Goal: Task Accomplishment & Management: Use online tool/utility

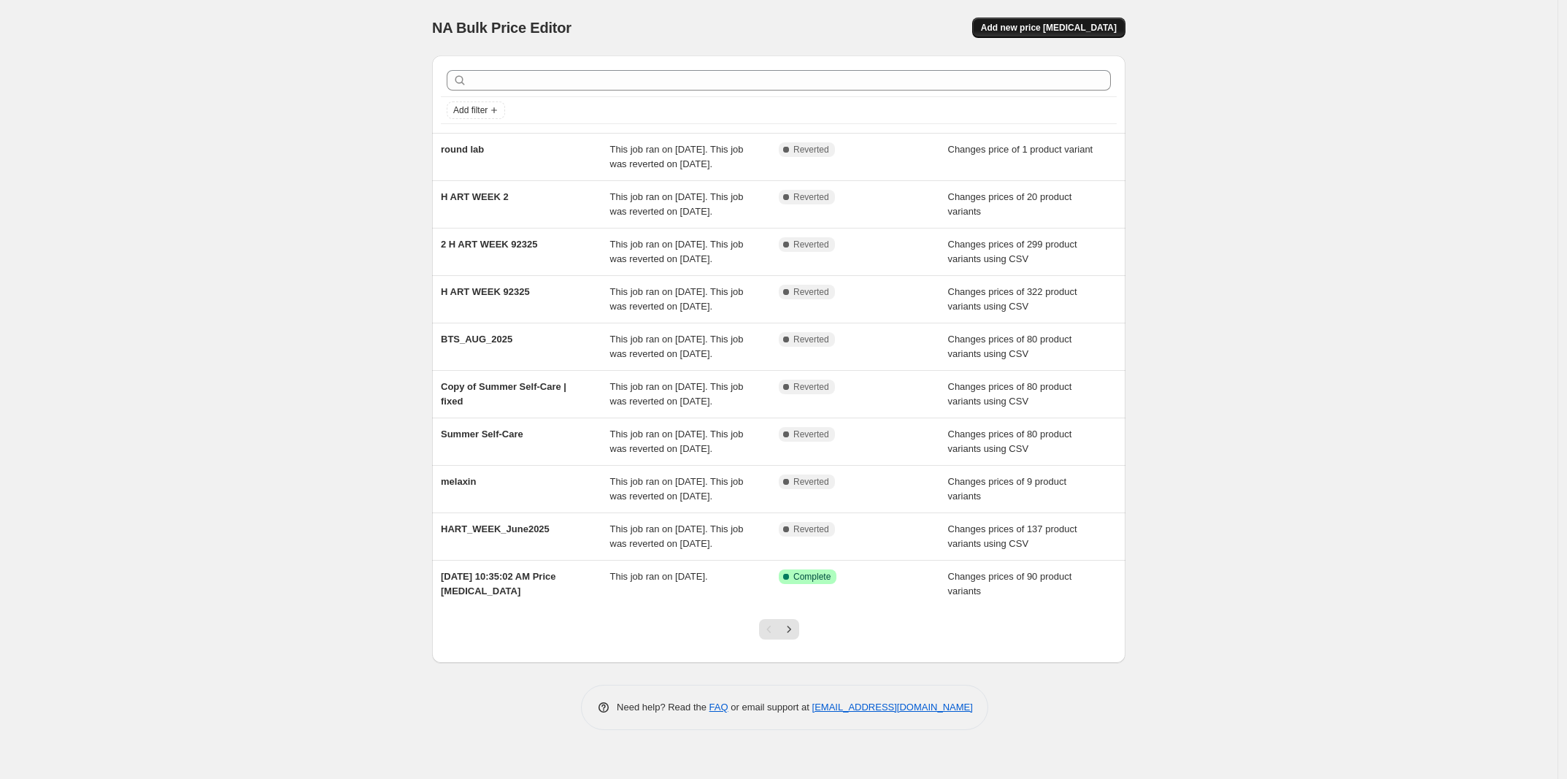
click at [1073, 26] on span "Add new price [MEDICAL_DATA]" at bounding box center [1049, 28] width 136 height 12
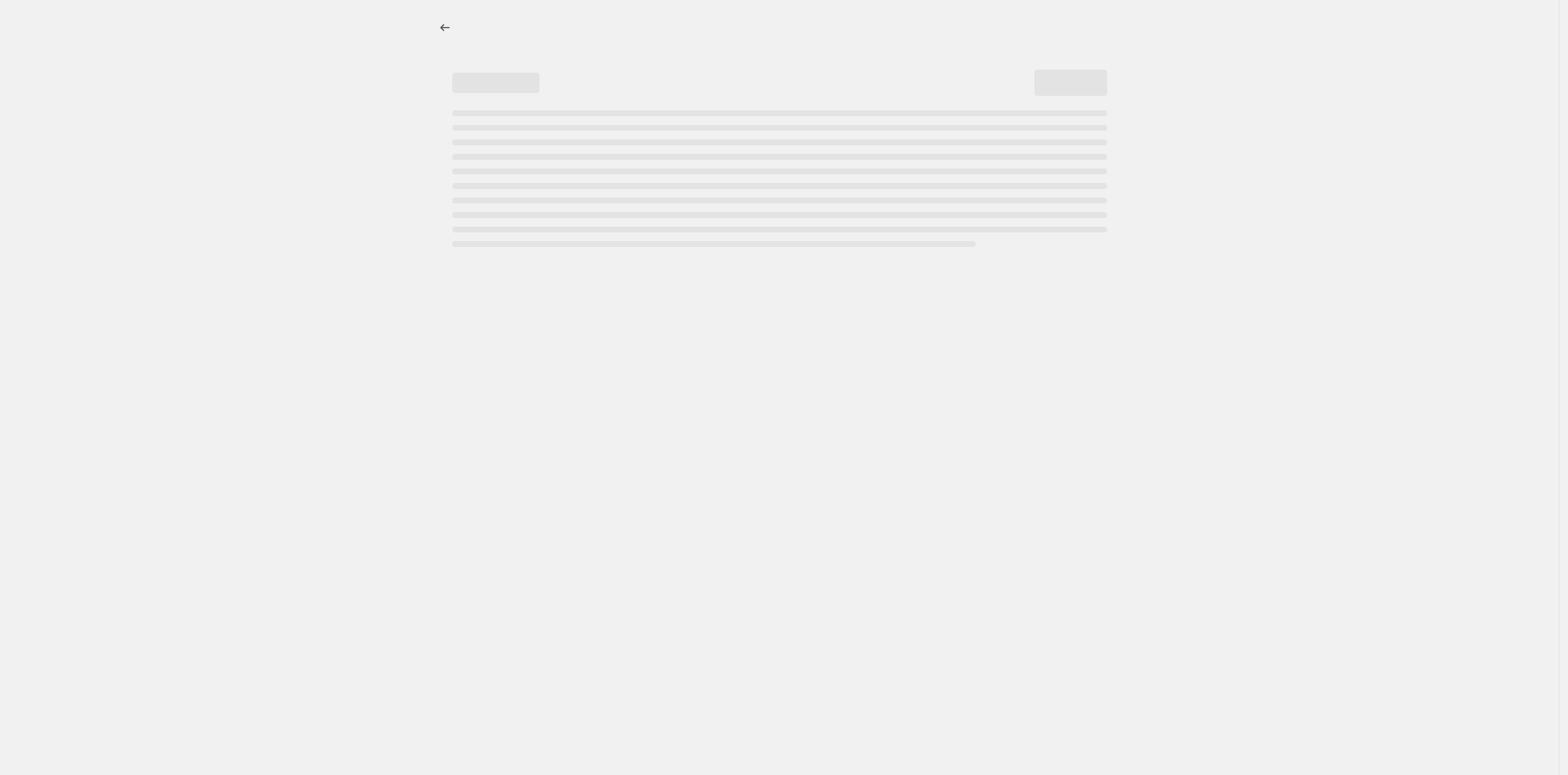
select select "percentage"
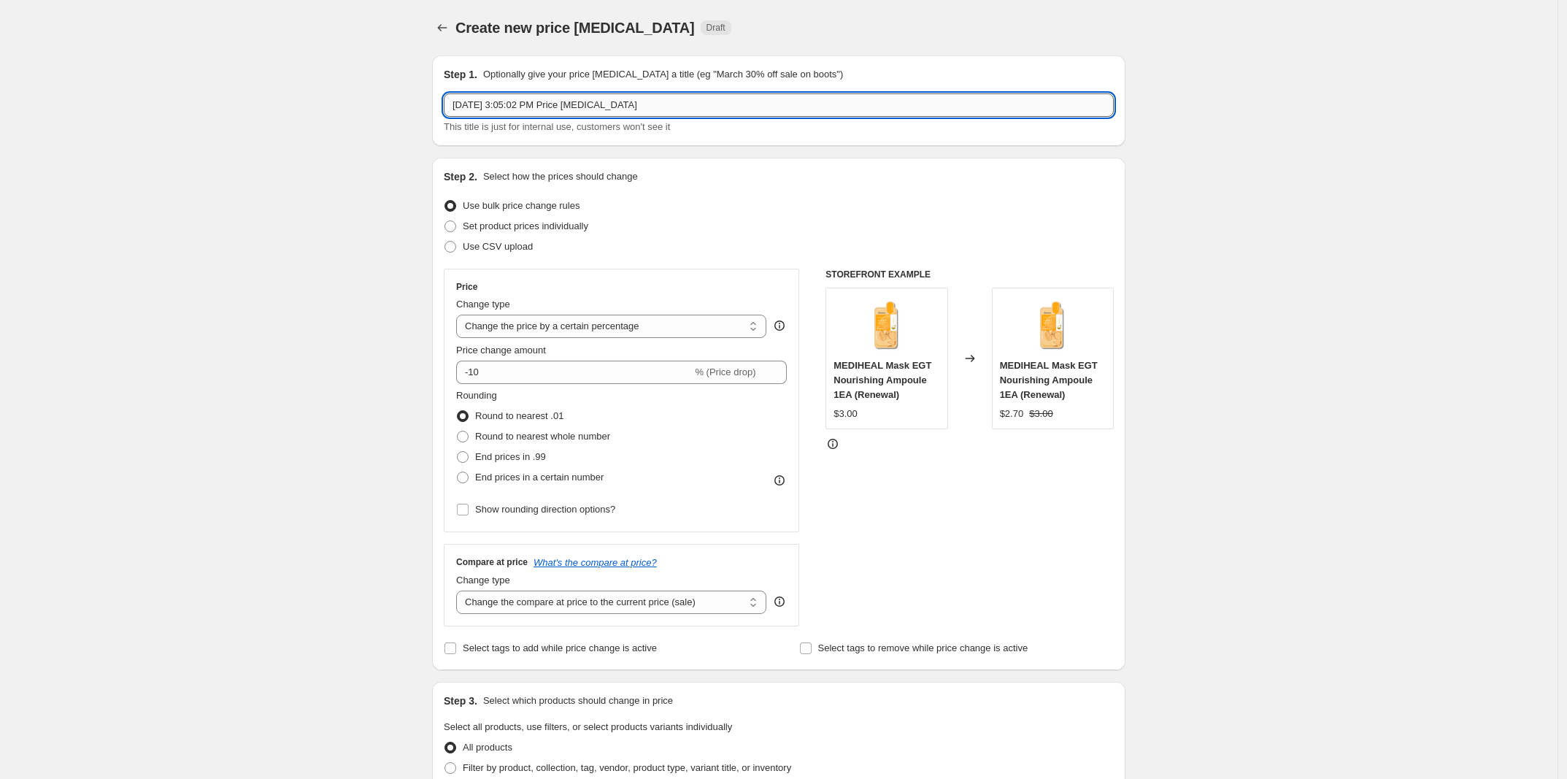
click at [690, 113] on input "[DATE] 3:05:02 PM Price [MEDICAL_DATA]" at bounding box center [779, 104] width 670 height 23
type input "luvum"
click at [571, 234] on label "Set product prices individually" at bounding box center [516, 226] width 145 height 20
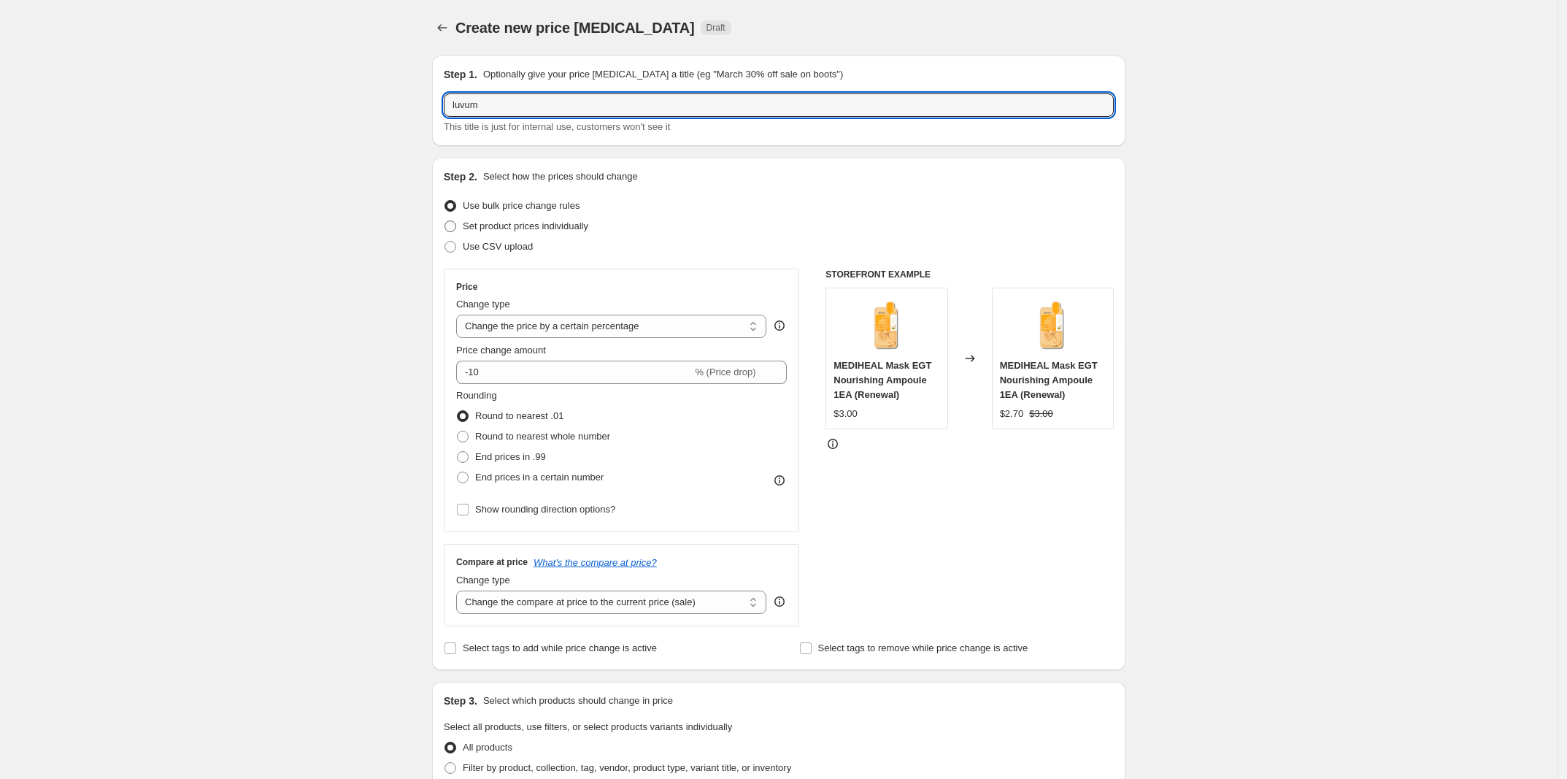
click at [445, 221] on input "Set product prices individually" at bounding box center [444, 220] width 1 height 1
radio input "true"
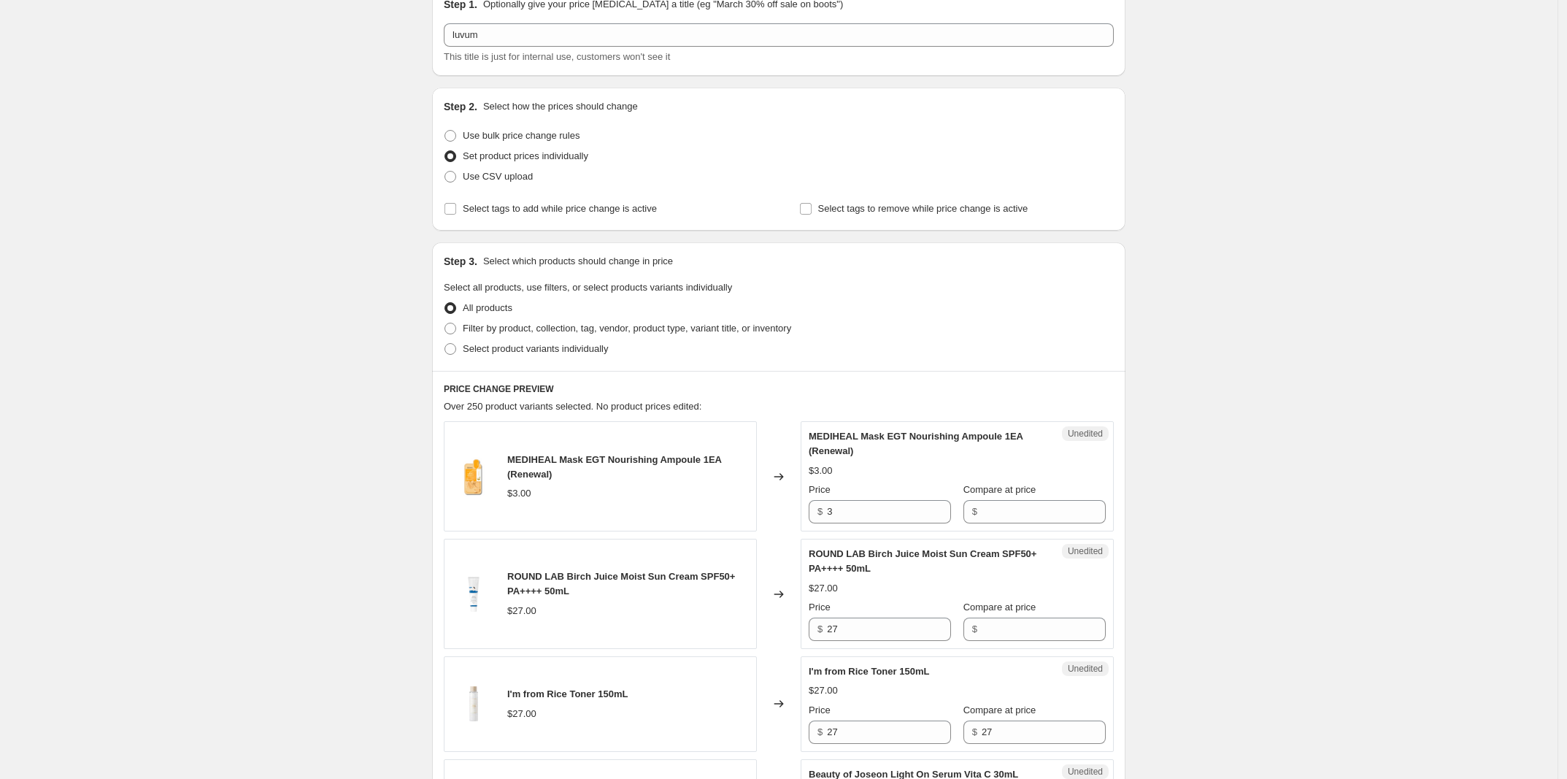
scroll to position [91, 0]
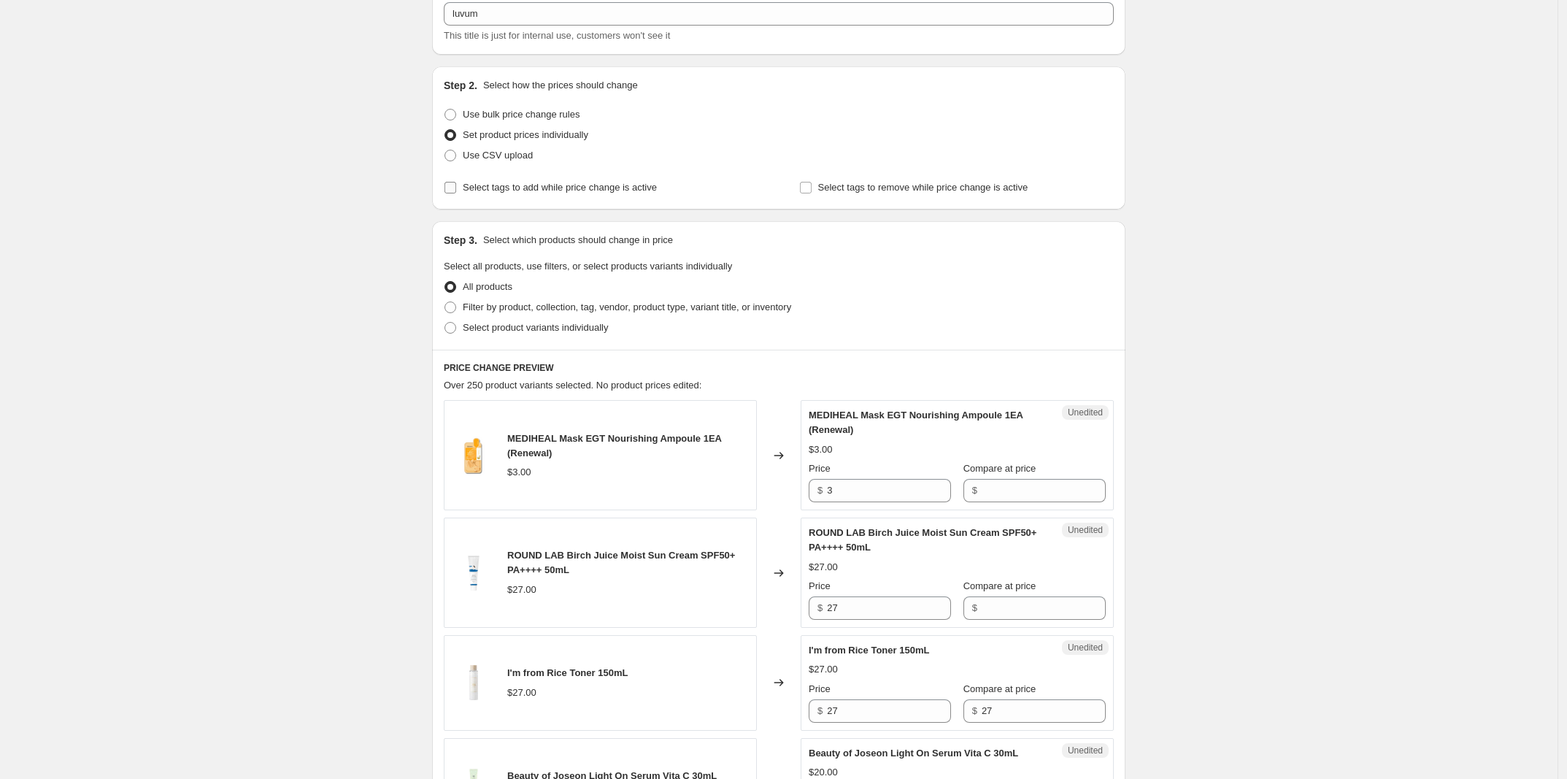
click at [633, 187] on span "Select tags to add while price change is active" at bounding box center [560, 187] width 194 height 11
click at [456, 187] on input "Select tags to add while price change is active" at bounding box center [450, 188] width 12 height 12
checkbox input "true"
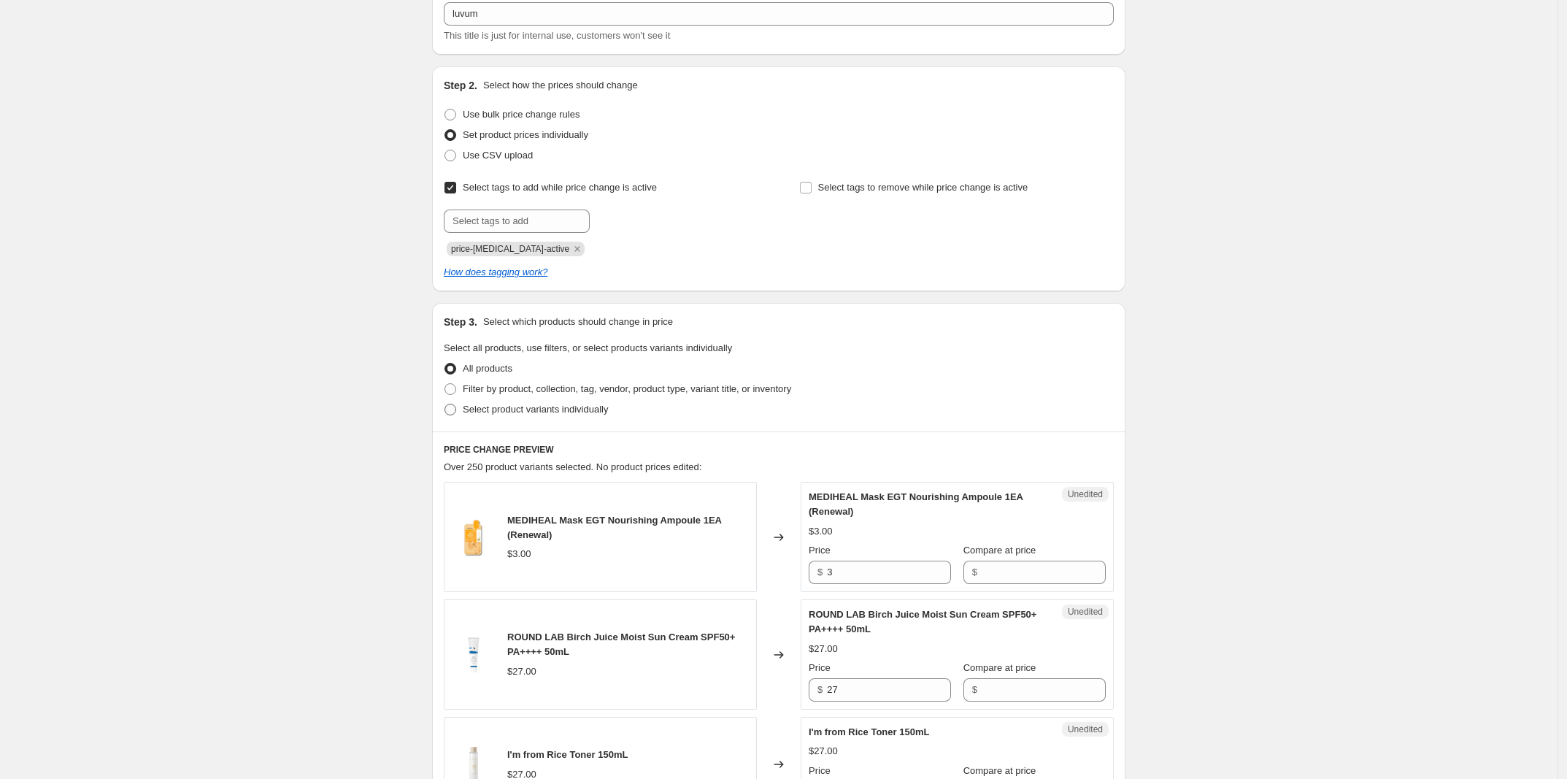
click at [585, 407] on span "Select product variants individually" at bounding box center [535, 409] width 145 height 11
click at [445, 404] on input "Select product variants individually" at bounding box center [444, 404] width 1 height 1
radio input "true"
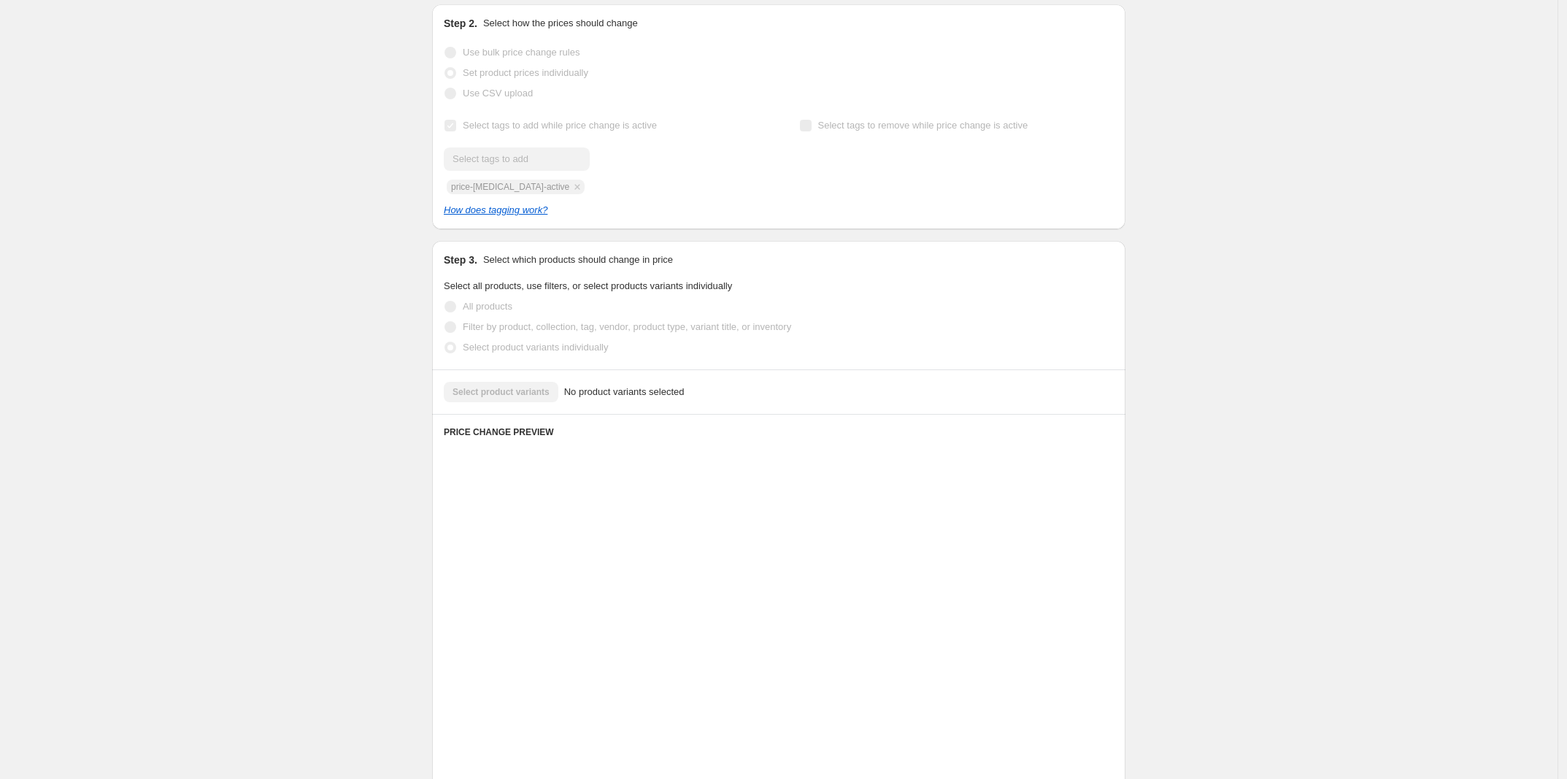
scroll to position [69, 0]
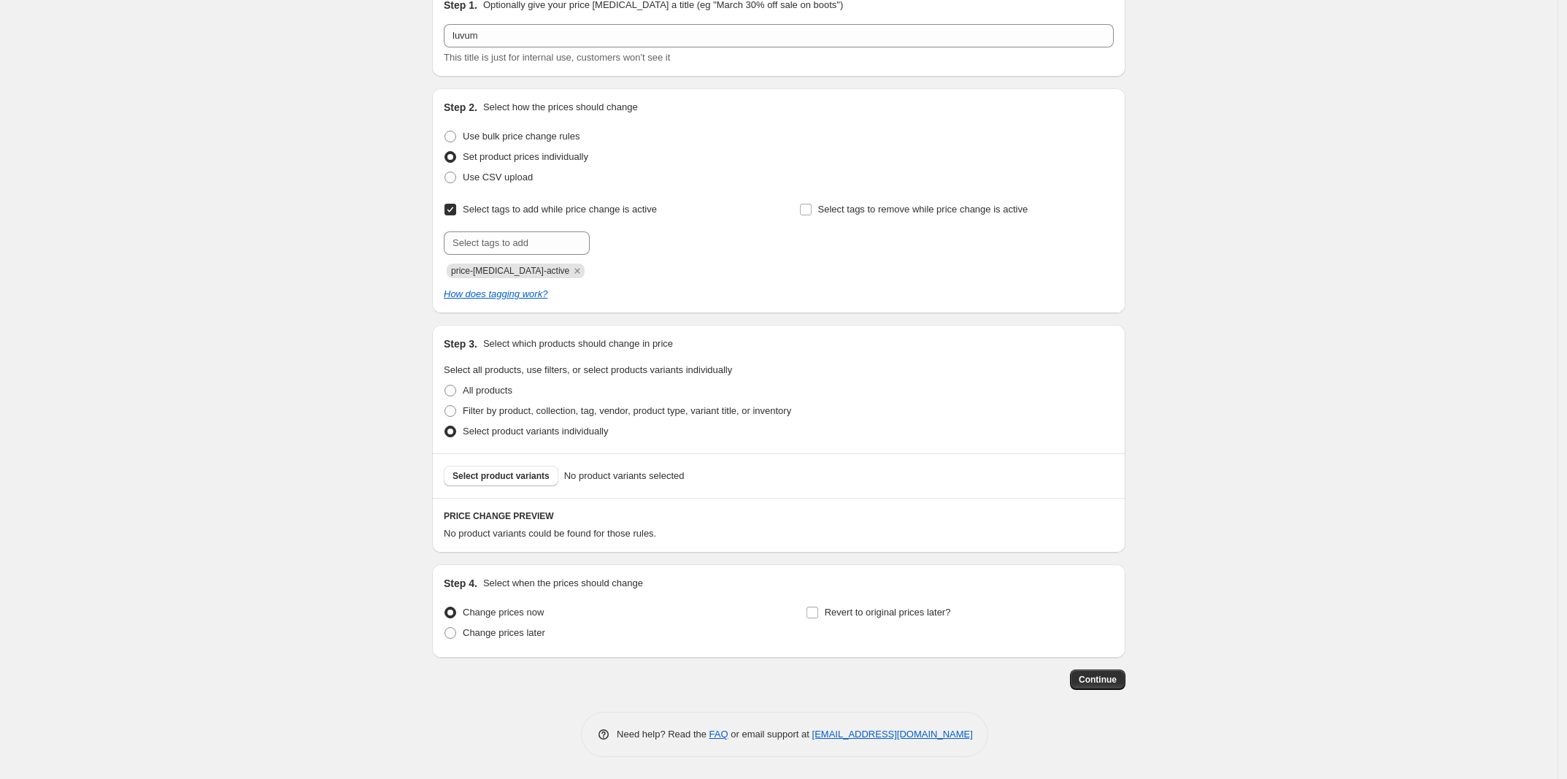
click at [531, 489] on div "Select product variants No product variants selected" at bounding box center [778, 475] width 693 height 45
click at [523, 477] on span "Select product variants" at bounding box center [500, 476] width 97 height 12
click at [674, 406] on span "Filter by product, collection, tag, vendor, product type, variant title, or inv…" at bounding box center [627, 410] width 328 height 11
click at [445, 406] on input "Filter by product, collection, tag, vendor, product type, variant title, or inv…" at bounding box center [444, 405] width 1 height 1
radio input "true"
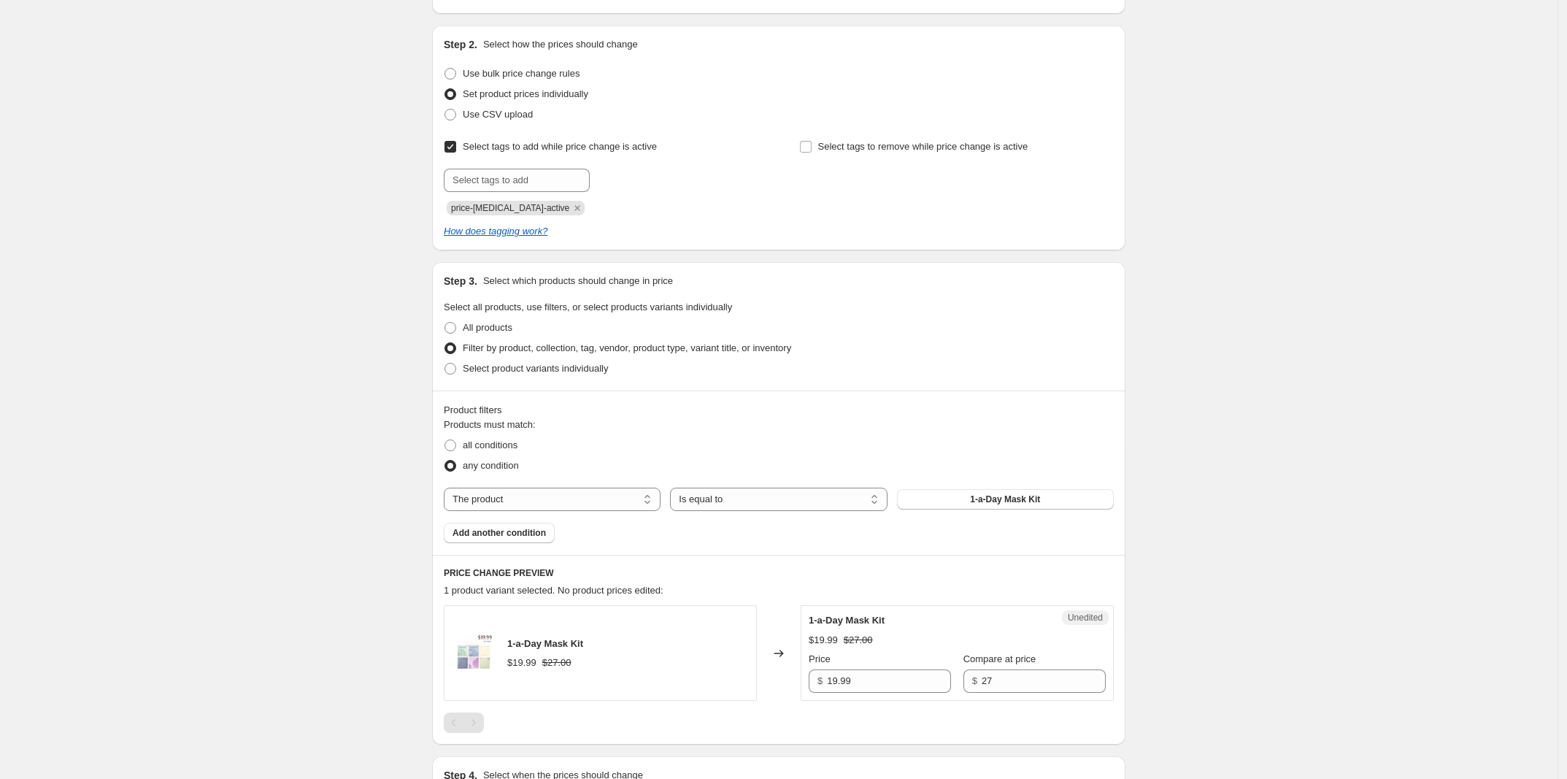
scroll to position [161, 0]
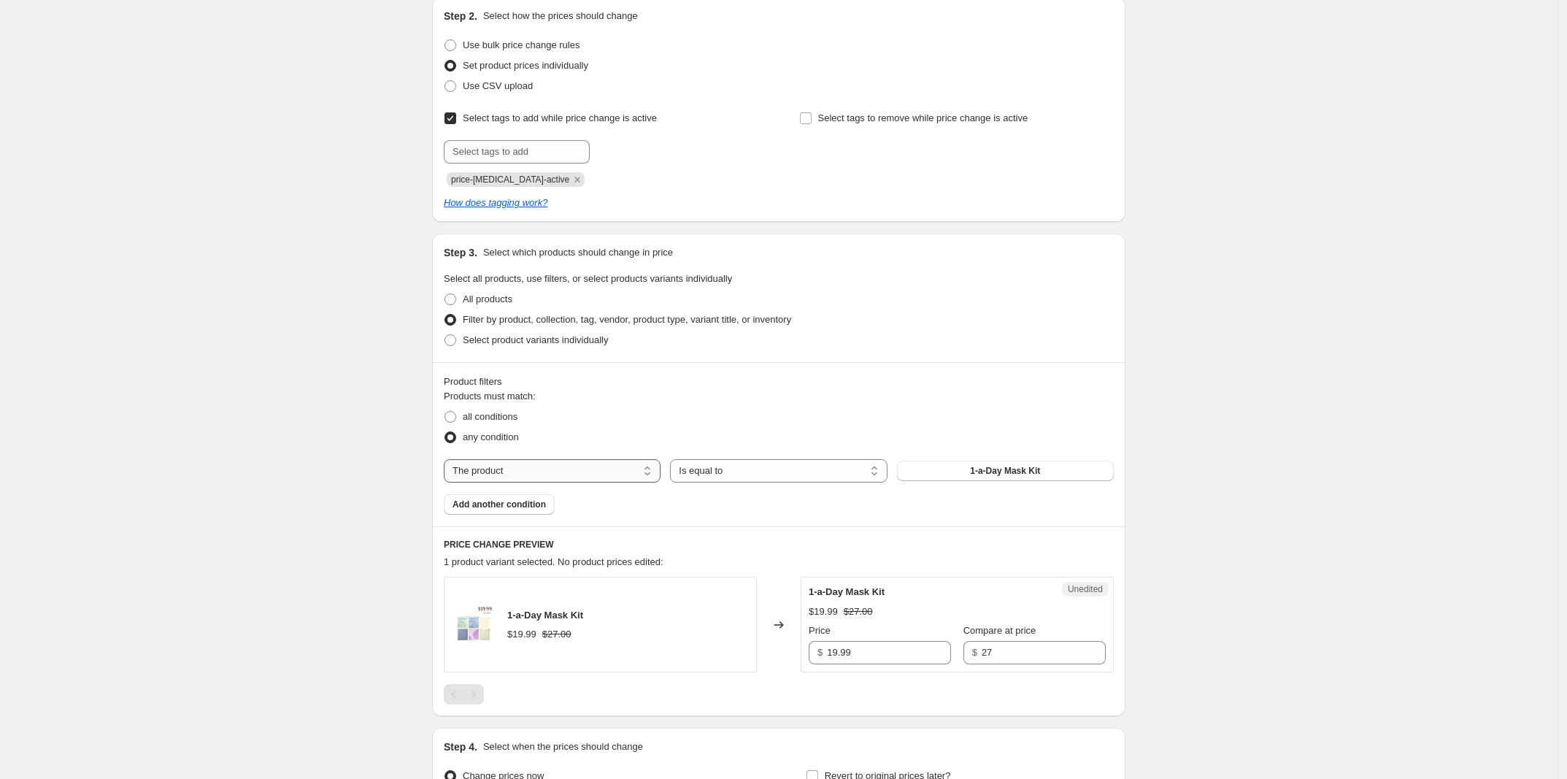
click at [625, 467] on select "The product The product's collection The product's tag The product's vendor The…" at bounding box center [552, 470] width 217 height 23
select select "collection"
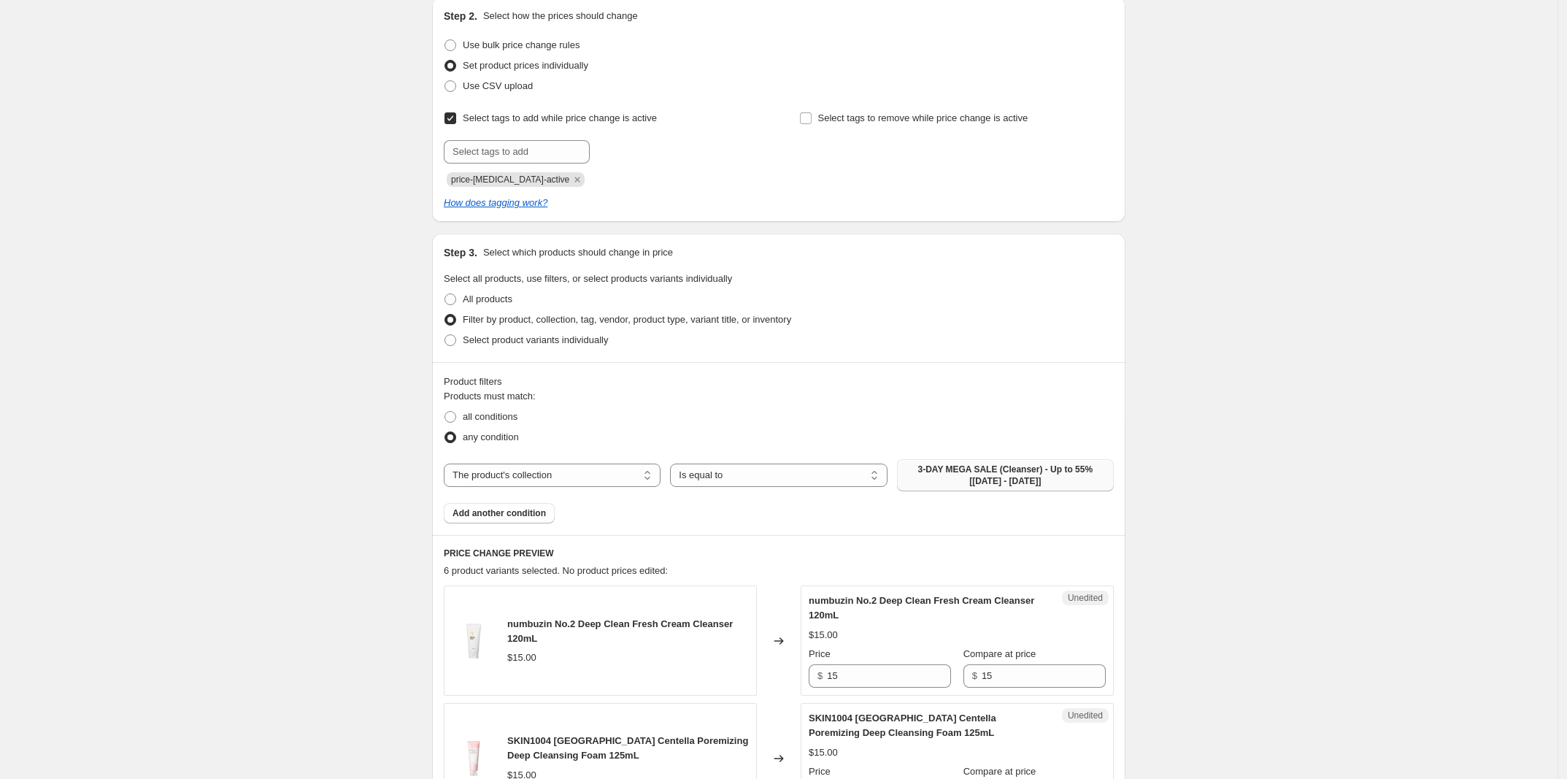
click at [977, 466] on span "3-DAY MEGA SALE (Cleanser) - Up to 55% [[DATE] - [DATE]]" at bounding box center [1005, 474] width 199 height 23
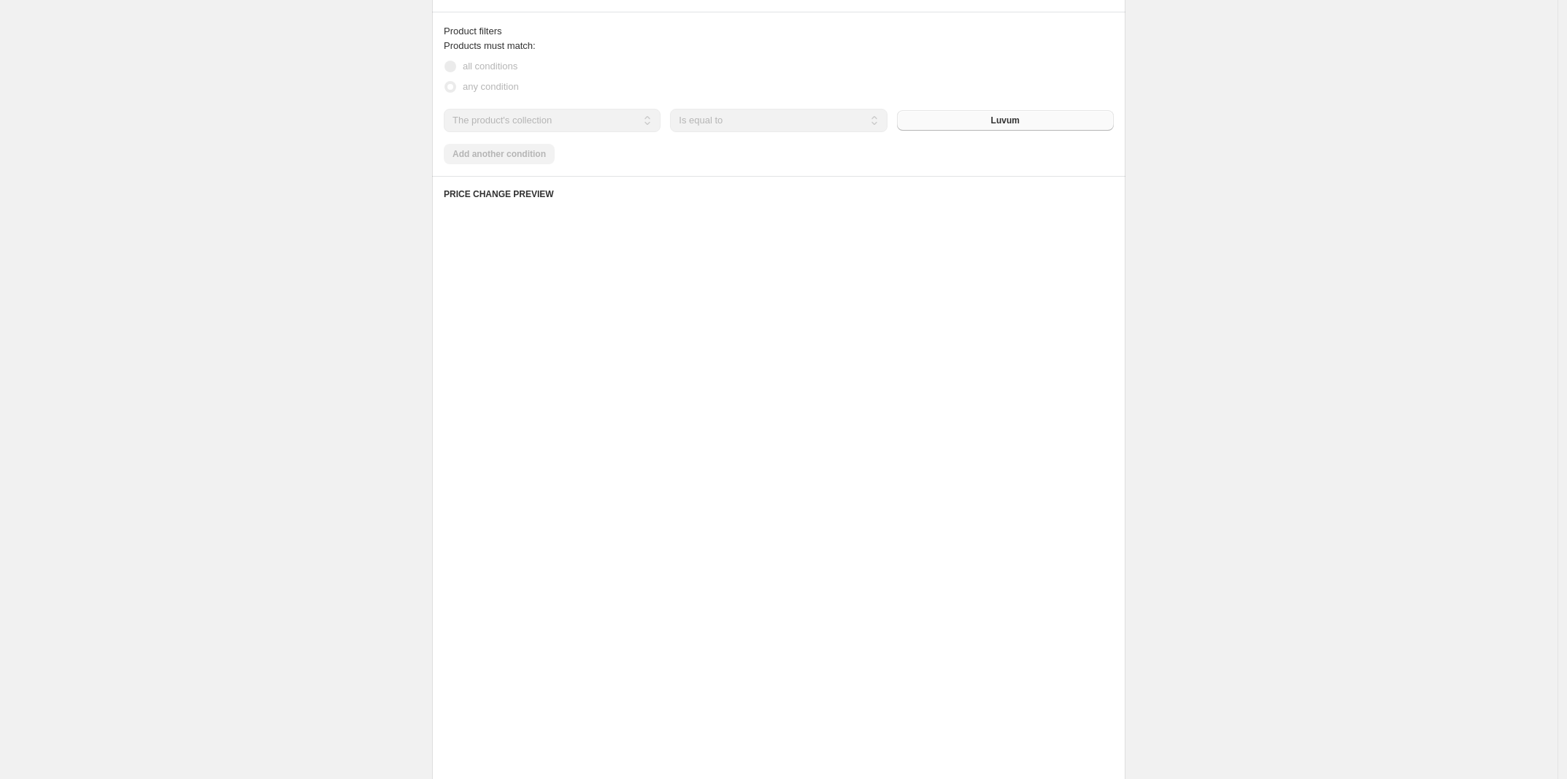
scroll to position [525, 0]
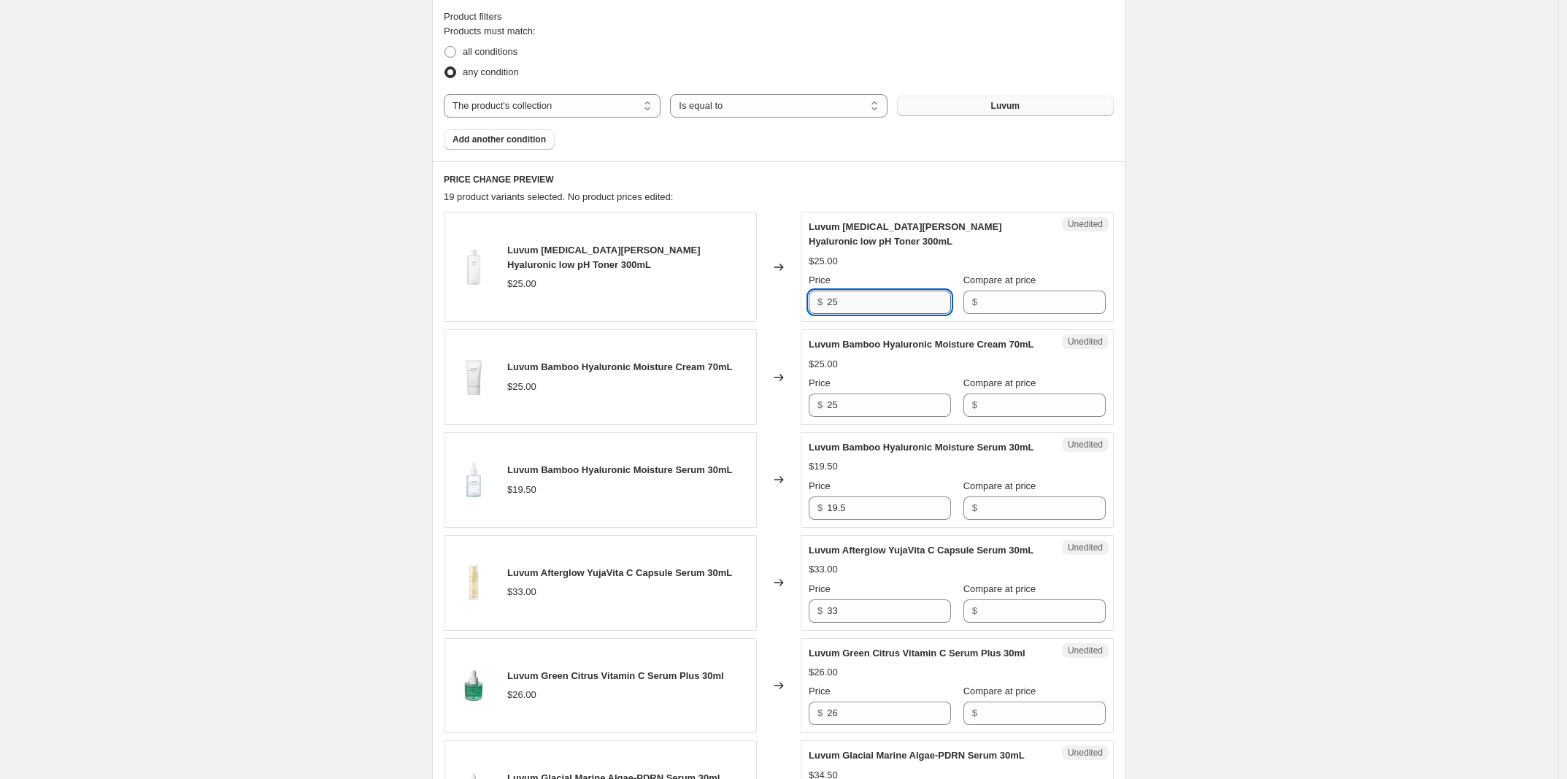
click at [909, 304] on input "25" at bounding box center [889, 301] width 124 height 23
type input "25"
click at [1044, 298] on input "Compare at price" at bounding box center [1044, 301] width 124 height 23
paste input "25"
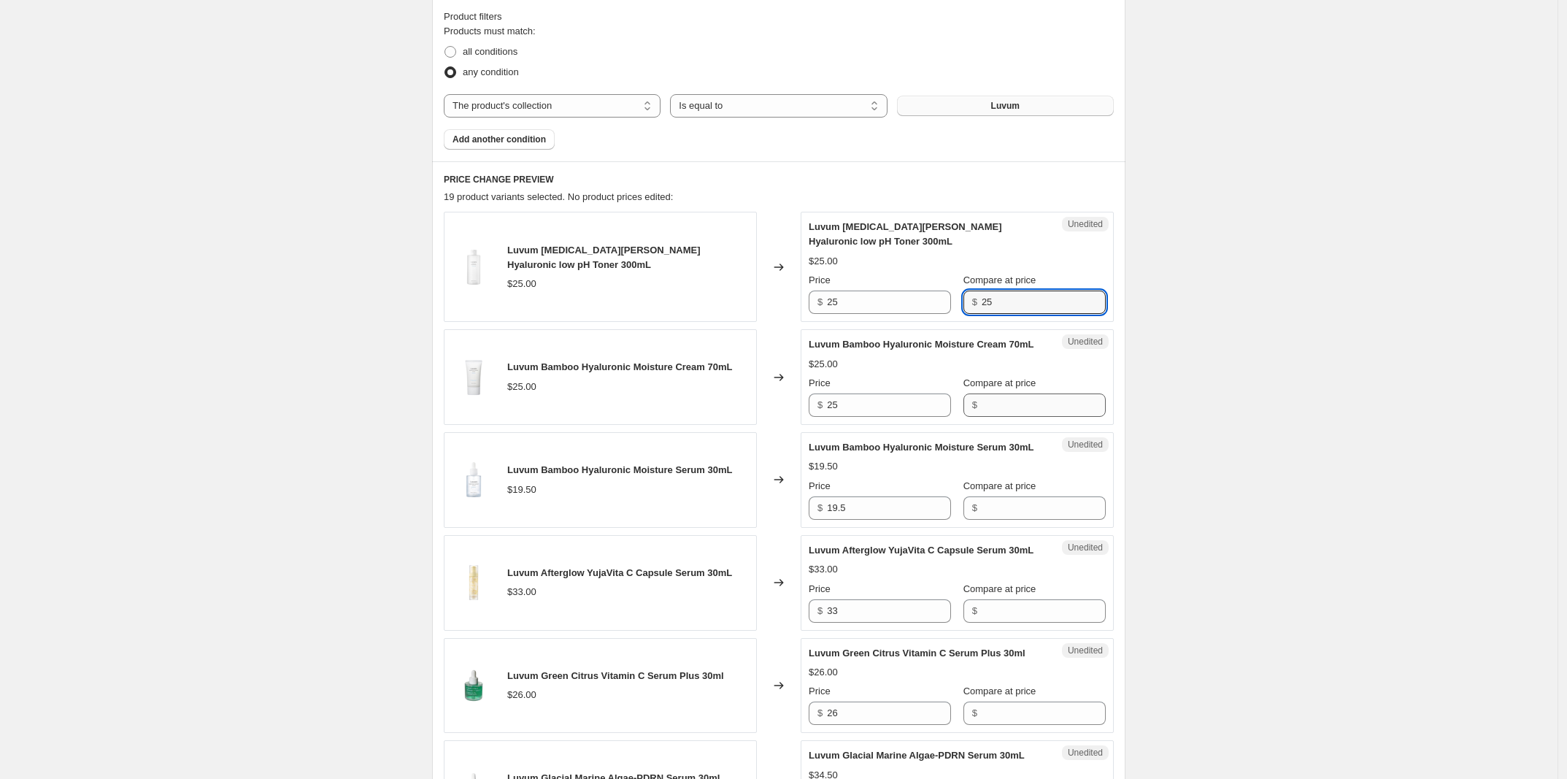
type input "25"
click at [1037, 414] on input "Compare at price" at bounding box center [1044, 404] width 124 height 23
type input "25"
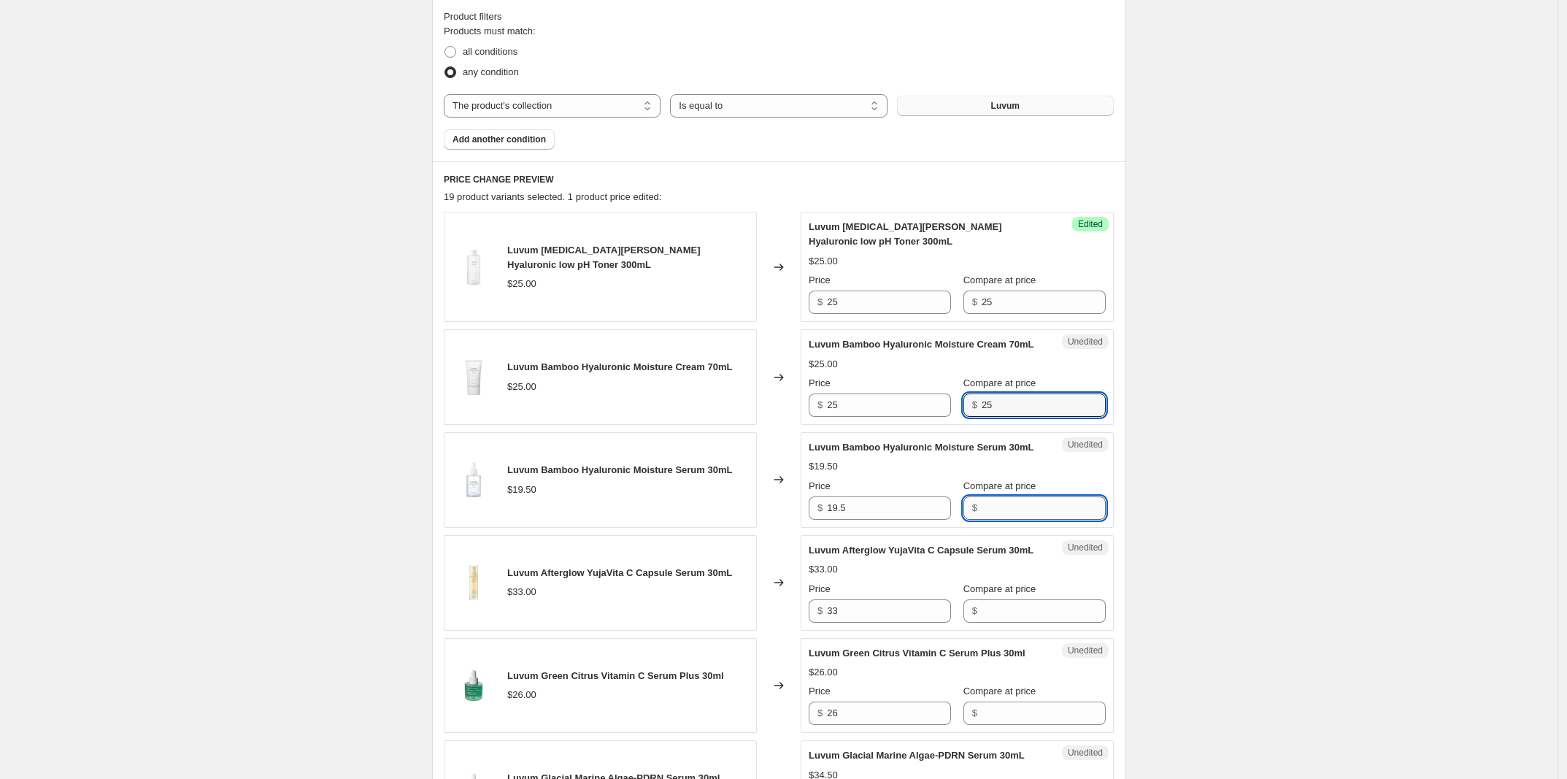
click at [1013, 520] on input "Compare at price" at bounding box center [1044, 507] width 124 height 23
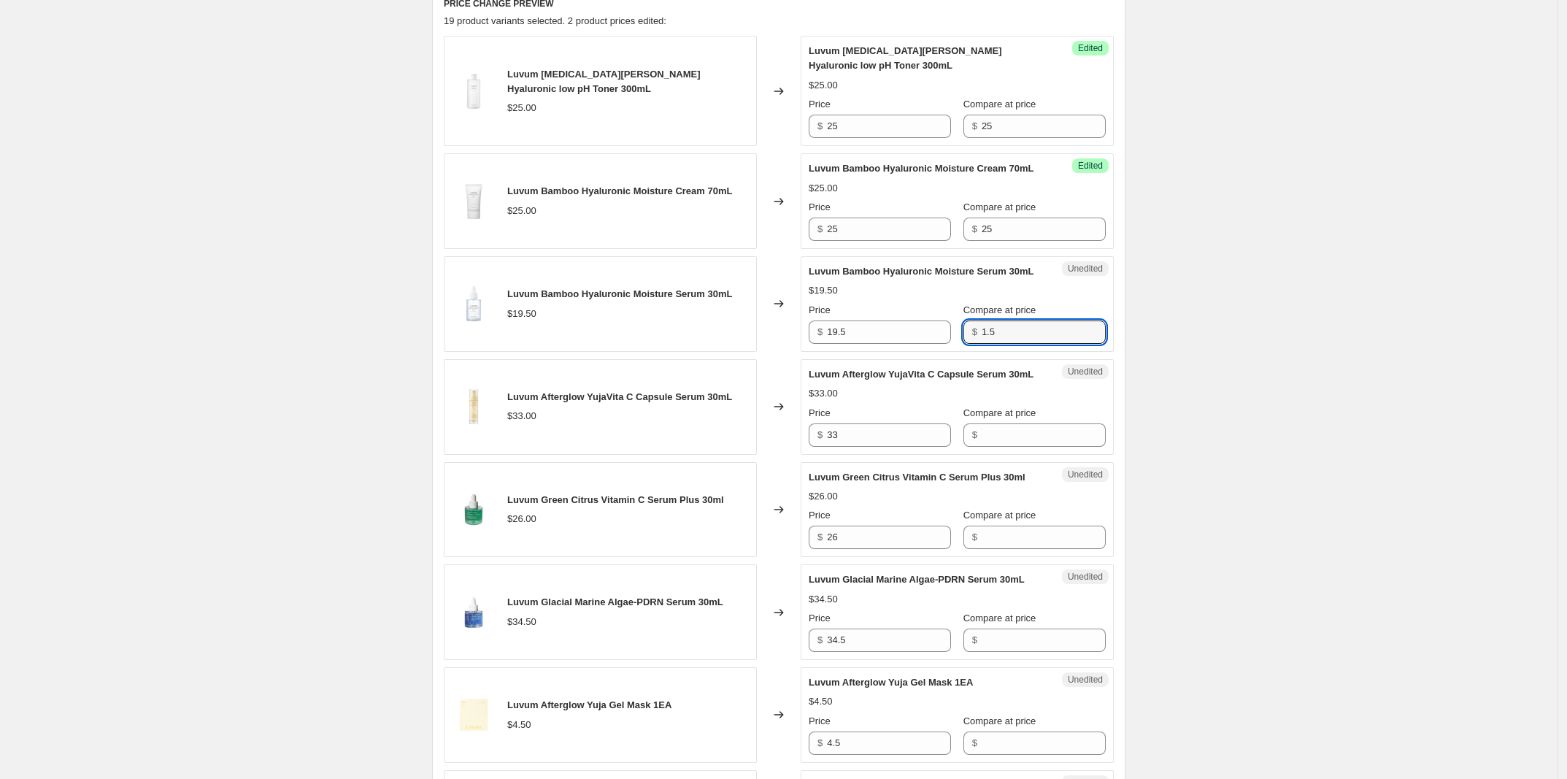
scroll to position [708, 0]
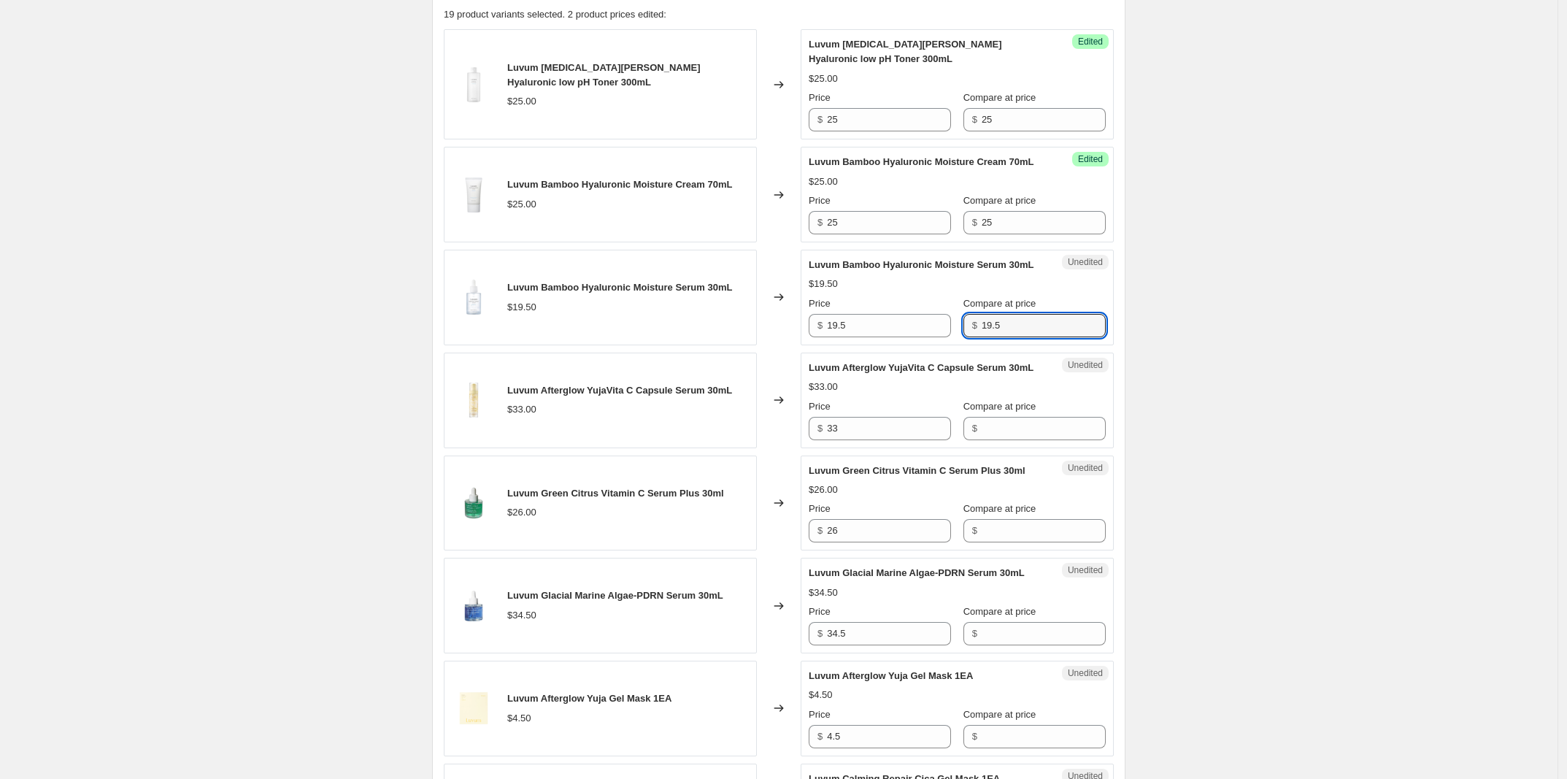
type input "19.5"
click at [1017, 476] on span "Luvum Green Citrus Vitamin C Serum Plus 30ml" at bounding box center [917, 470] width 217 height 11
click at [1044, 440] on input "Compare at price" at bounding box center [1044, 428] width 124 height 23
type input "33"
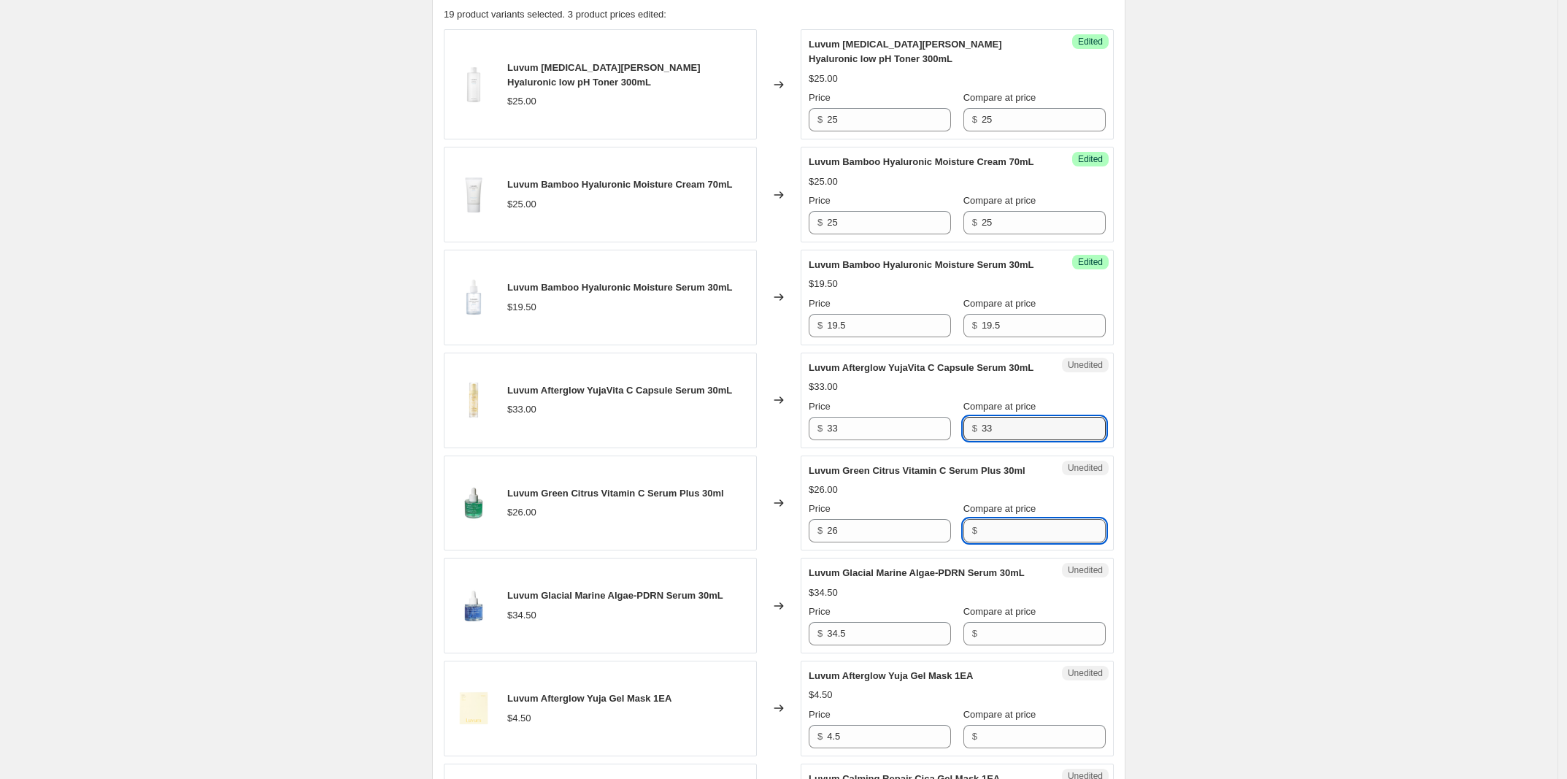
click at [1017, 542] on input "Compare at price" at bounding box center [1044, 530] width 124 height 23
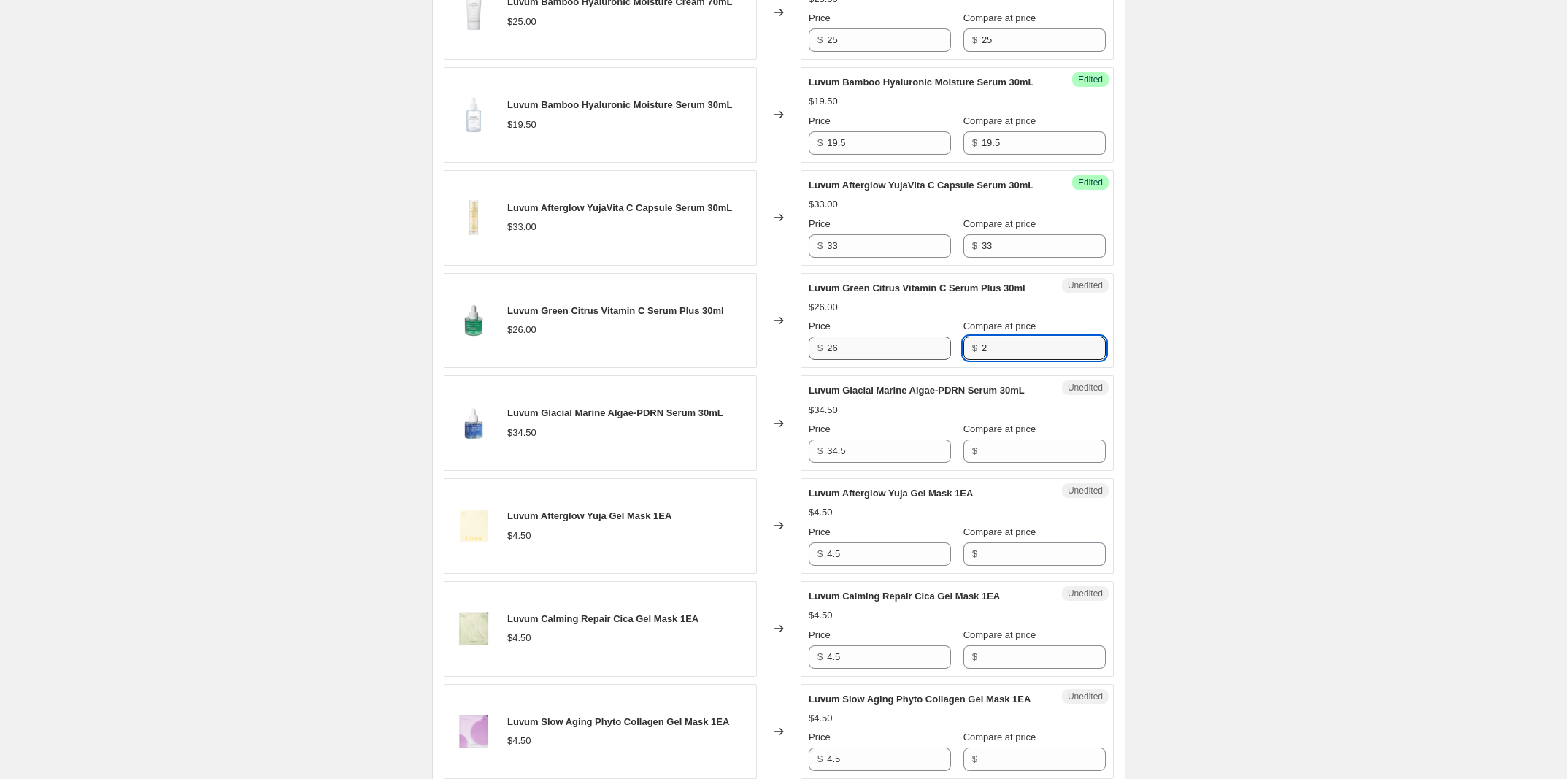
scroll to position [982, 0]
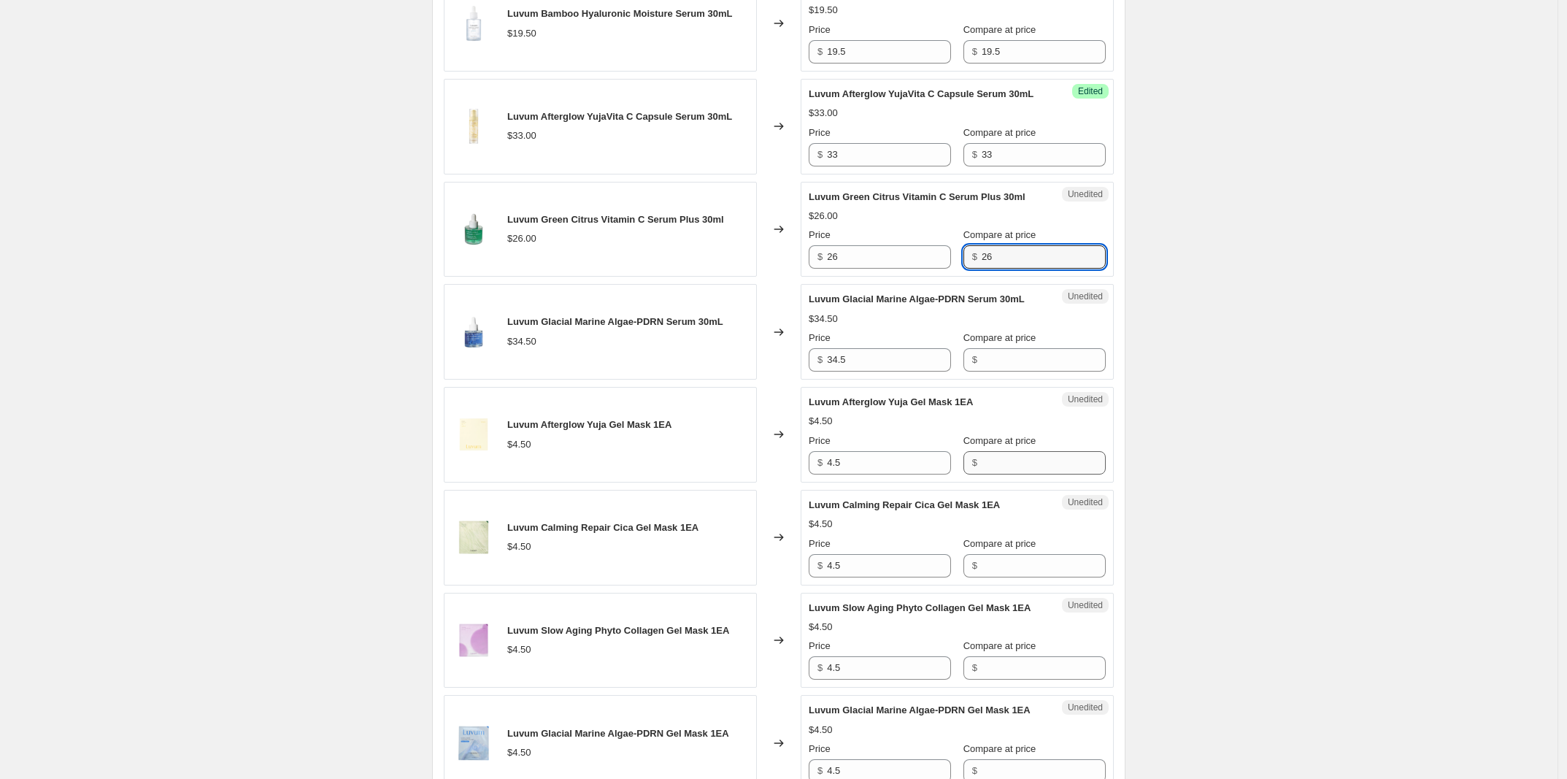
type input "26"
click at [1013, 474] on input "Compare at price" at bounding box center [1044, 462] width 124 height 23
click at [994, 380] on div "Unedited Luvum Glacial Marine Algae-PDRN Serum 30mL $34.50 Price $ 34.5 Compare…" at bounding box center [957, 332] width 313 height 96
drag, startPoint x: 1006, startPoint y: 431, endPoint x: 1052, endPoint y: 398, distance: 57.1
click at [1008, 428] on div "Luvum [MEDICAL_DATA][PERSON_NAME] Hyaluronic low pH Toner 300mL $25.00 Changed …" at bounding box center [779, 779] width 670 height 2047
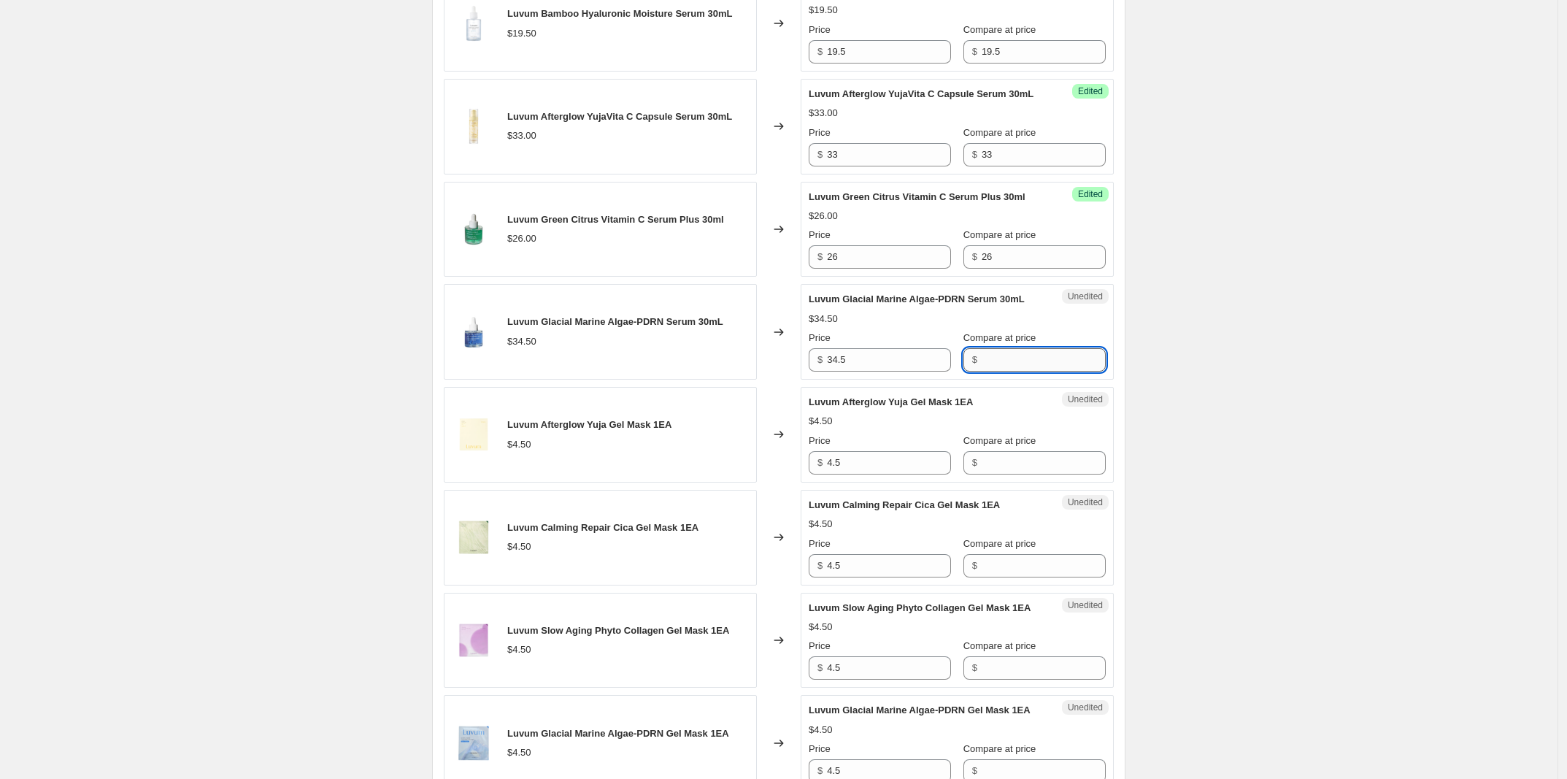
click at [1052, 371] on input "Compare at price" at bounding box center [1044, 359] width 124 height 23
type input "34.5"
click at [1033, 474] on input "Compare at price" at bounding box center [1044, 462] width 124 height 23
type input "4.5"
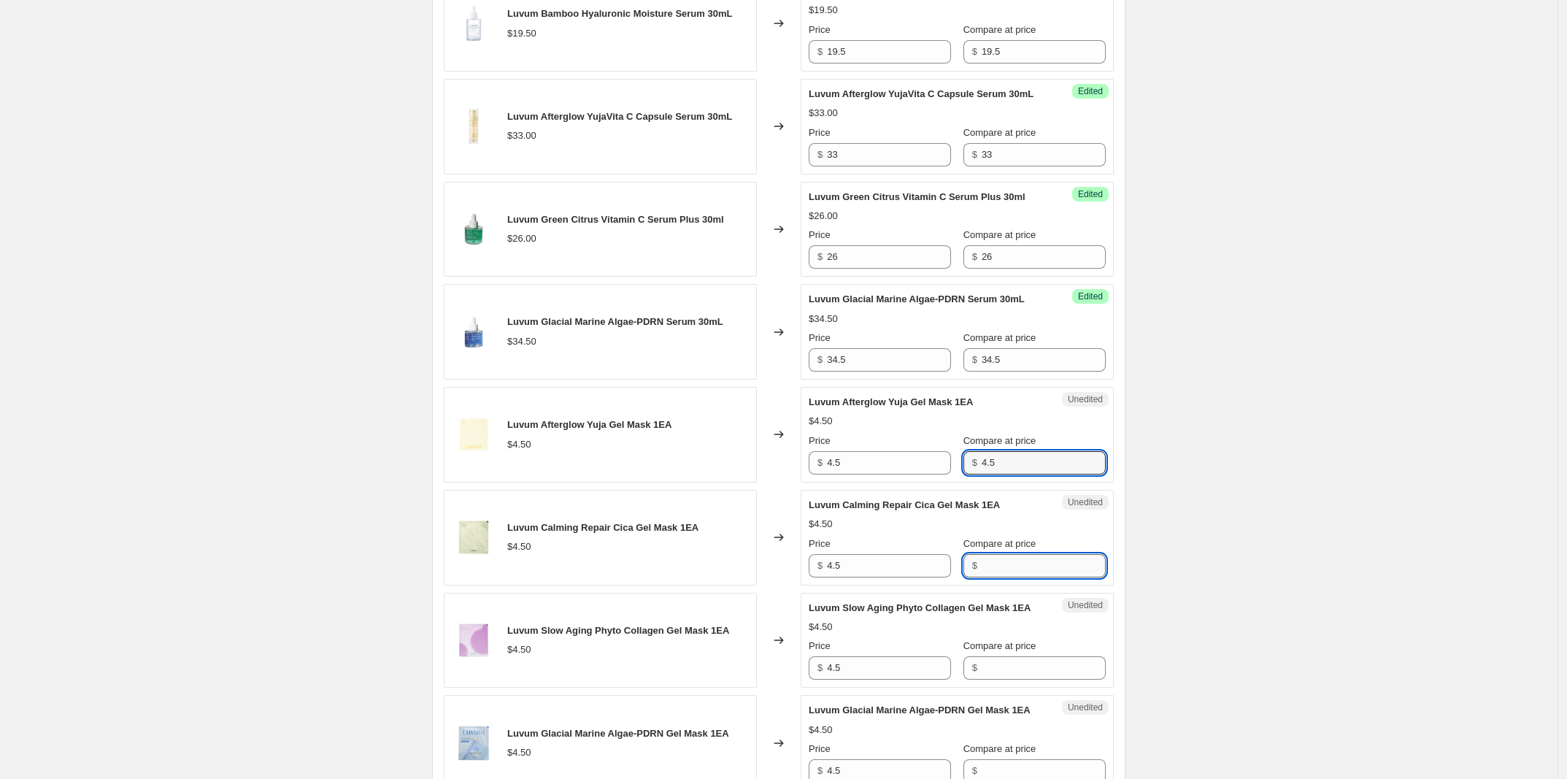
click at [1023, 577] on input "Compare at price" at bounding box center [1044, 565] width 124 height 23
paste input "4.5"
type input "4.5"
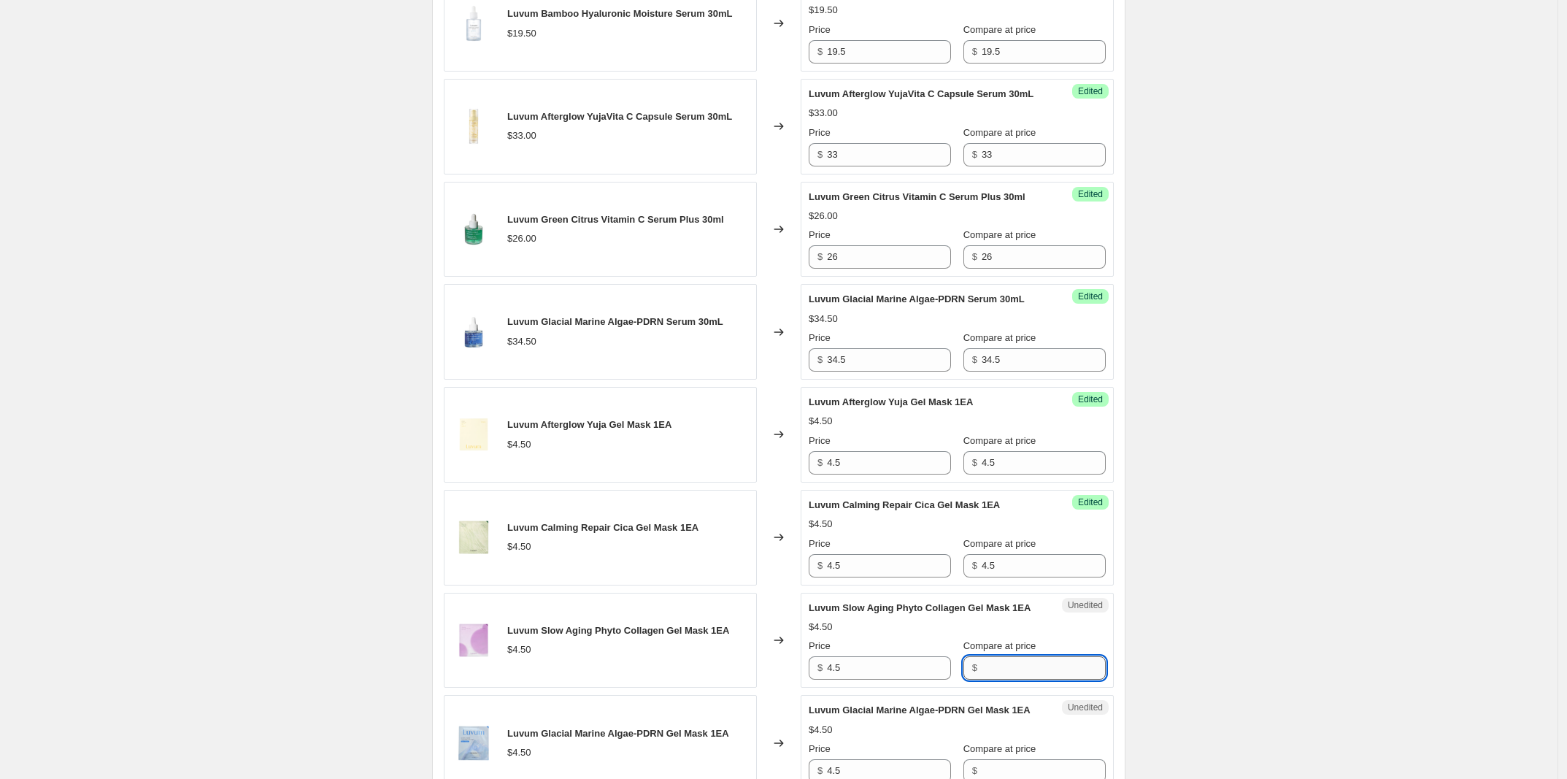
click at [1028, 679] on input "Compare at price" at bounding box center [1044, 667] width 124 height 23
paste input "4.5"
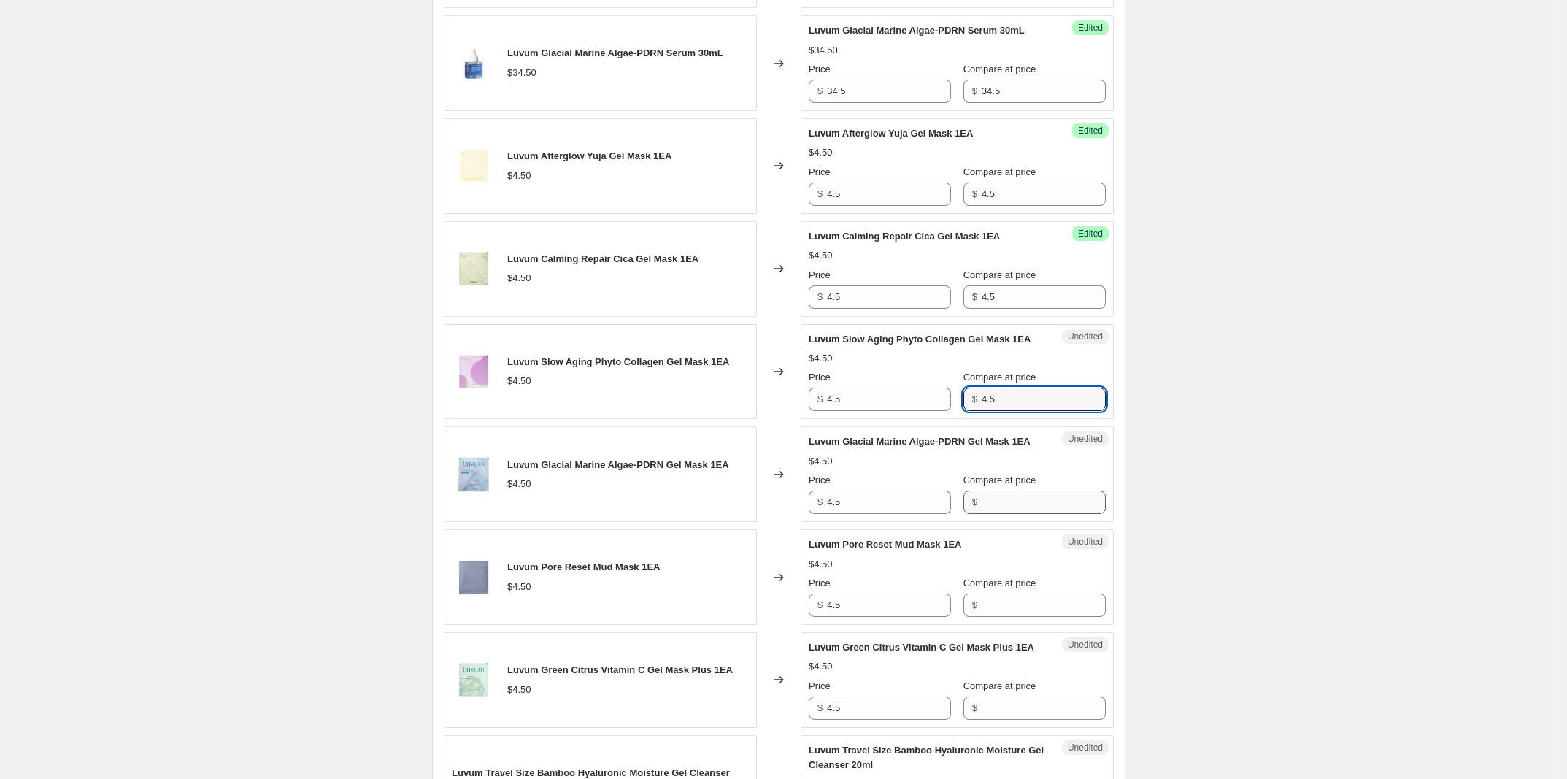
scroll to position [1255, 0]
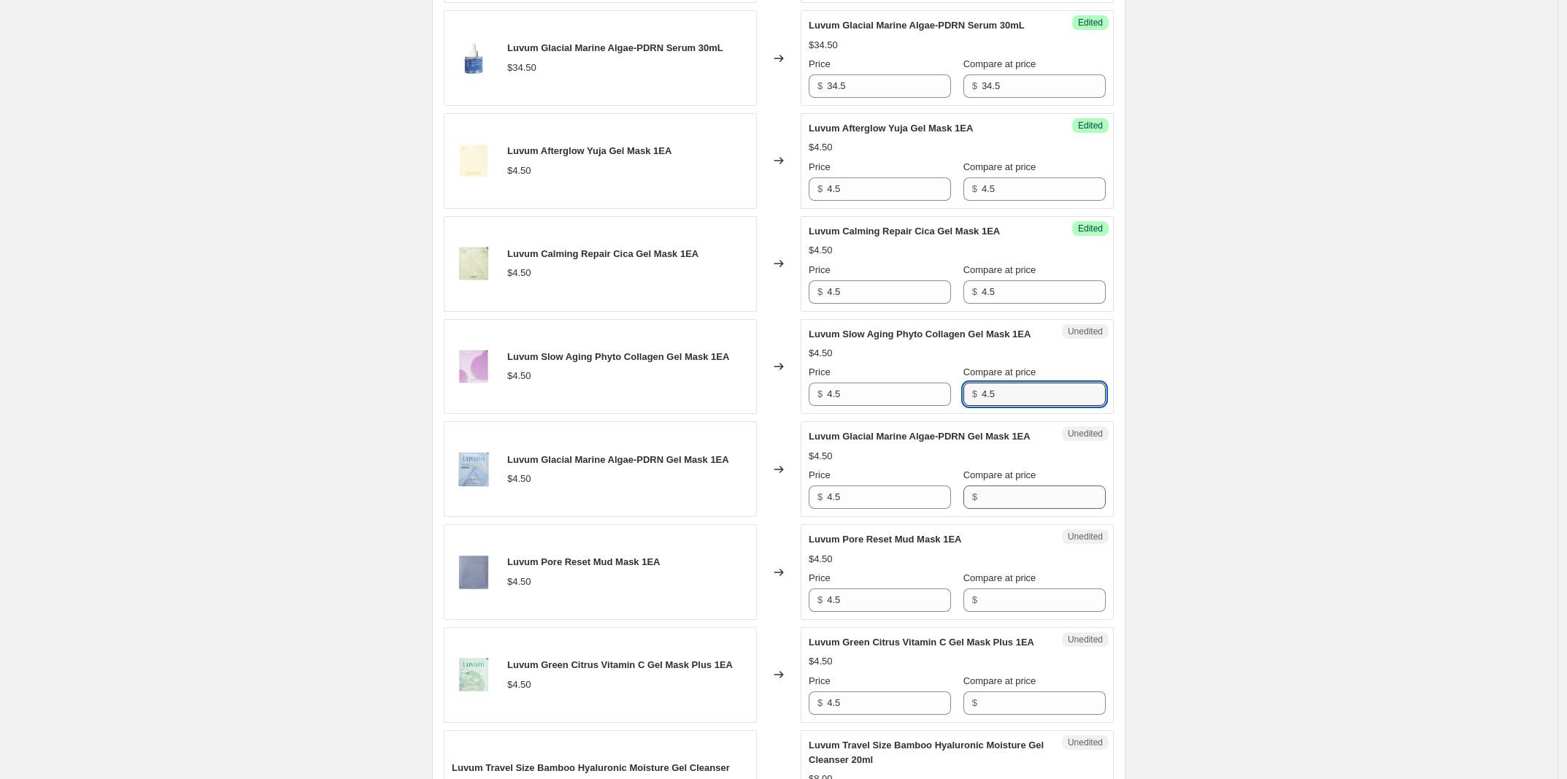
type input "4.5"
click at [1015, 509] on input "Compare at price" at bounding box center [1044, 496] width 124 height 23
paste input "4.5"
type input "4.5"
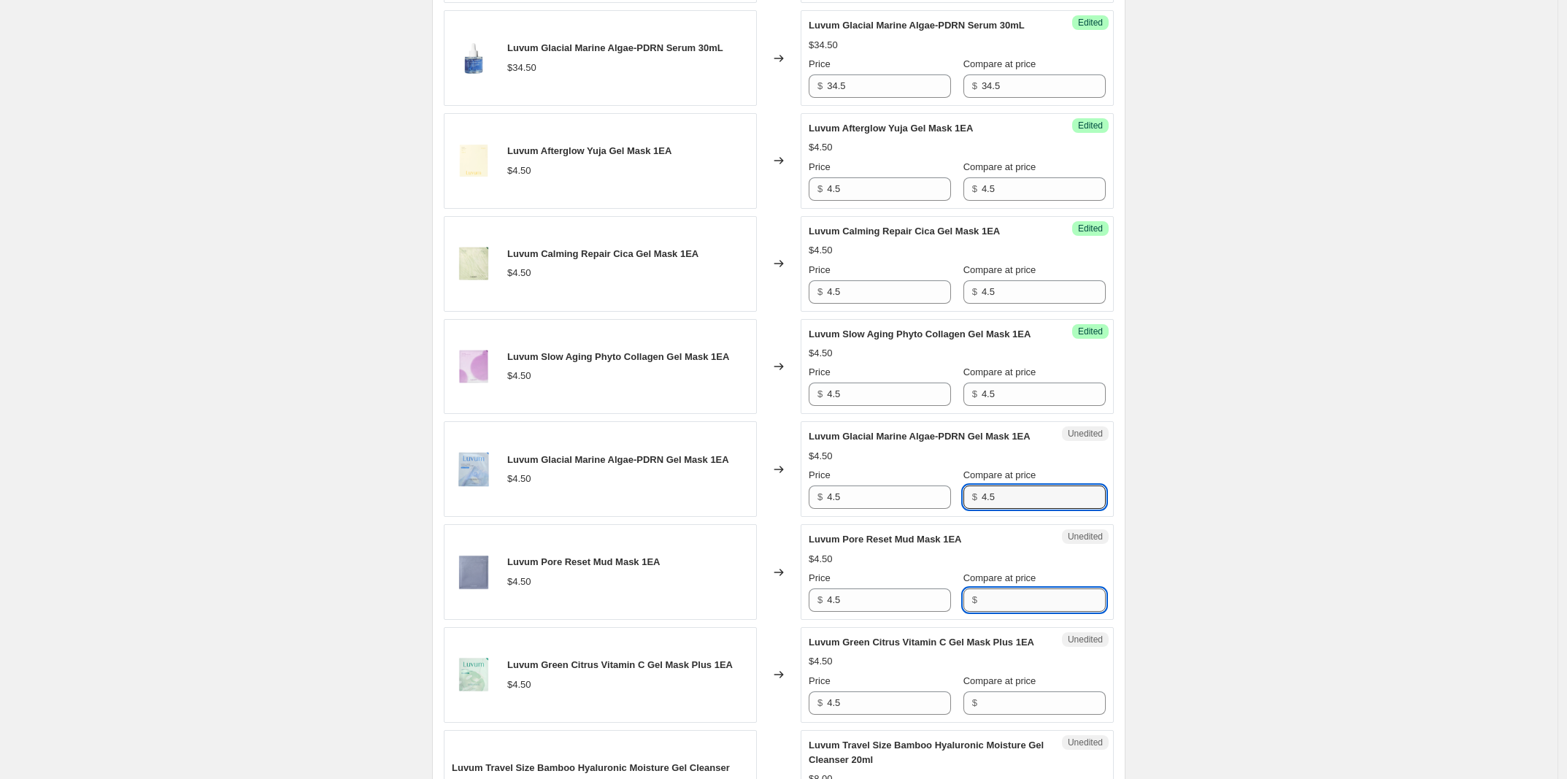
click at [1028, 612] on input "Compare at price" at bounding box center [1044, 599] width 124 height 23
paste input "4.5"
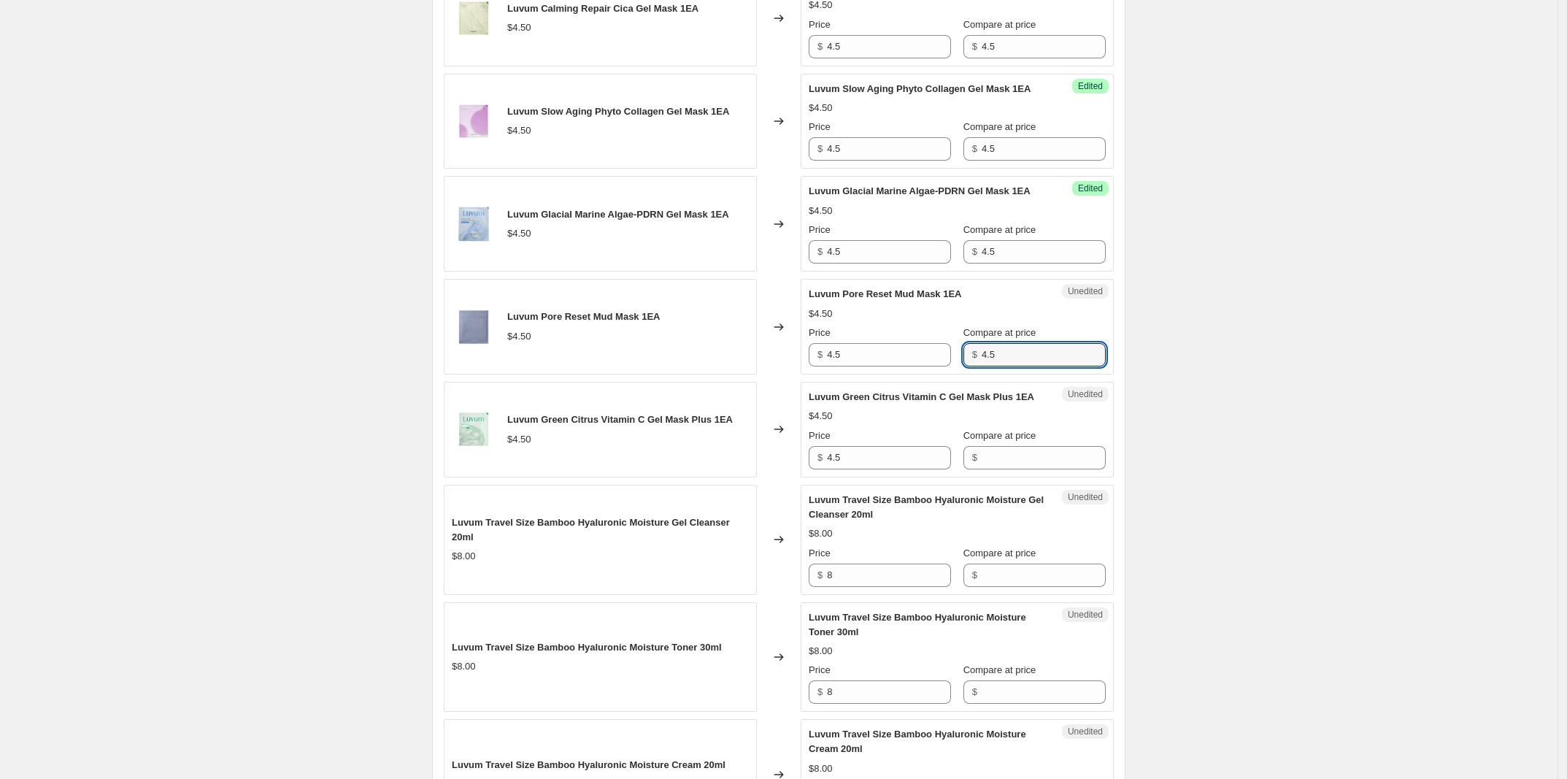
scroll to position [1529, 0]
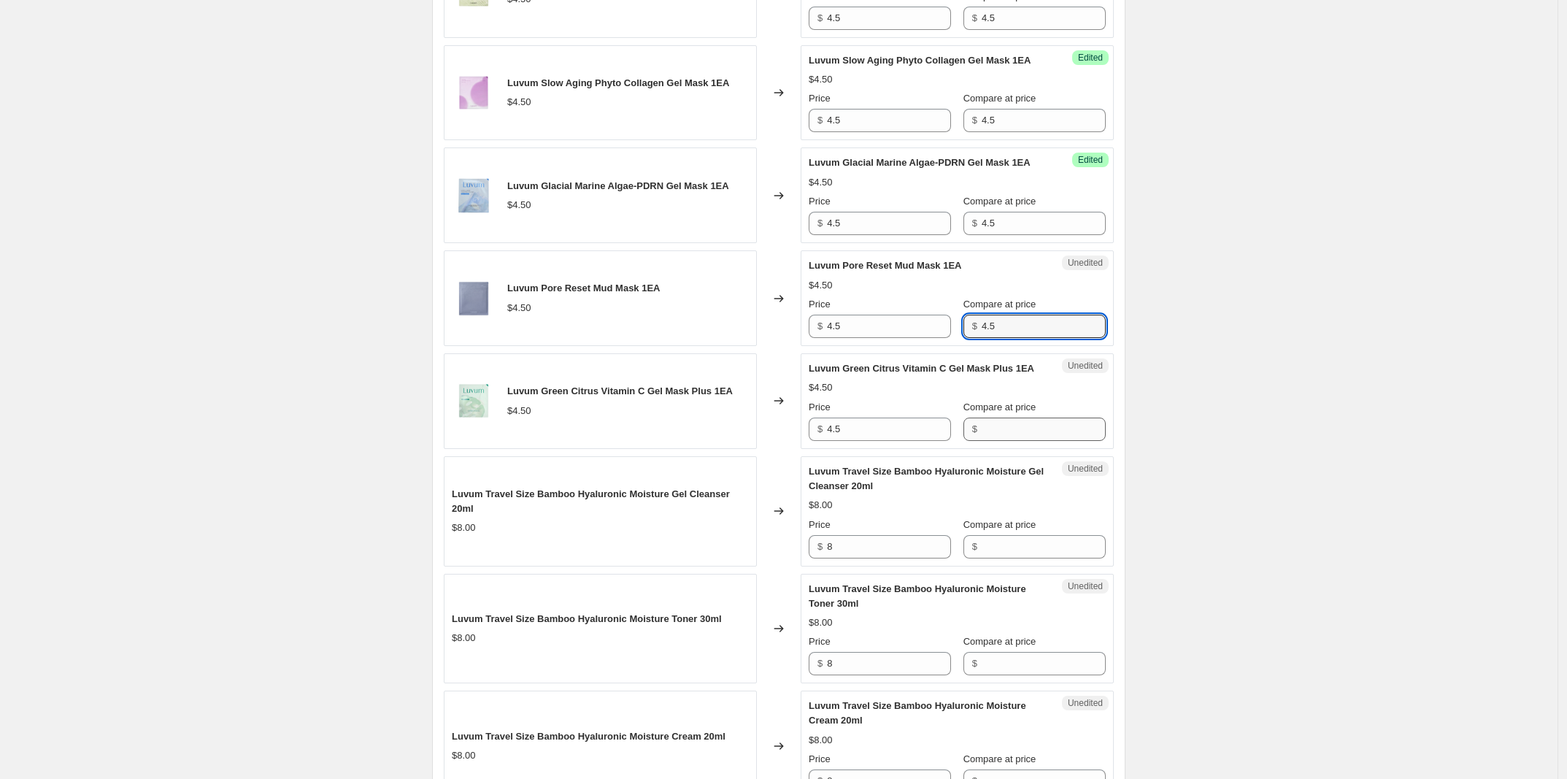
type input "4.5"
click at [1049, 441] on input "Compare at price" at bounding box center [1044, 428] width 124 height 23
paste input "4.5"
type input "4.5"
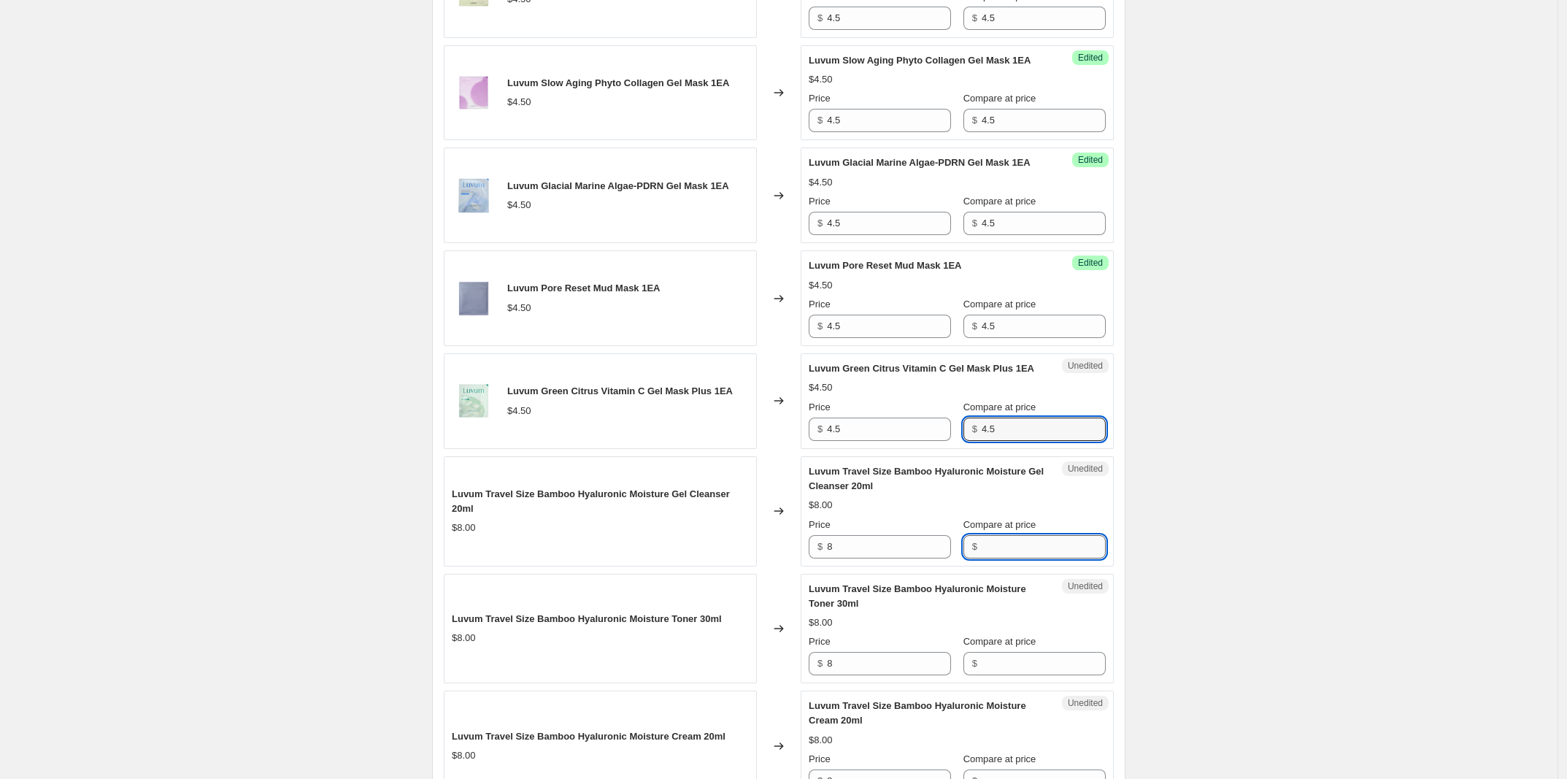
click at [1060, 558] on input "Compare at price" at bounding box center [1044, 546] width 124 height 23
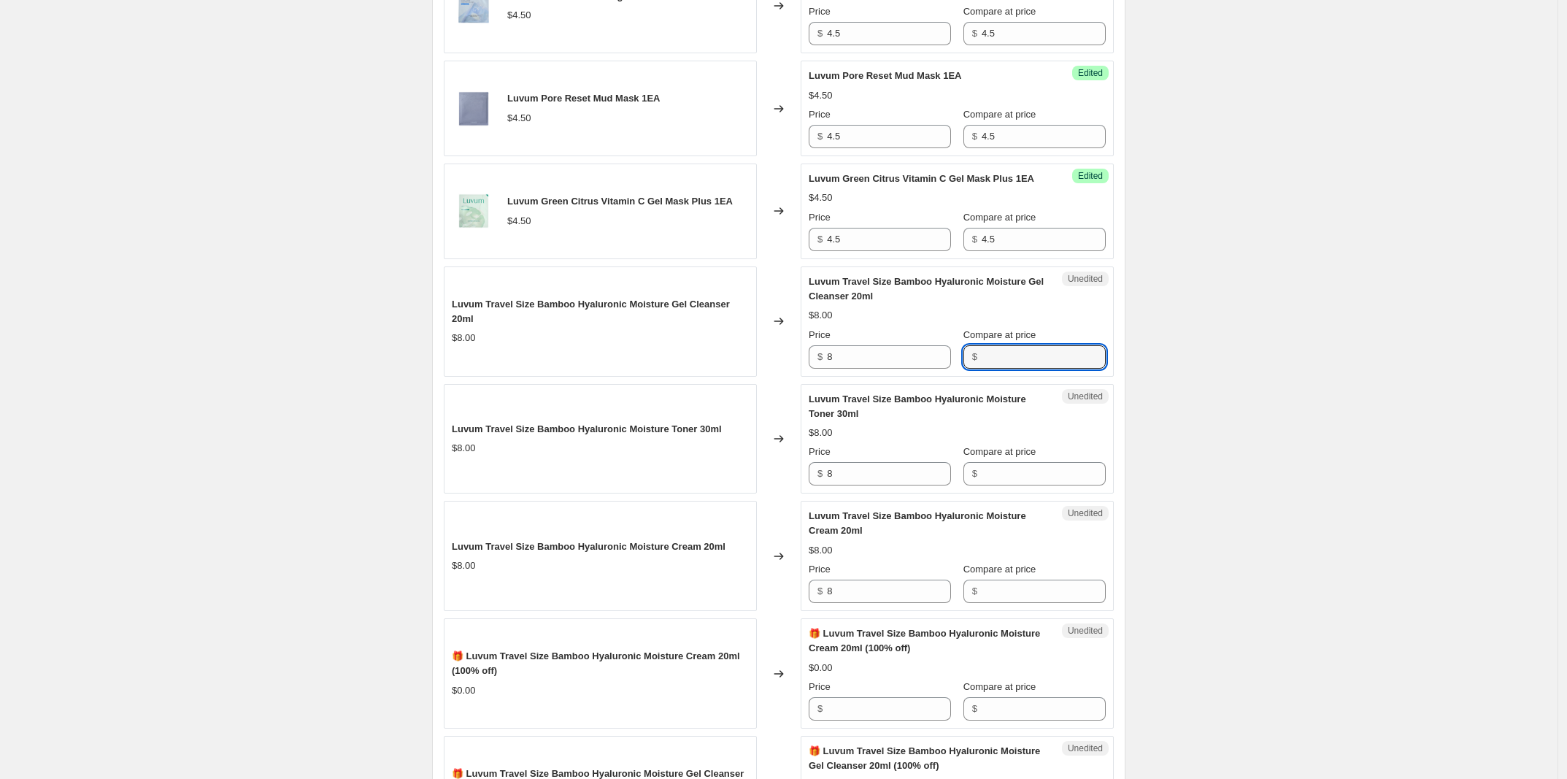
scroll to position [1894, 0]
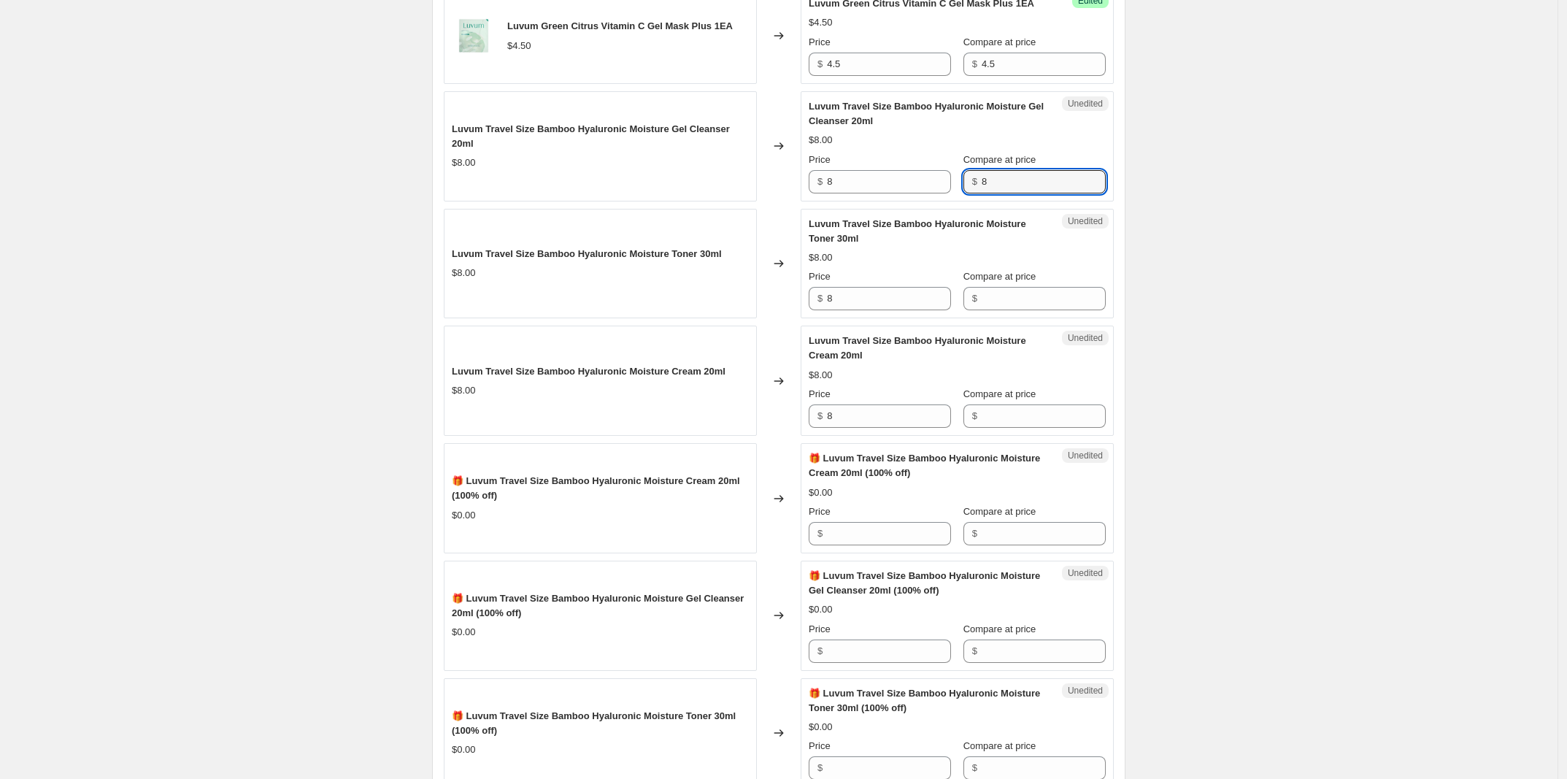
type input "8"
click at [1012, 319] on div "Unedited Luvum Travel Size Bamboo Hyaluronic Moisture Toner 30ml $8.00 Price $ …" at bounding box center [957, 264] width 313 height 110
click at [1022, 310] on input "Compare at price" at bounding box center [1044, 298] width 124 height 23
type input "8"
click at [1031, 428] on input "Compare at price" at bounding box center [1044, 415] width 124 height 23
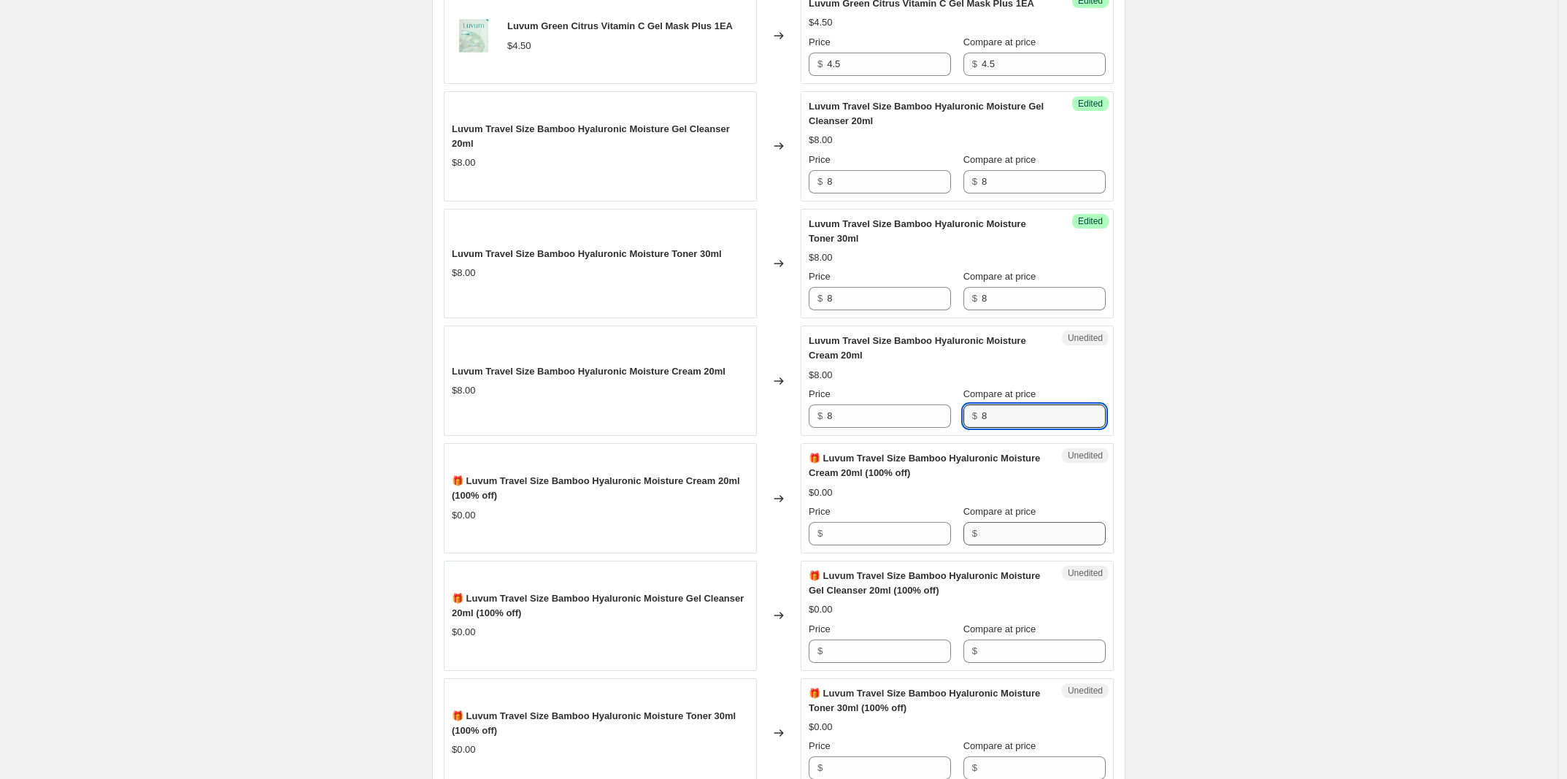
type input "8"
click at [1023, 545] on input "Compare at price" at bounding box center [1044, 533] width 124 height 23
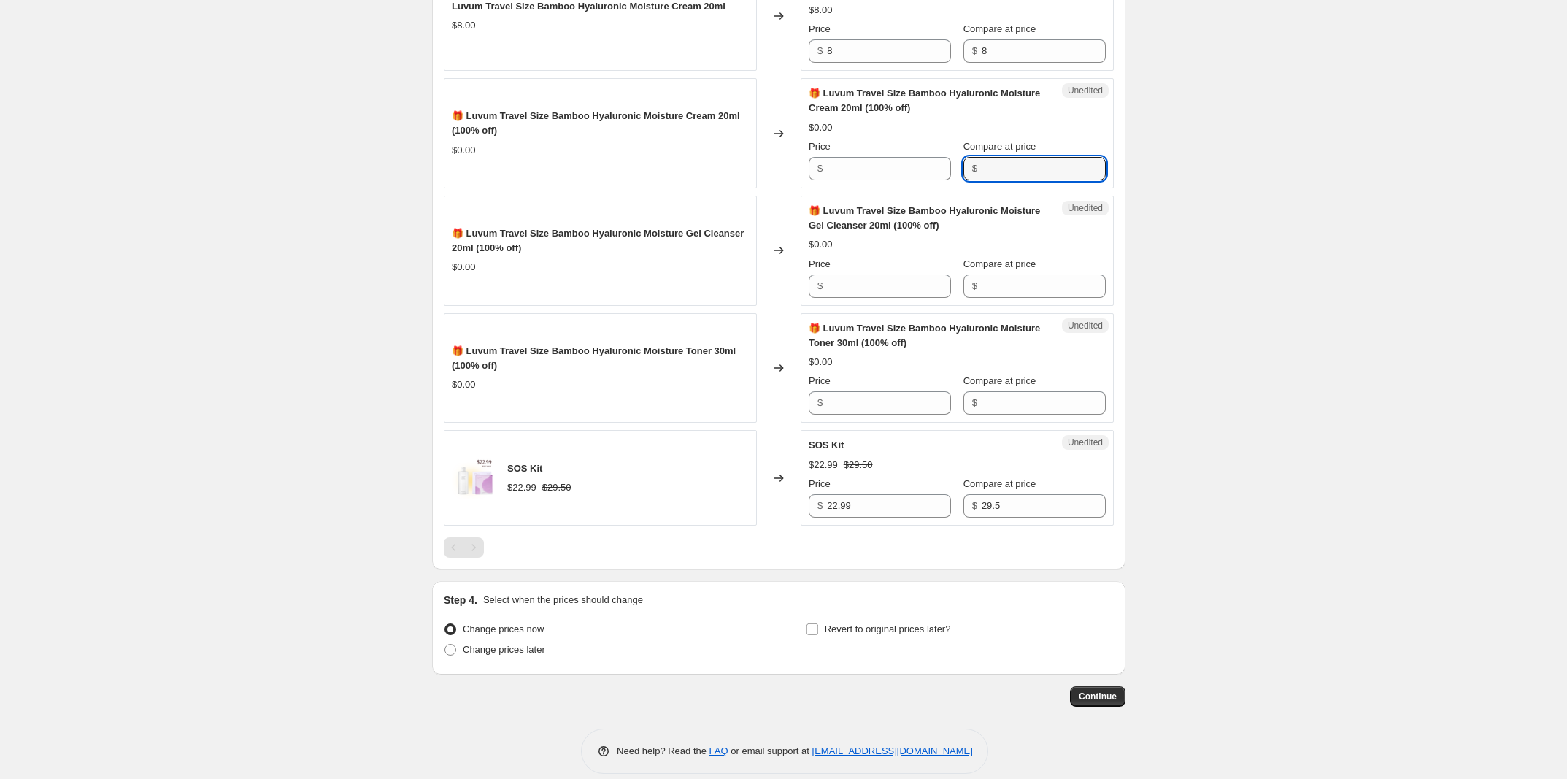
scroll to position [2350, 0]
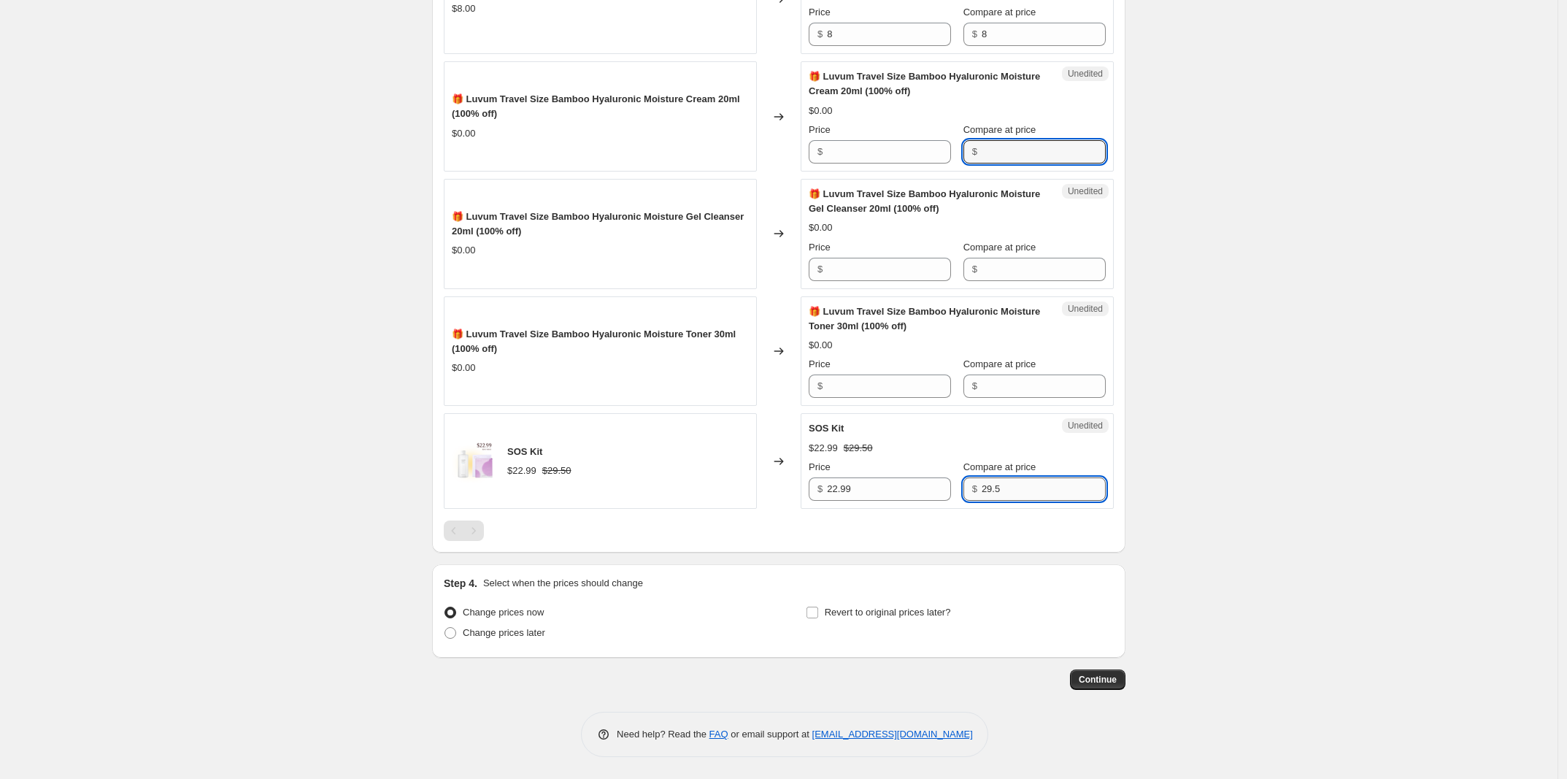
click at [1044, 498] on input "29.5" at bounding box center [1044, 488] width 124 height 23
type input "29.5"
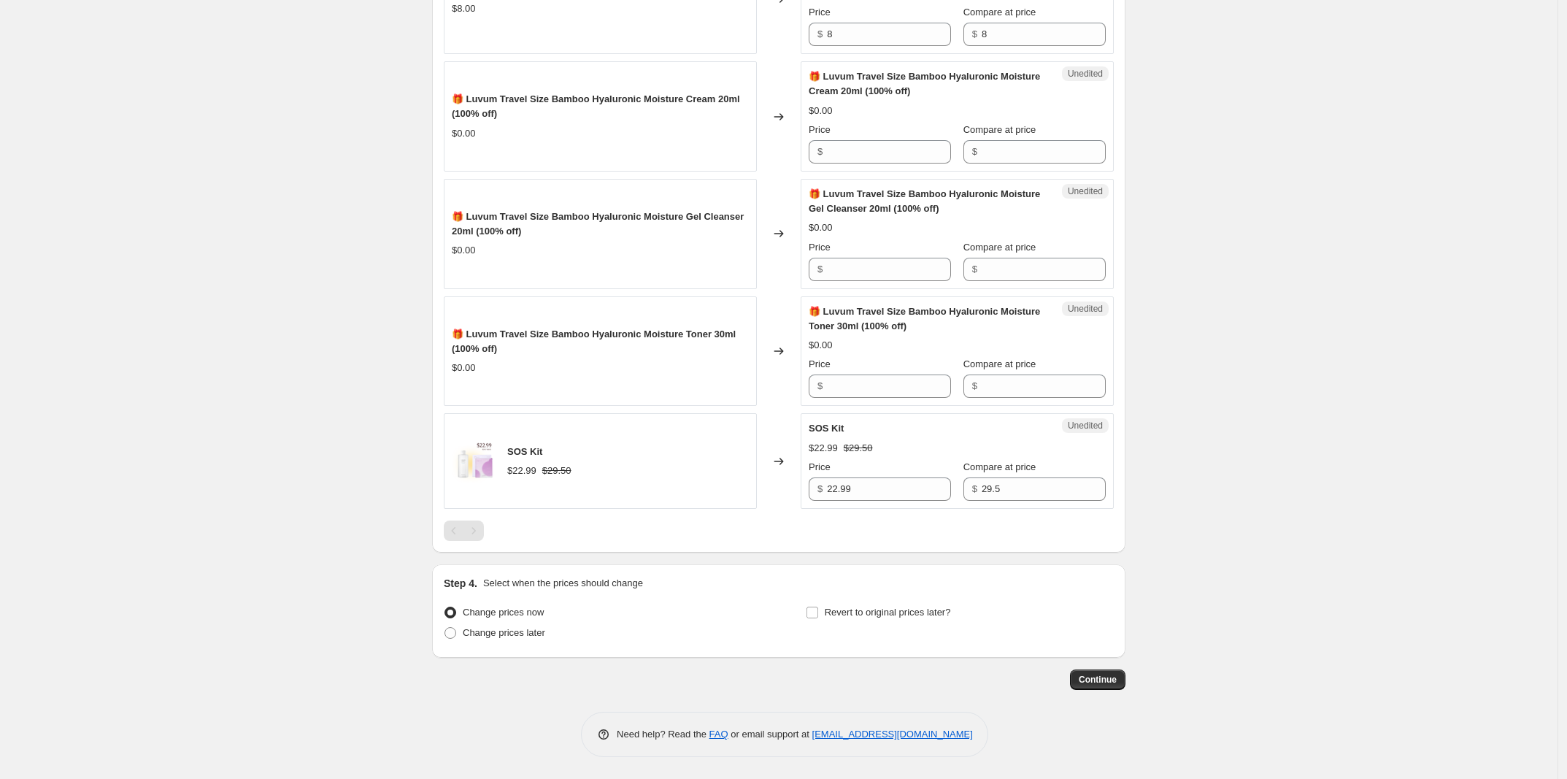
click at [551, 643] on div "Change prices later" at bounding box center [598, 633] width 308 height 20
click at [825, 636] on div "Revert to original prices later?" at bounding box center [960, 624] width 308 height 44
click at [839, 610] on span "Revert to original prices later?" at bounding box center [888, 611] width 126 height 11
click at [818, 610] on input "Revert to original prices later?" at bounding box center [812, 612] width 12 height 12
checkbox input "true"
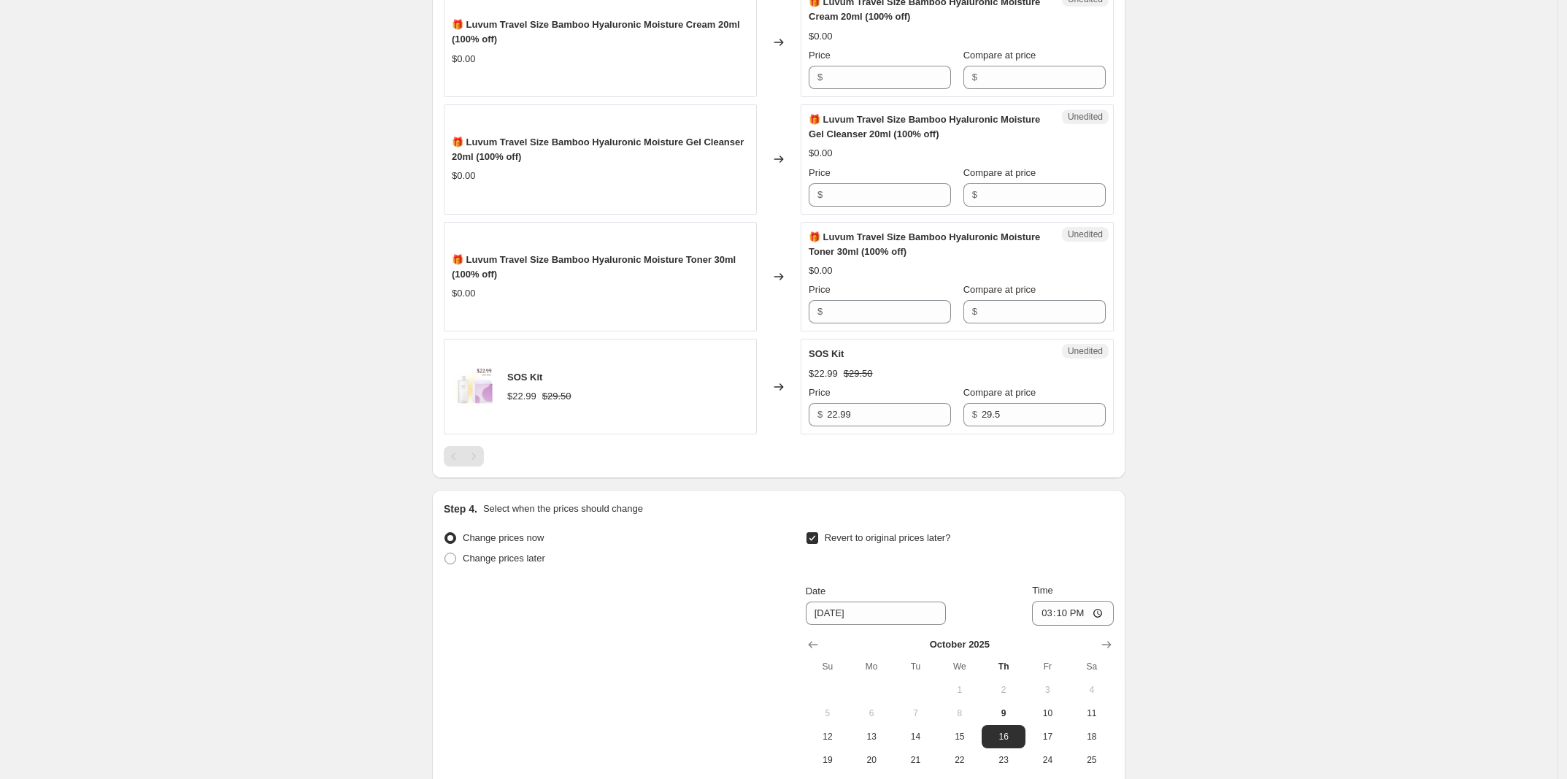
click at [520, 652] on div "Change prices now Change prices later Revert to original prices later? Date [DA…" at bounding box center [779, 661] width 670 height 267
click at [523, 563] on span "Change prices later" at bounding box center [504, 557] width 82 height 11
click at [445, 553] on input "Change prices later" at bounding box center [444, 552] width 1 height 1
radio input "true"
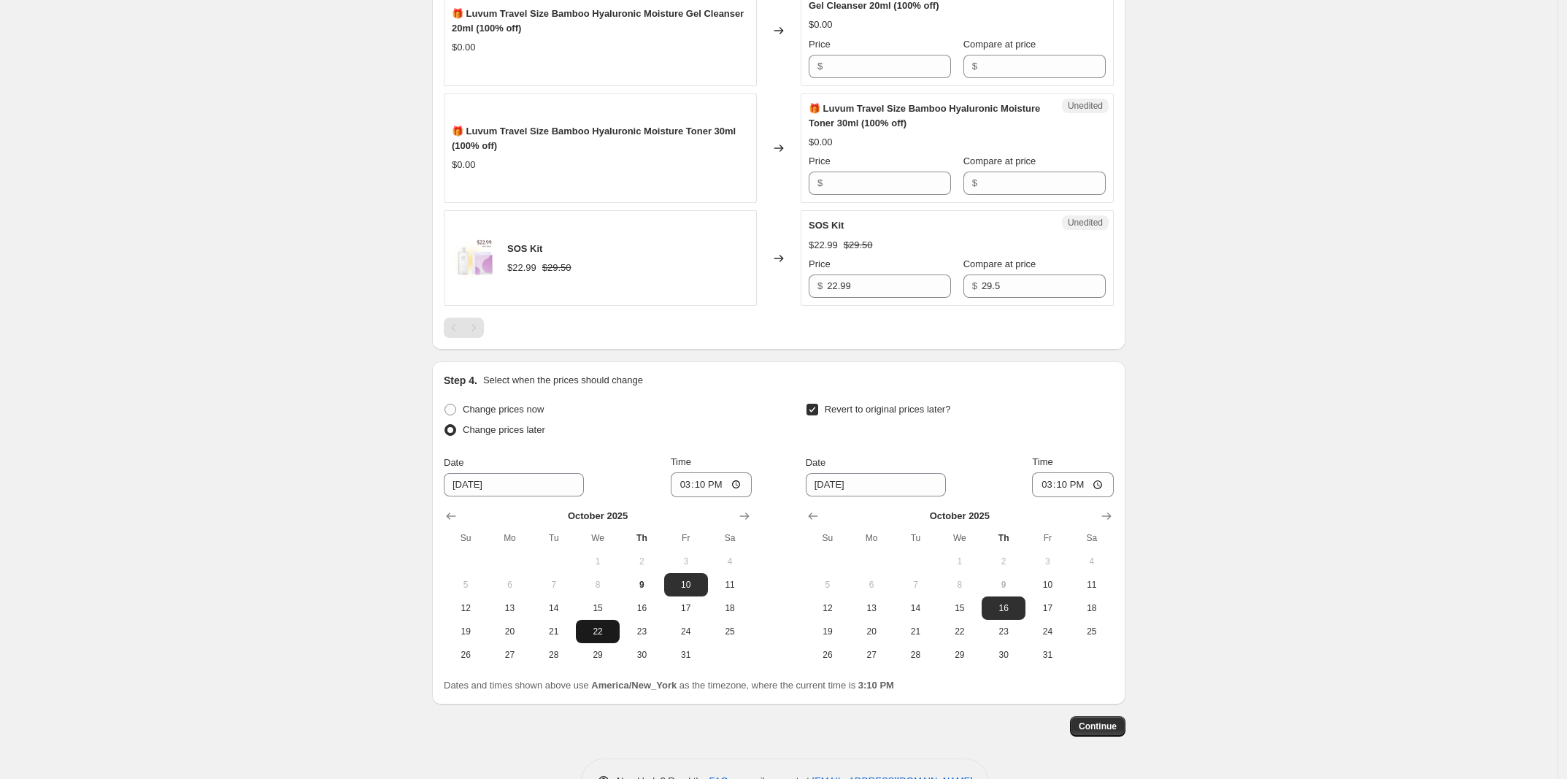
scroll to position [2604, 0]
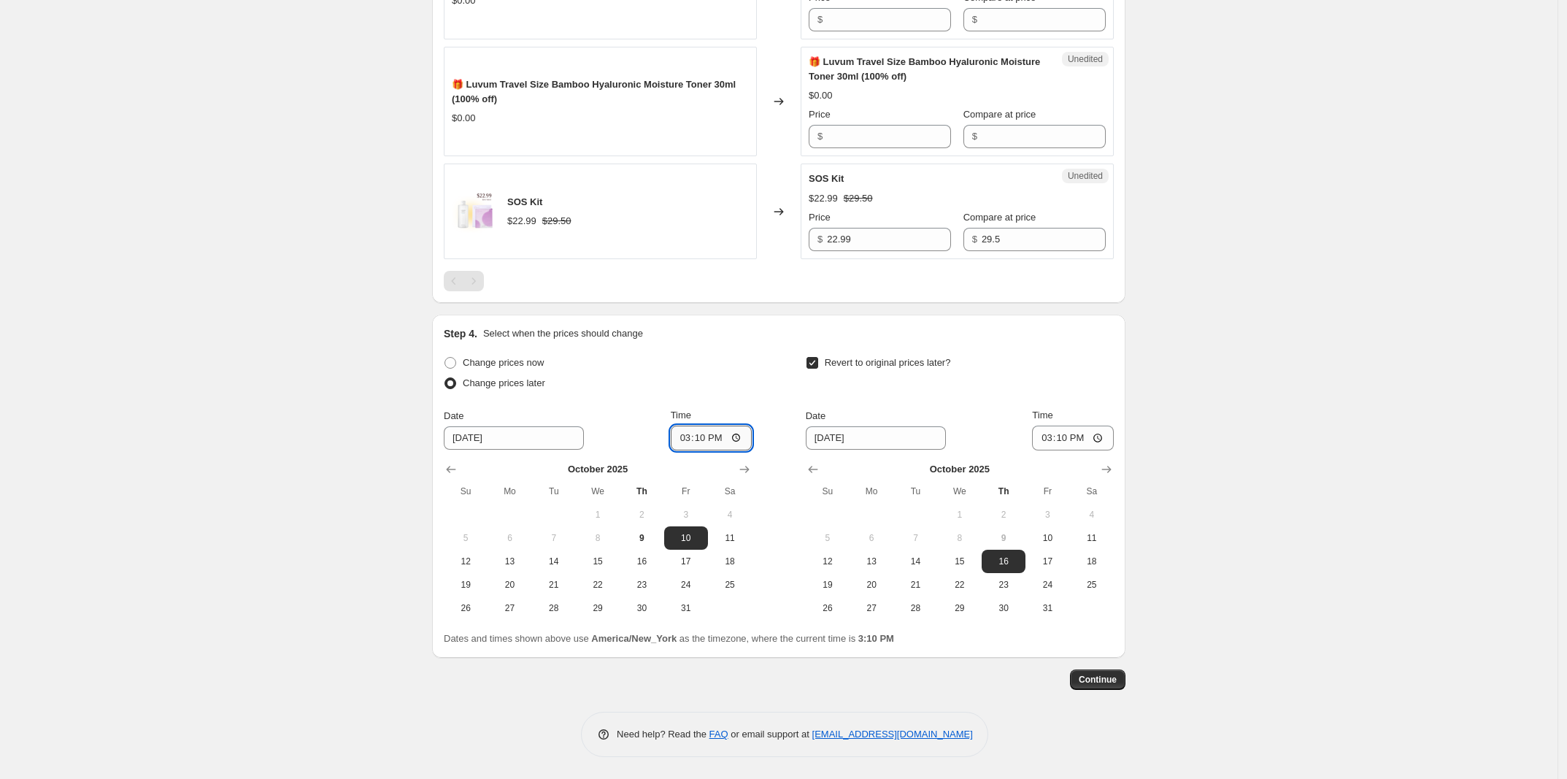
click at [697, 435] on input "15:10" at bounding box center [712, 437] width 82 height 25
click at [690, 436] on input "15:10" at bounding box center [712, 437] width 82 height 25
type input "00:01"
click at [739, 391] on div "Change prices later" at bounding box center [598, 383] width 308 height 20
click at [858, 445] on input "[DATE]" at bounding box center [876, 437] width 140 height 23
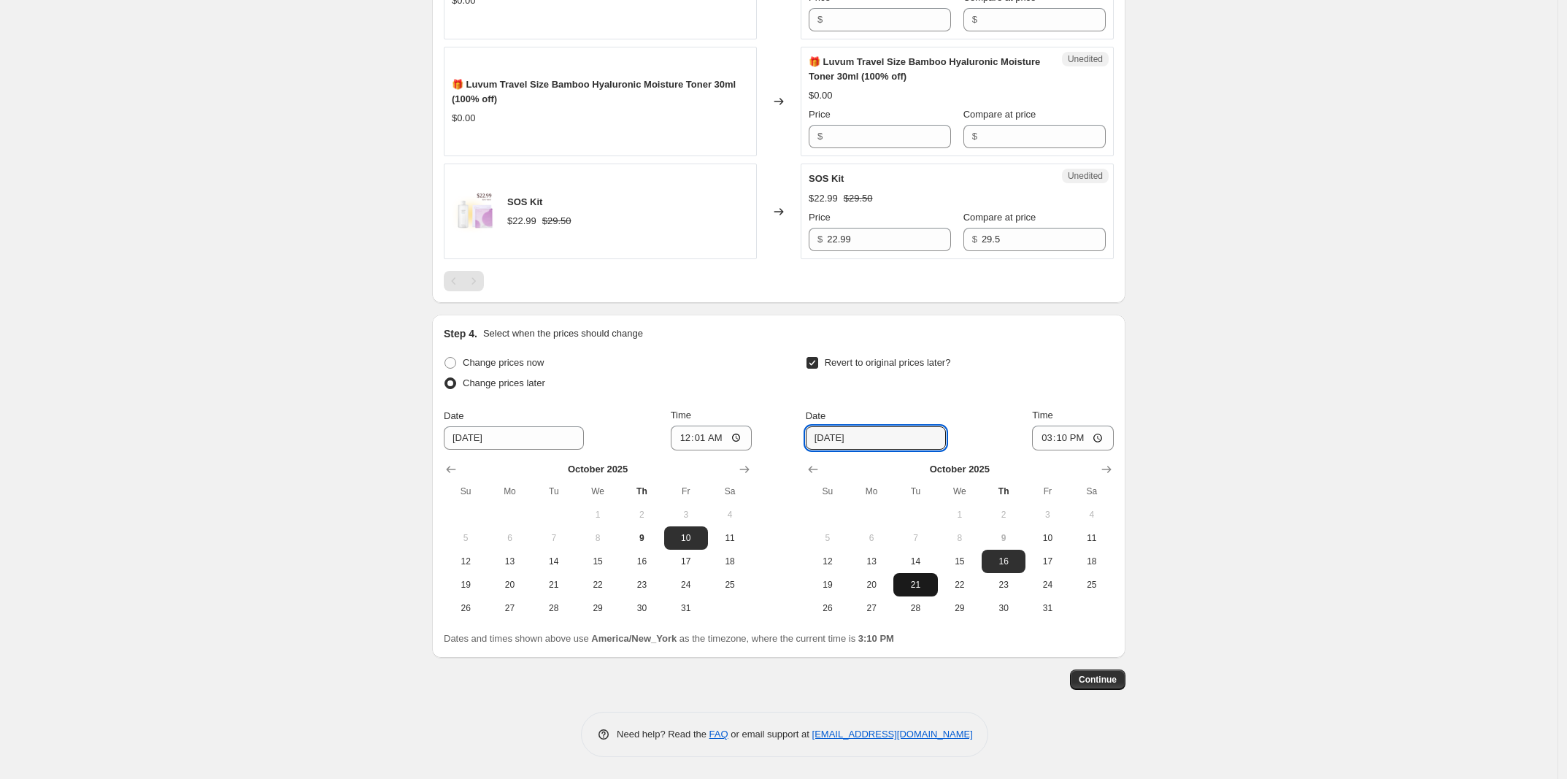
click at [920, 586] on span "21" at bounding box center [915, 585] width 32 height 12
type input "[DATE]"
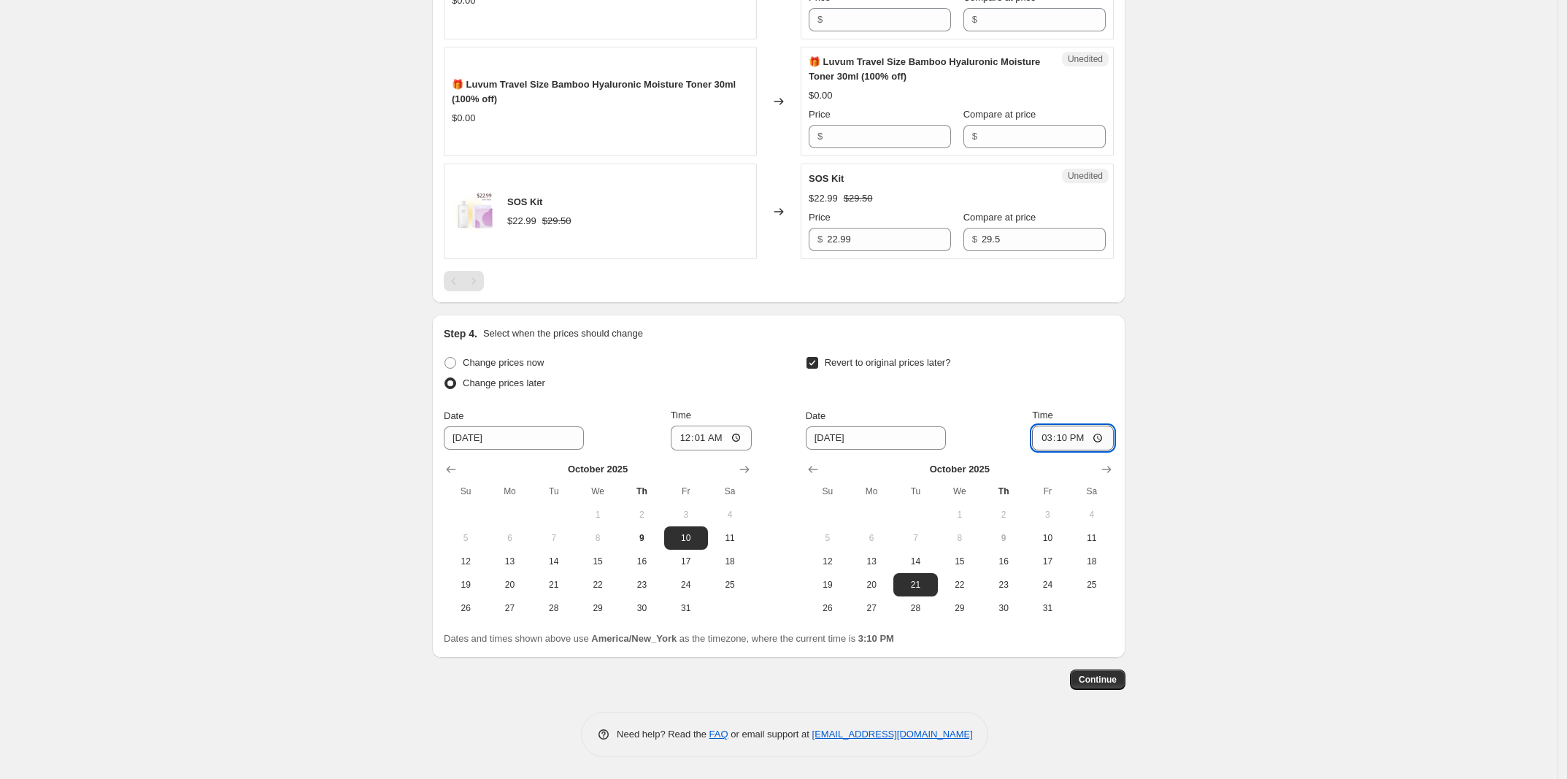
click at [1045, 434] on input "15:10" at bounding box center [1073, 437] width 82 height 25
type input "23:59"
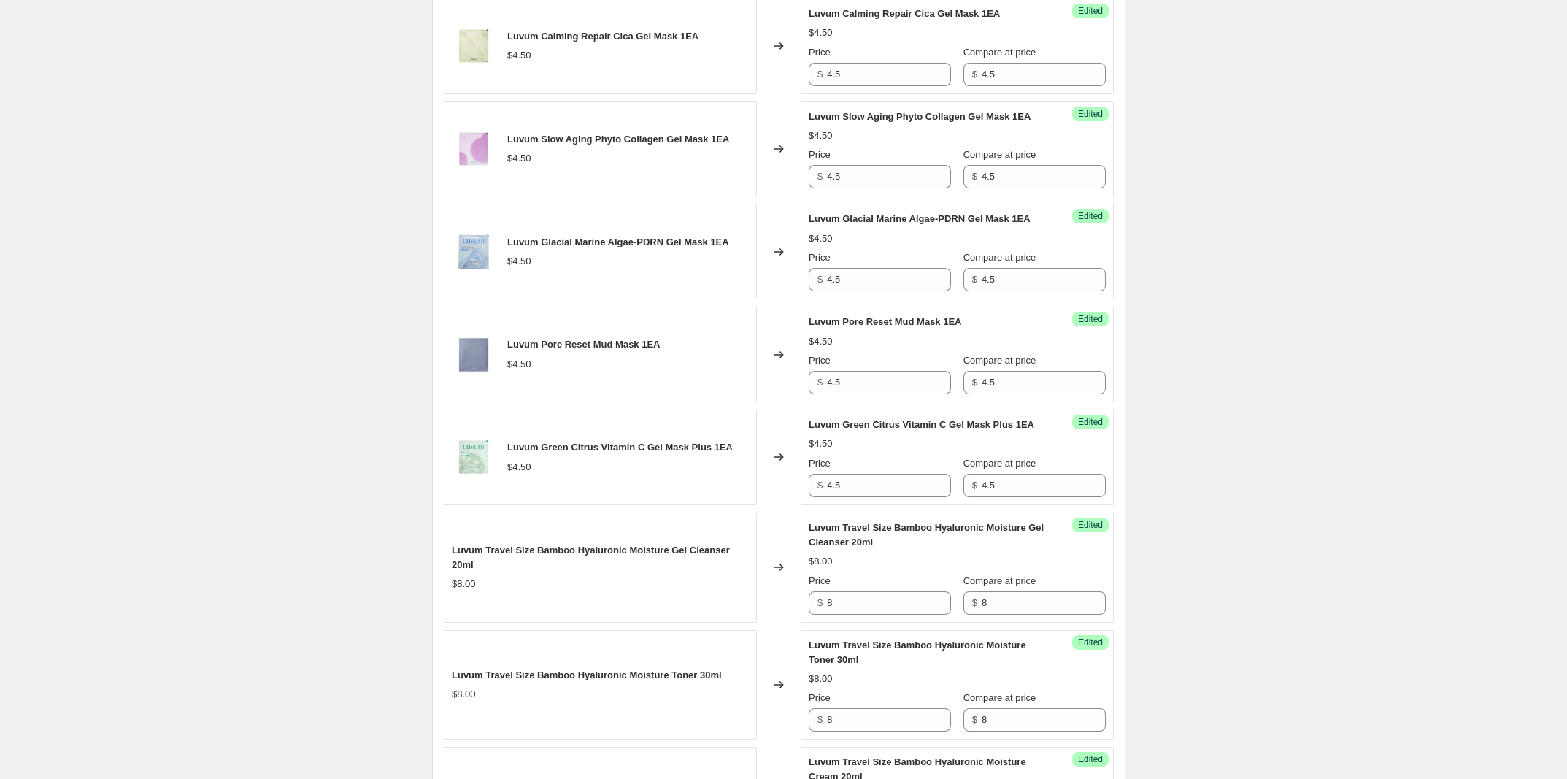
scroll to position [161, 0]
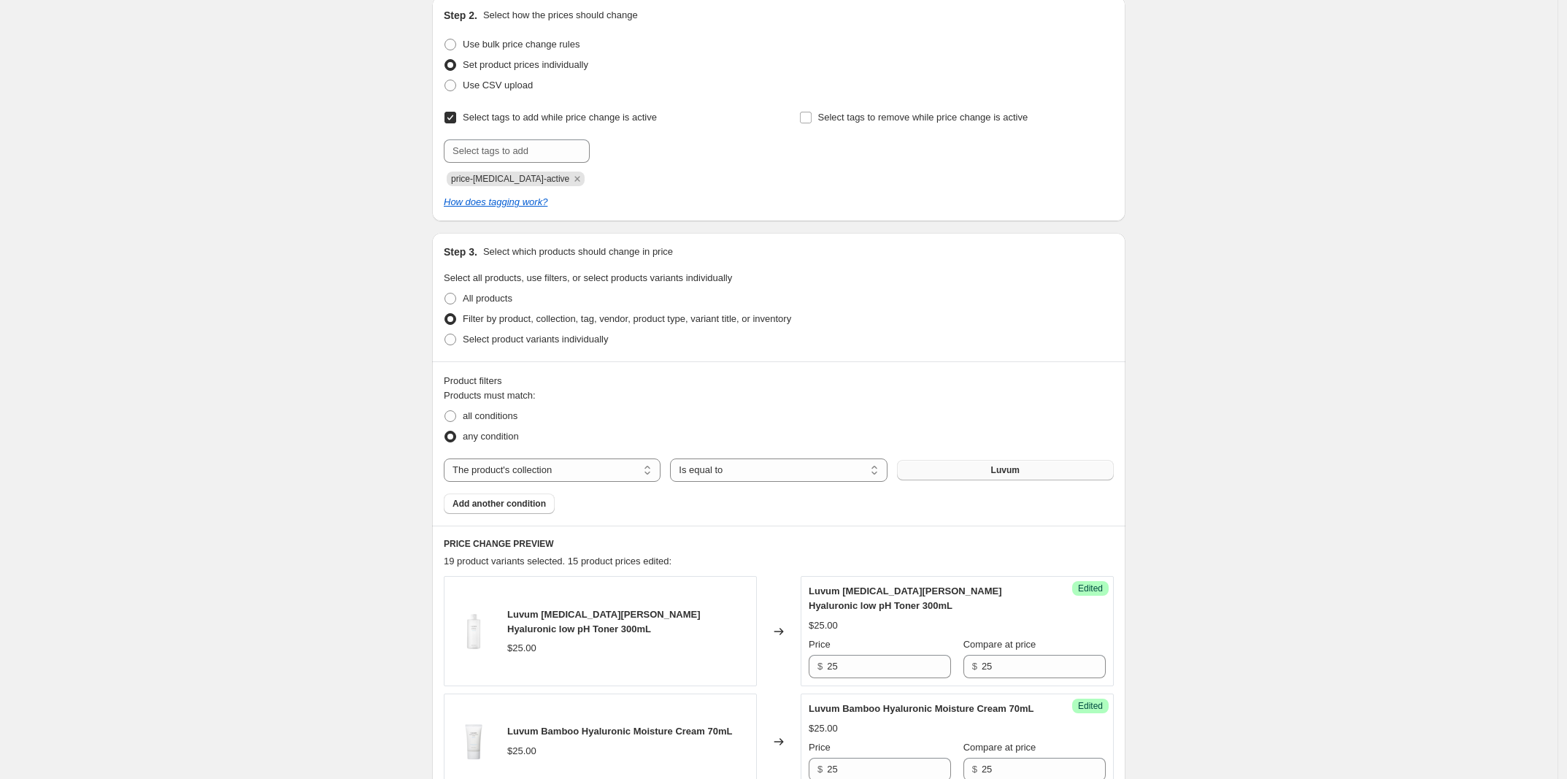
drag, startPoint x: 1406, startPoint y: 547, endPoint x: 1369, endPoint y: 384, distance: 167.7
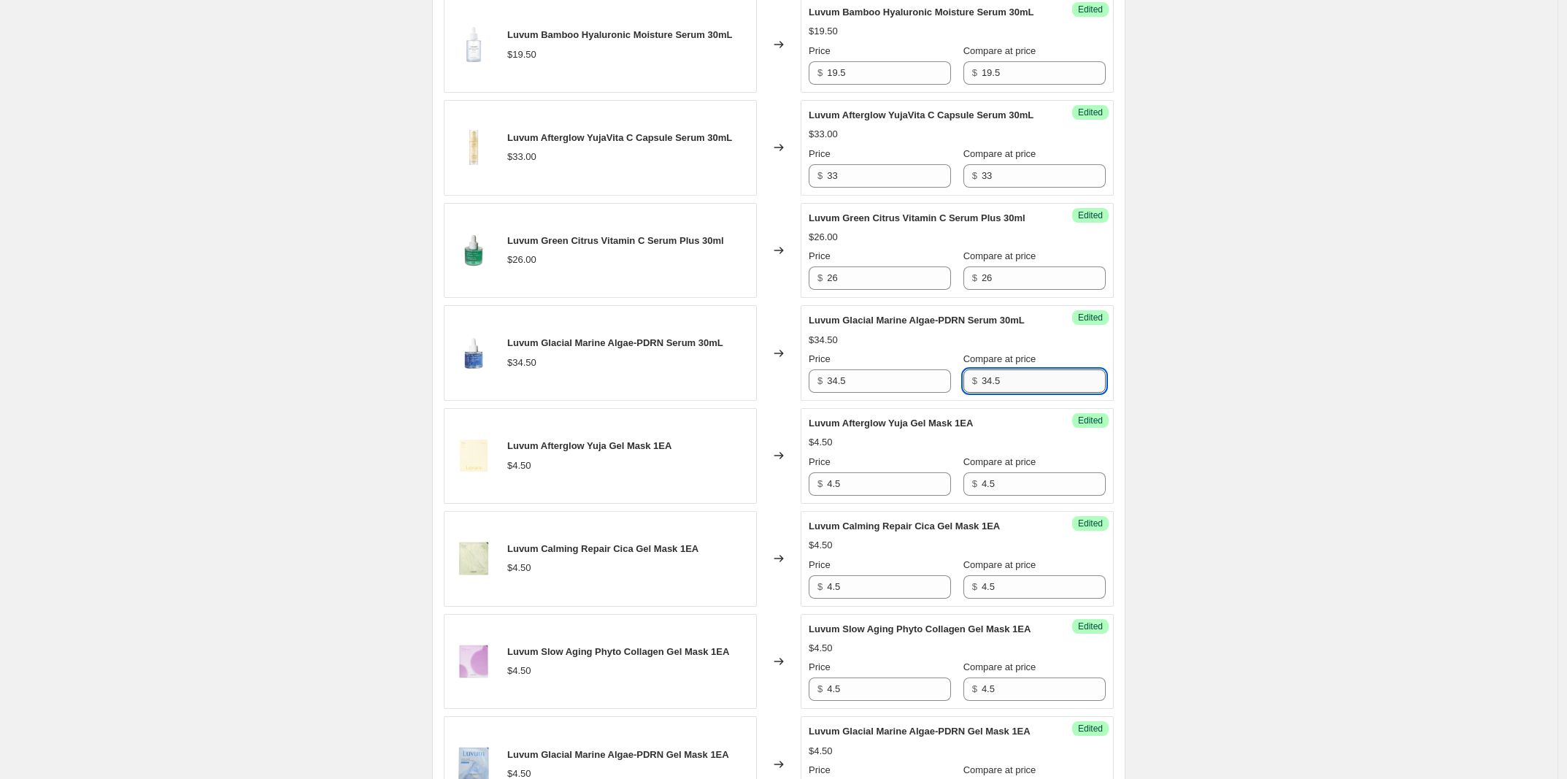
click at [1020, 393] on input "34.5" at bounding box center [1044, 380] width 124 height 23
click at [928, 393] on input "34.5" at bounding box center [889, 380] width 124 height 23
type input "29"
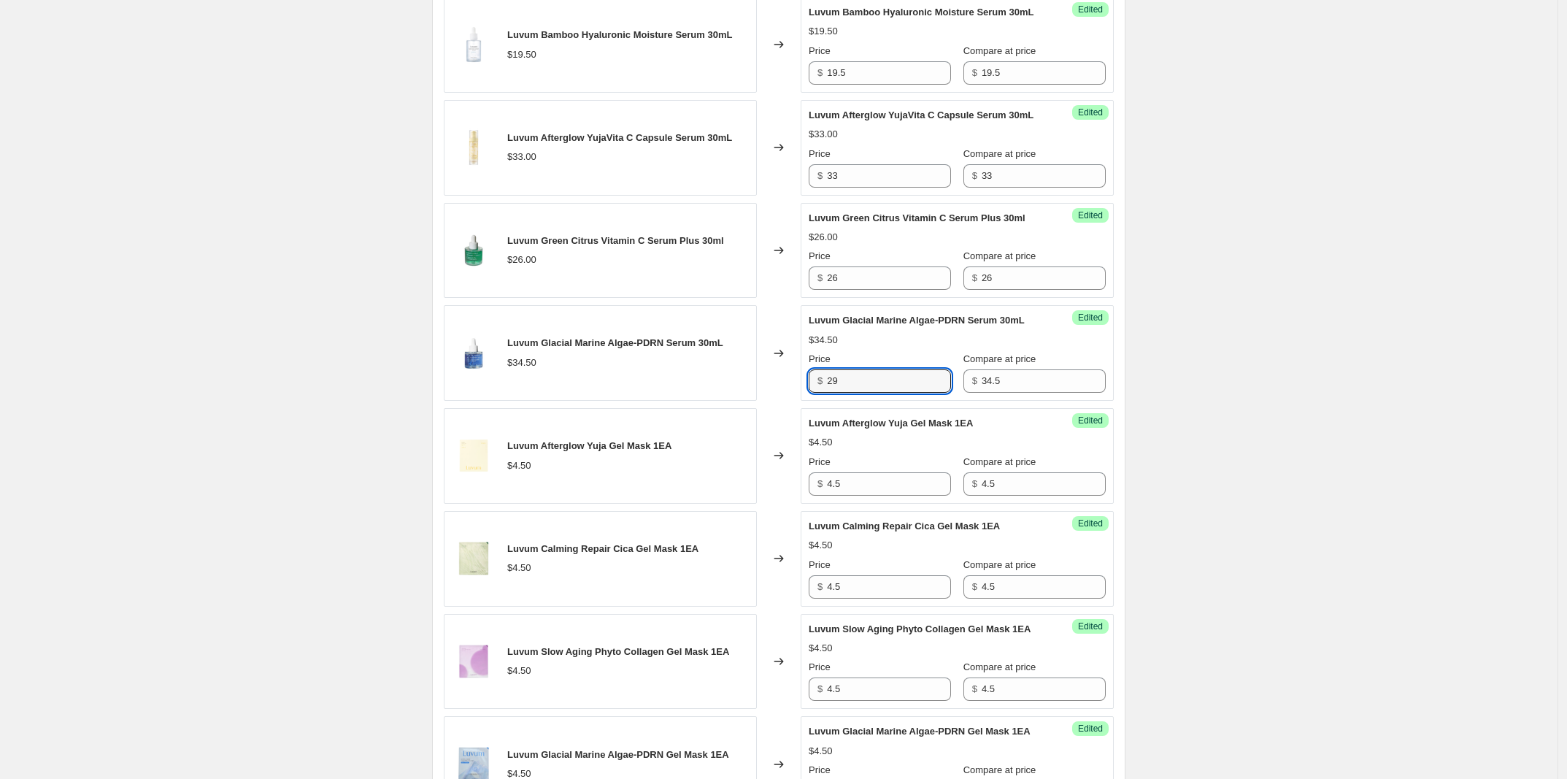
click at [1233, 477] on div "Create new price [MEDICAL_DATA]. This page is ready Create new price [MEDICAL_D…" at bounding box center [778, 692] width 1557 height 3304
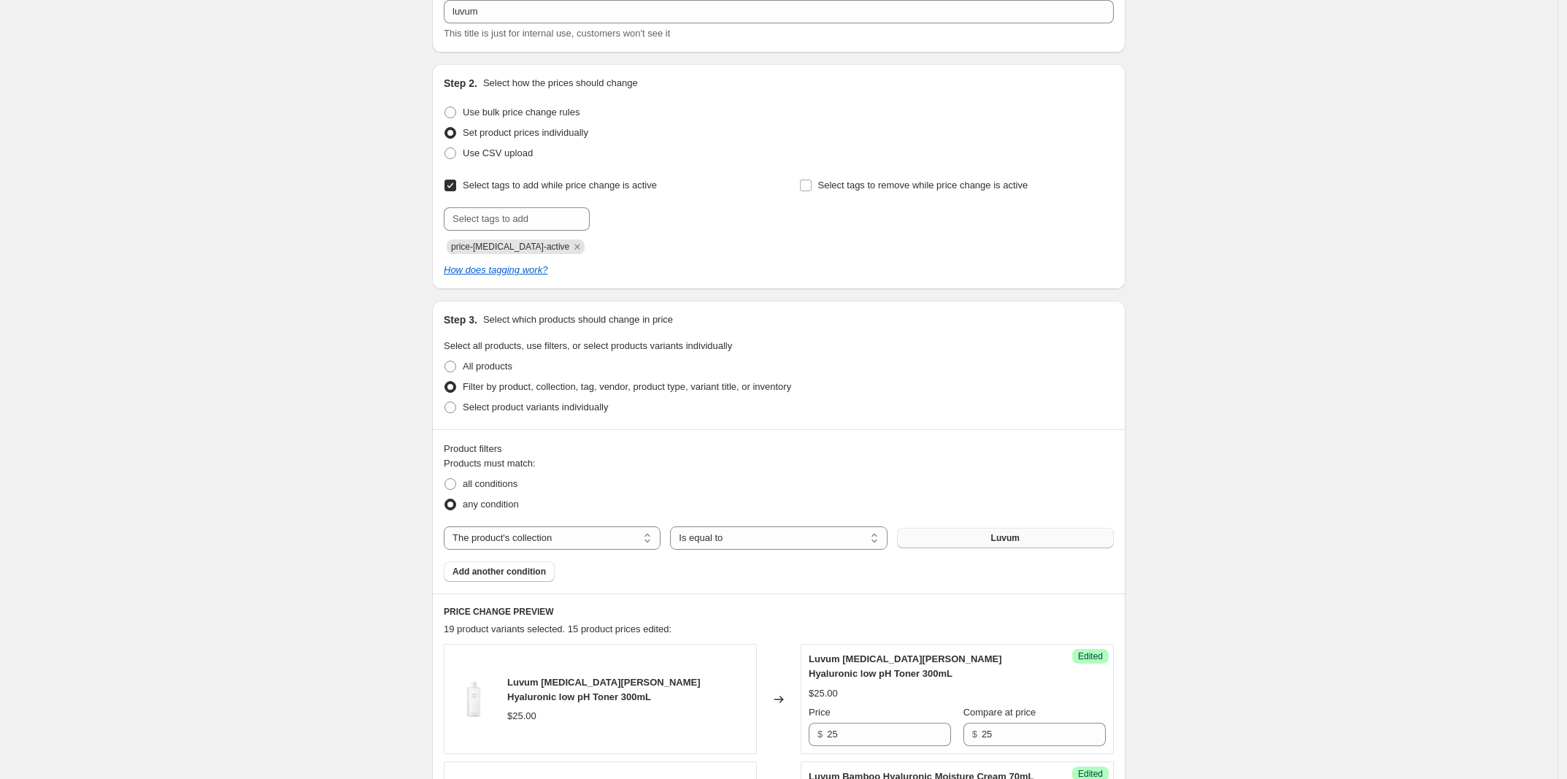
scroll to position [0, 0]
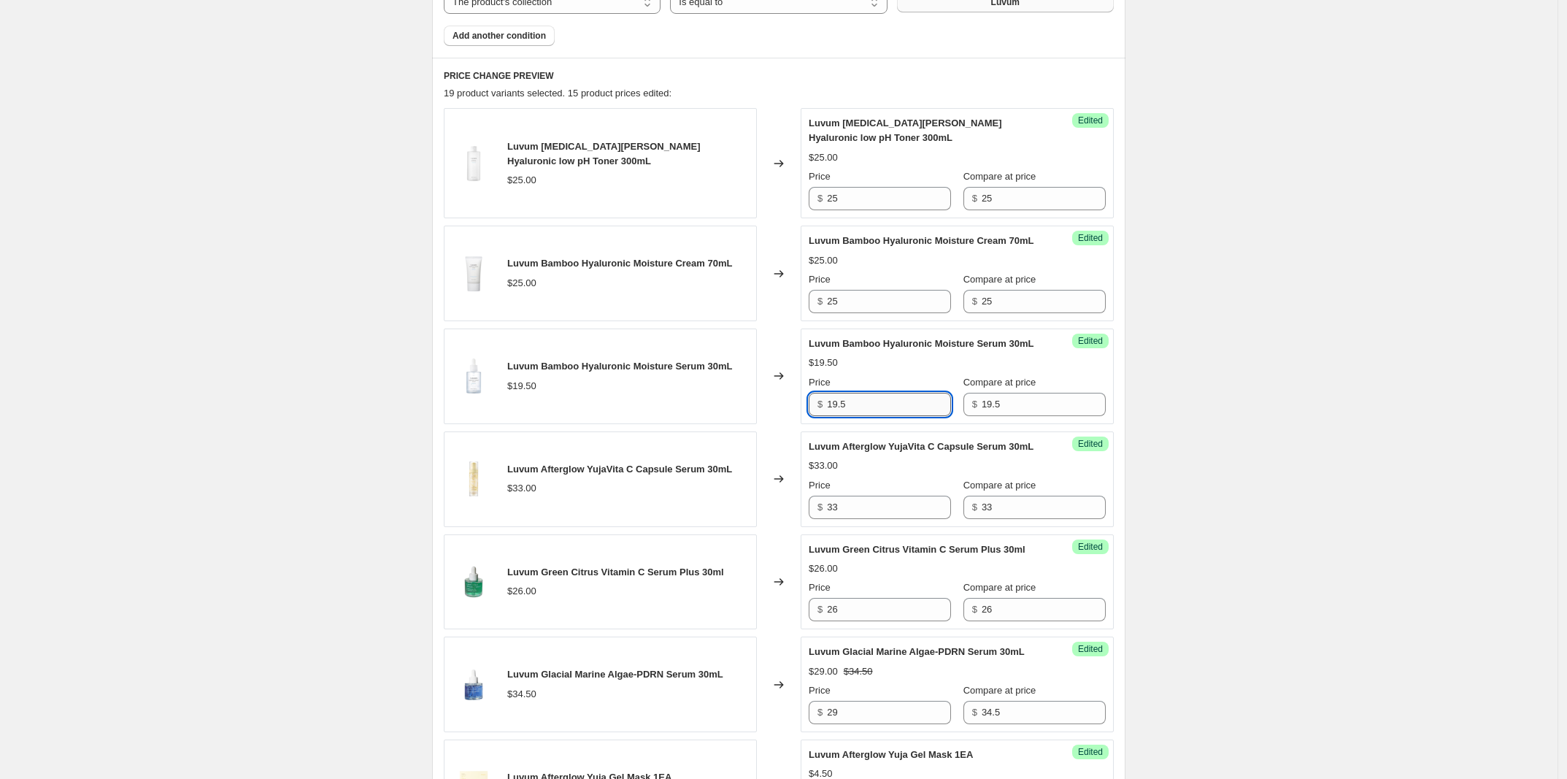
click at [873, 416] on input "19.5" at bounding box center [889, 404] width 124 height 23
type input "16"
click at [887, 621] on input "26" at bounding box center [889, 609] width 124 height 23
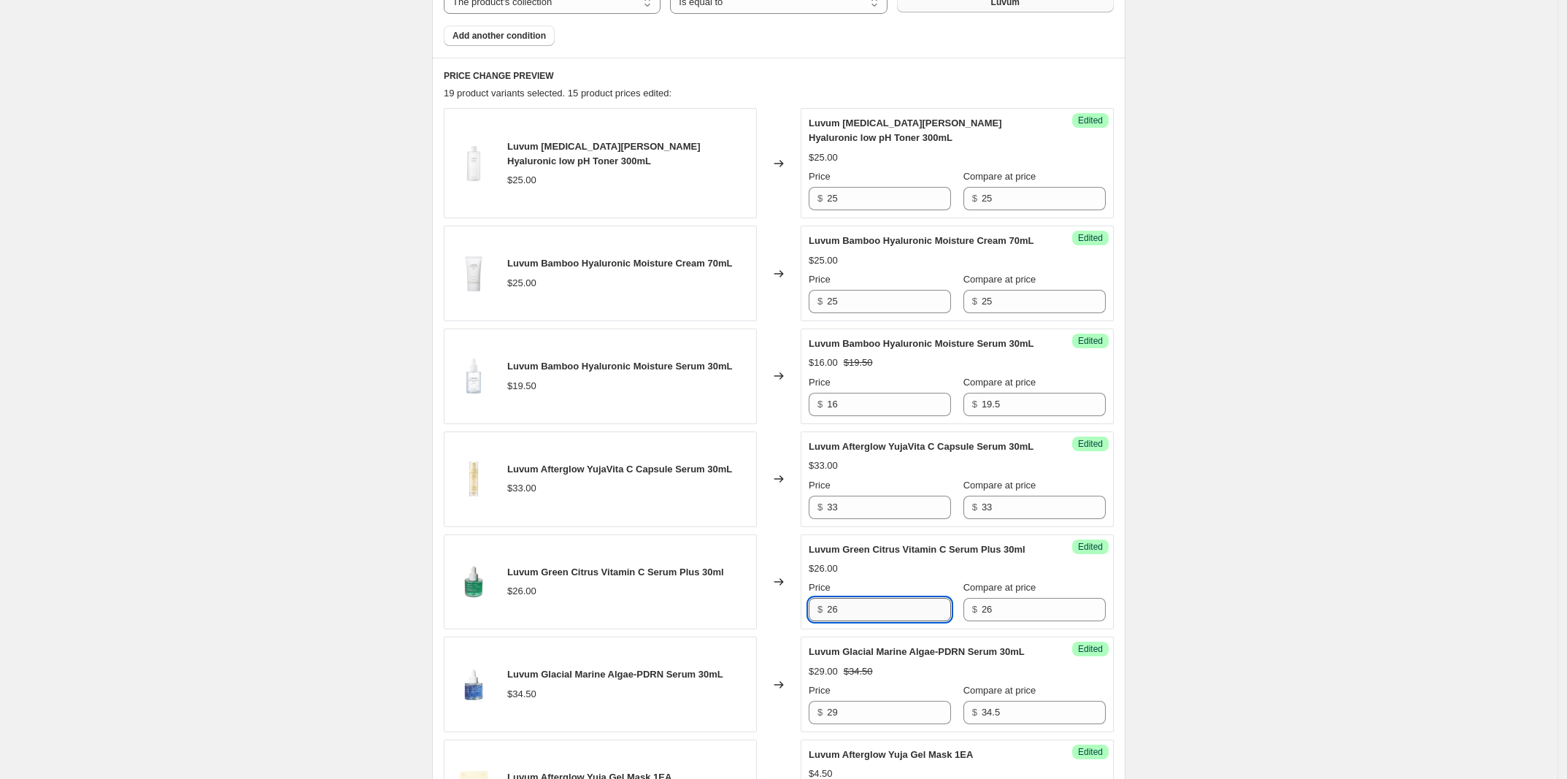
click at [887, 621] on input "26" at bounding box center [889, 609] width 124 height 23
type input "24"
click at [887, 519] on input "33" at bounding box center [889, 507] width 124 height 23
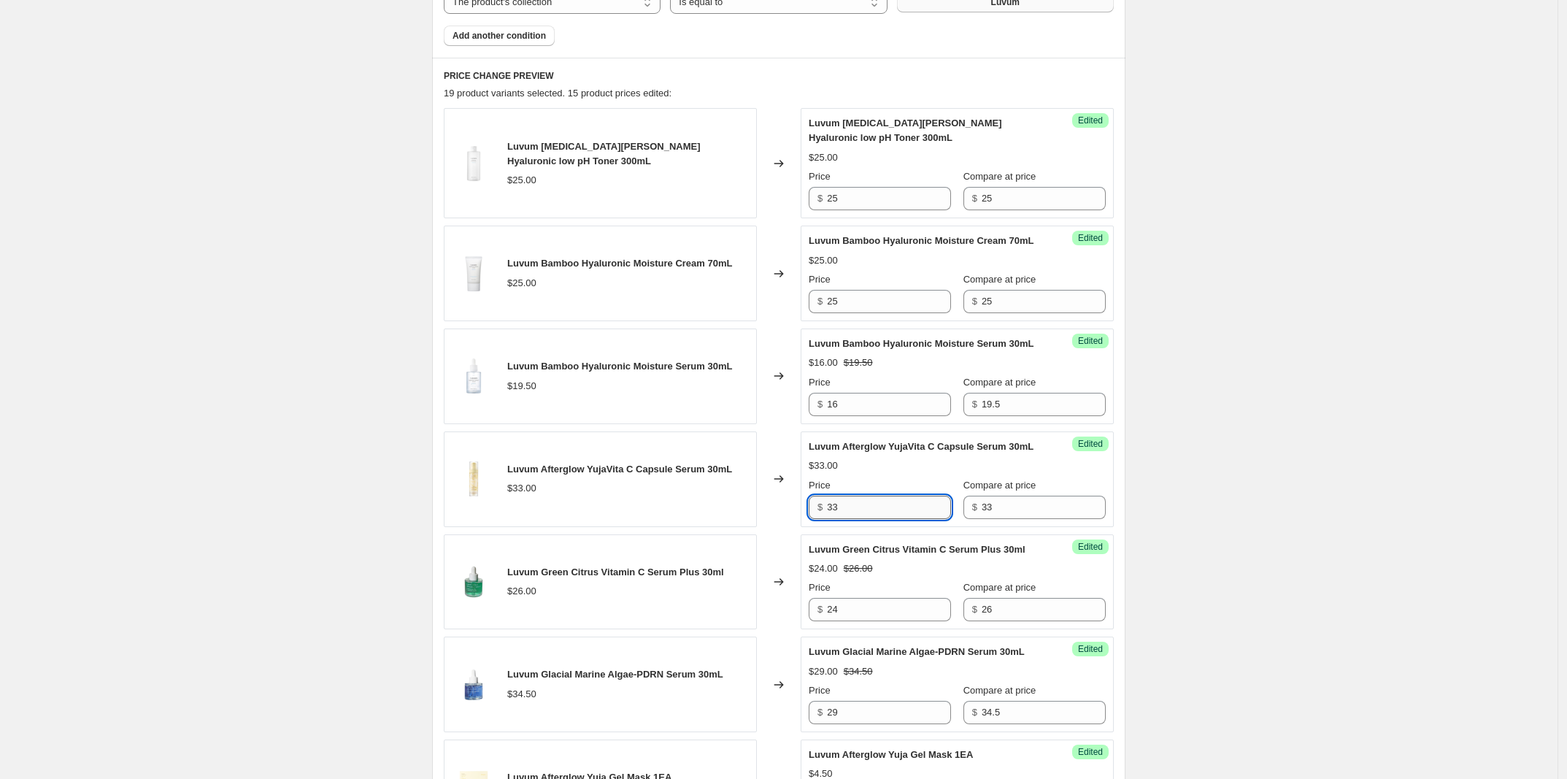
click at [887, 519] on input "33" at bounding box center [889, 507] width 124 height 23
type input "24"
click at [883, 204] on input "25" at bounding box center [889, 198] width 124 height 23
type input "1"
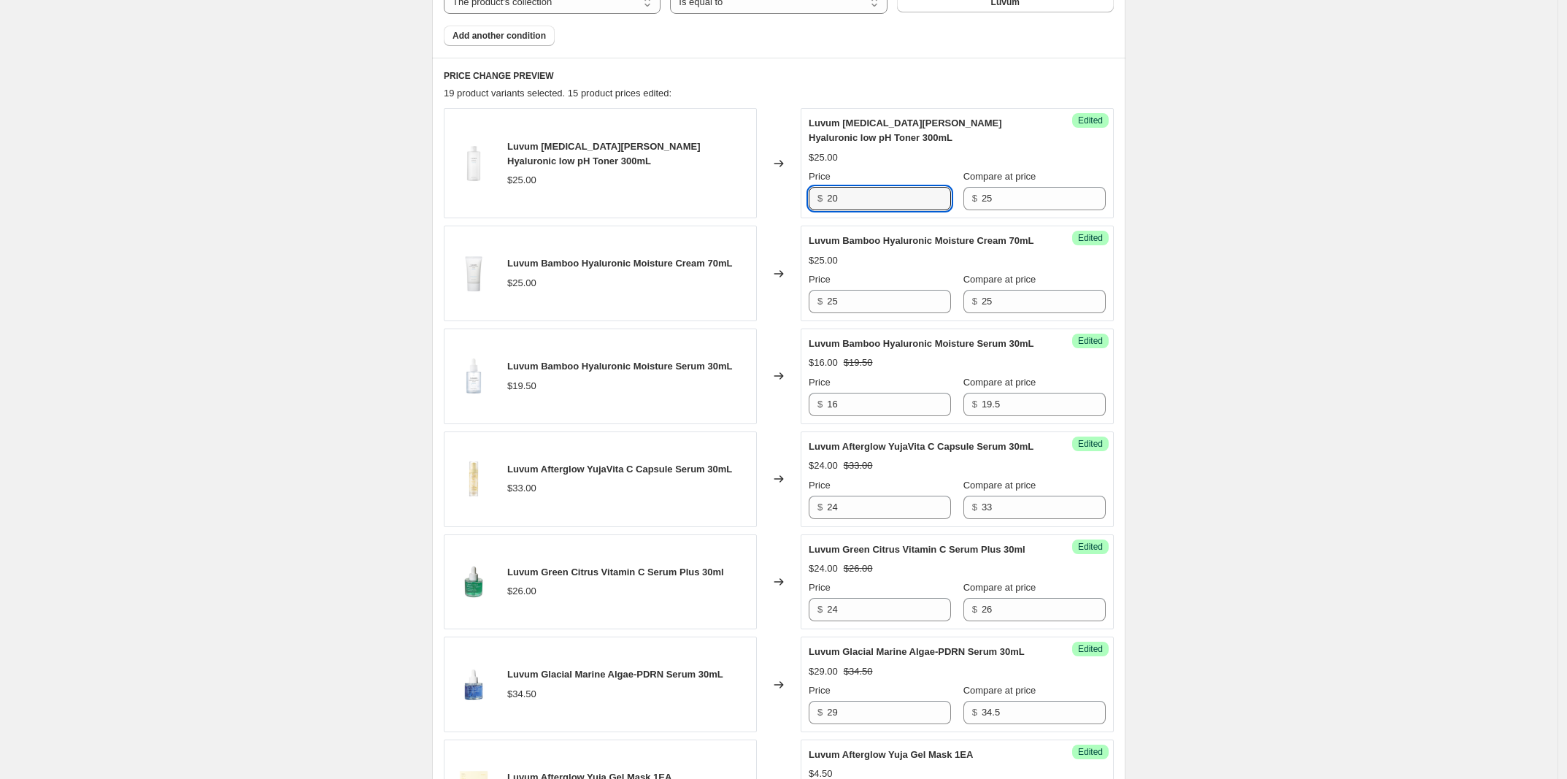
type input "20"
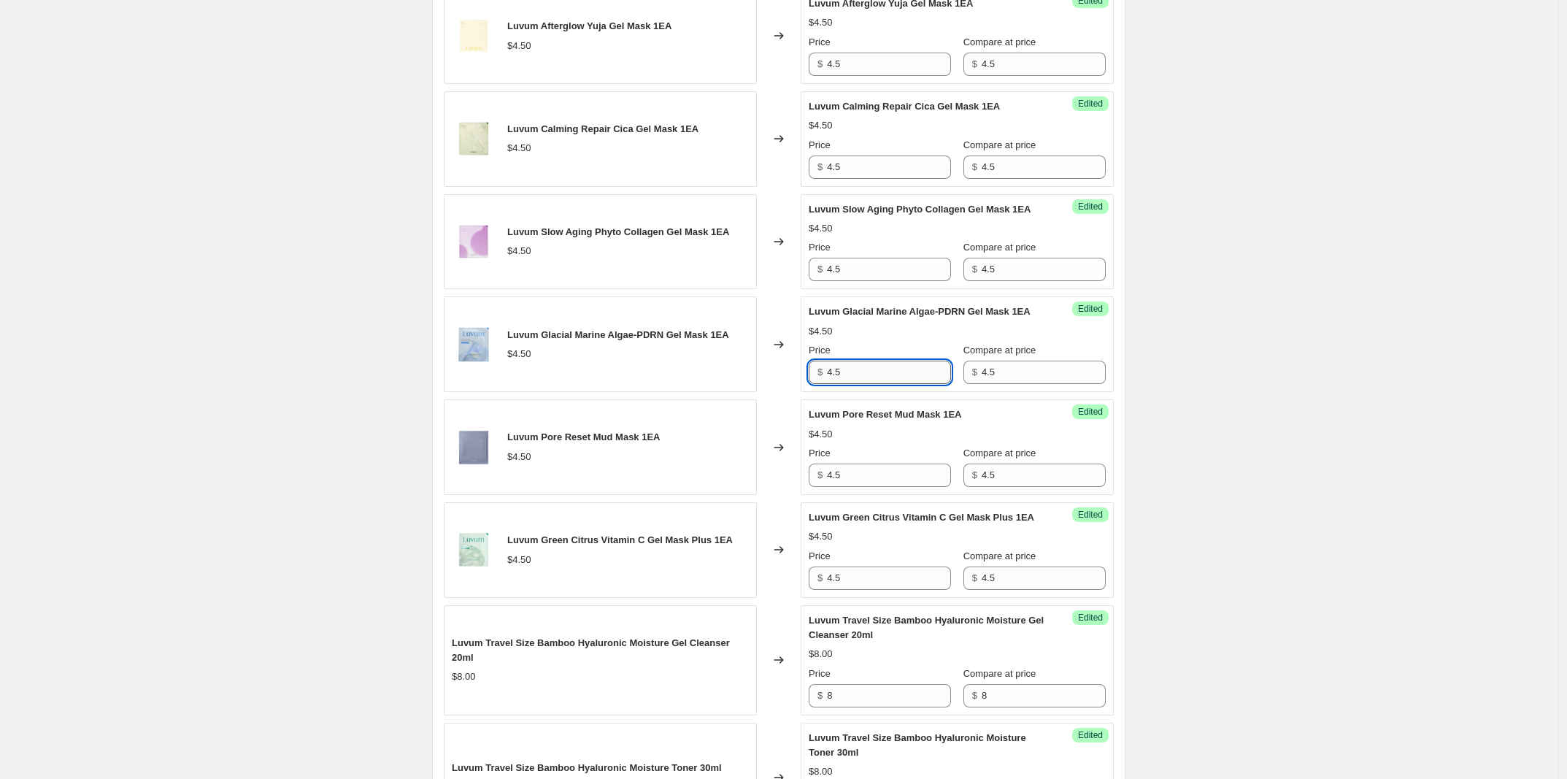
click at [910, 384] on input "4.5" at bounding box center [889, 372] width 124 height 23
type input "4"
click at [1325, 423] on div "Create new price [MEDICAL_DATA]. This page is ready Create new price [MEDICAL_D…" at bounding box center [778, 272] width 1557 height 3304
click at [890, 384] on input "4" at bounding box center [889, 372] width 124 height 23
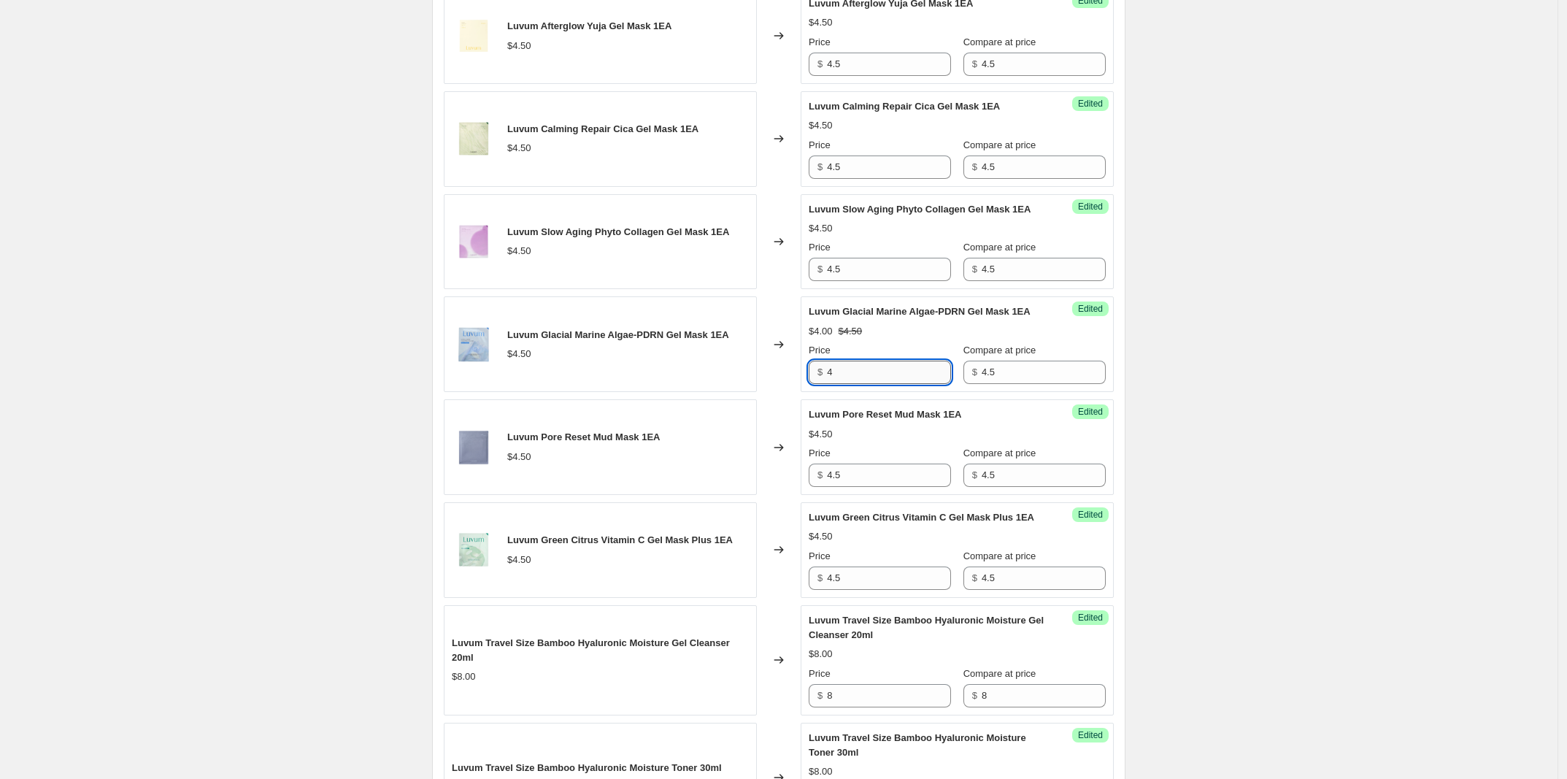
click at [890, 384] on input "4" at bounding box center [889, 372] width 124 height 23
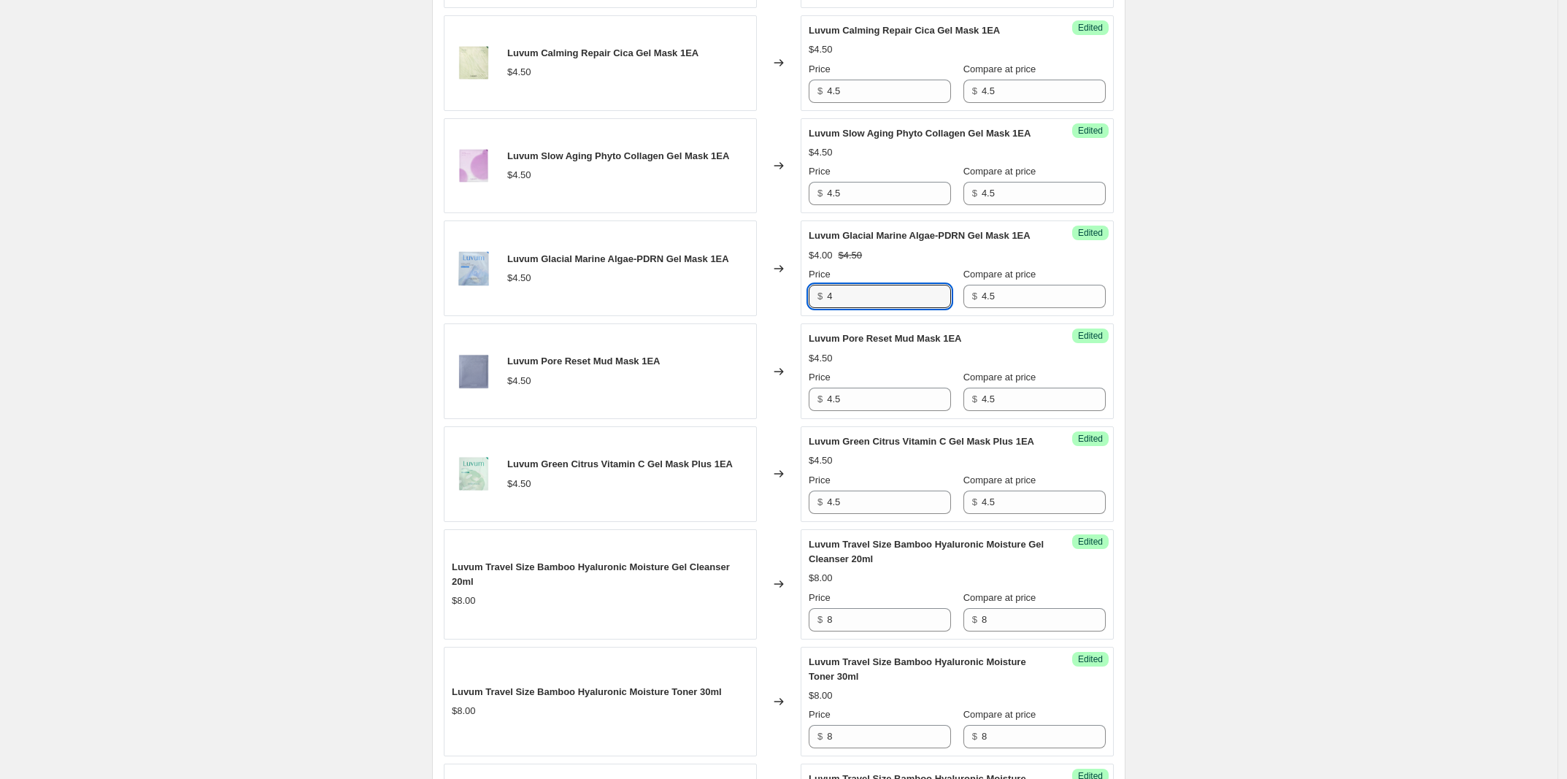
scroll to position [1563, 0]
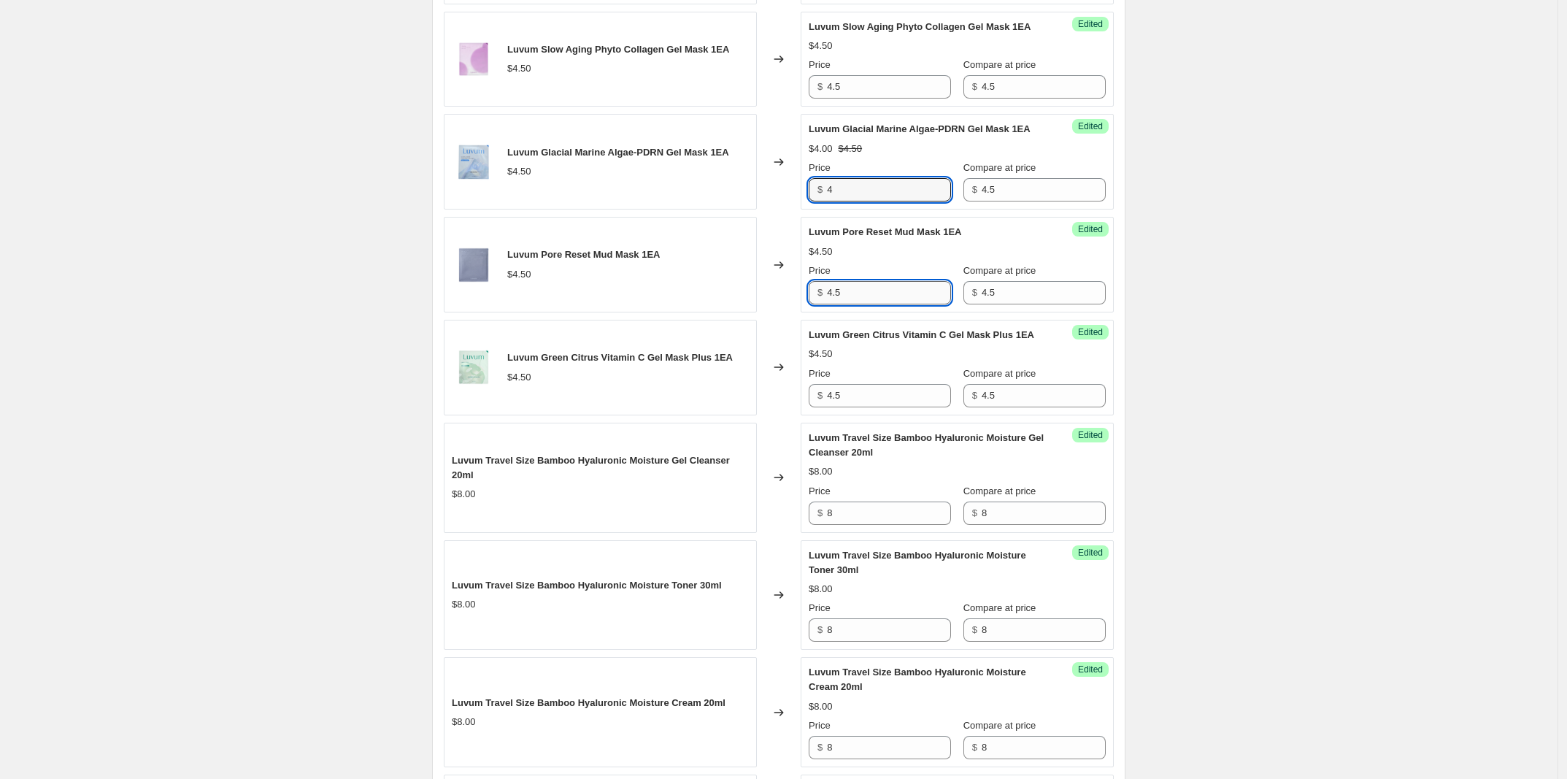
click at [903, 304] on input "4.5" at bounding box center [889, 292] width 124 height 23
click at [917, 304] on input "4.5" at bounding box center [889, 292] width 124 height 23
paste input "text"
type input "4"
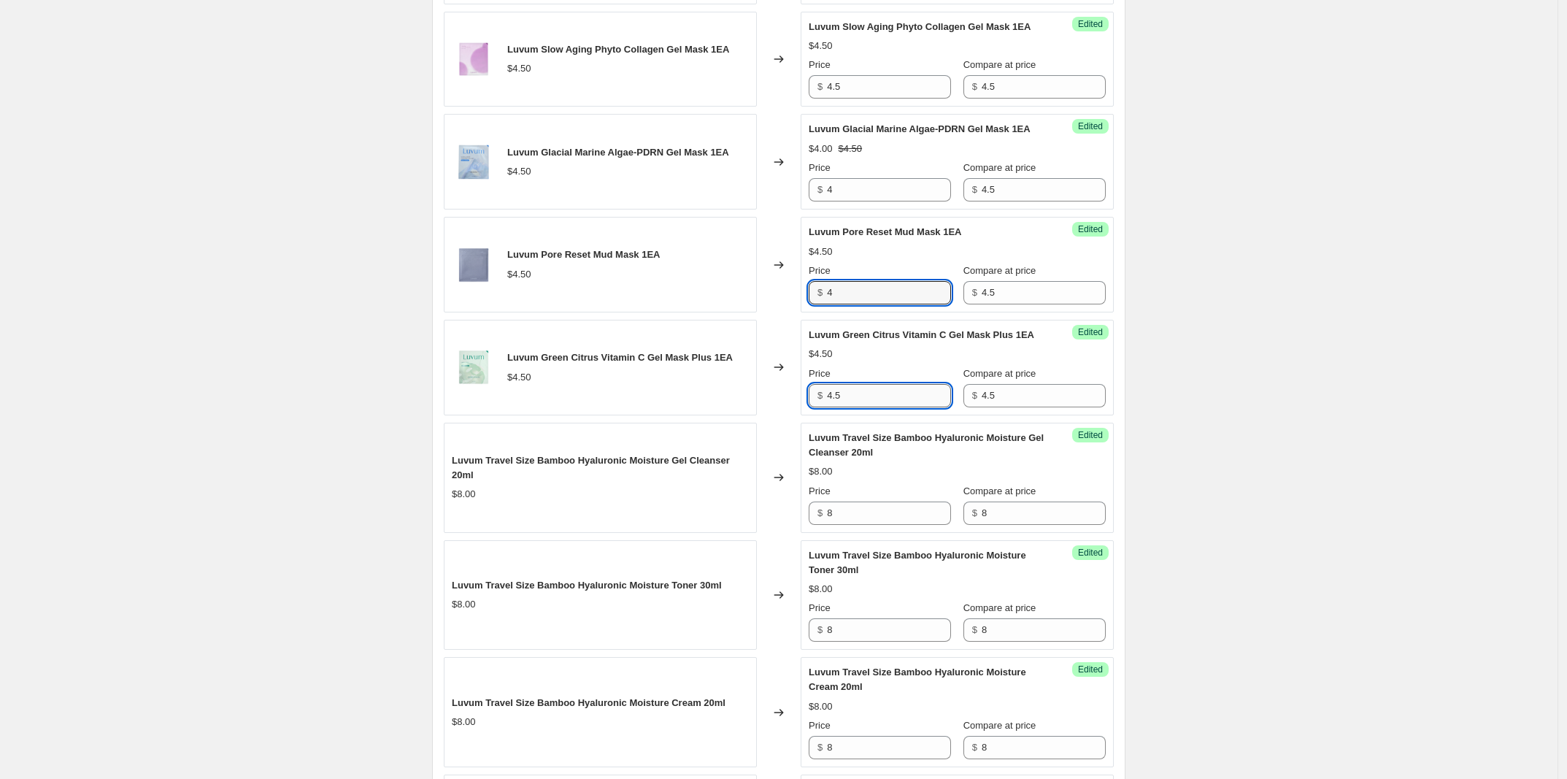
click at [903, 407] on input "4.5" at bounding box center [889, 395] width 124 height 23
paste input "text"
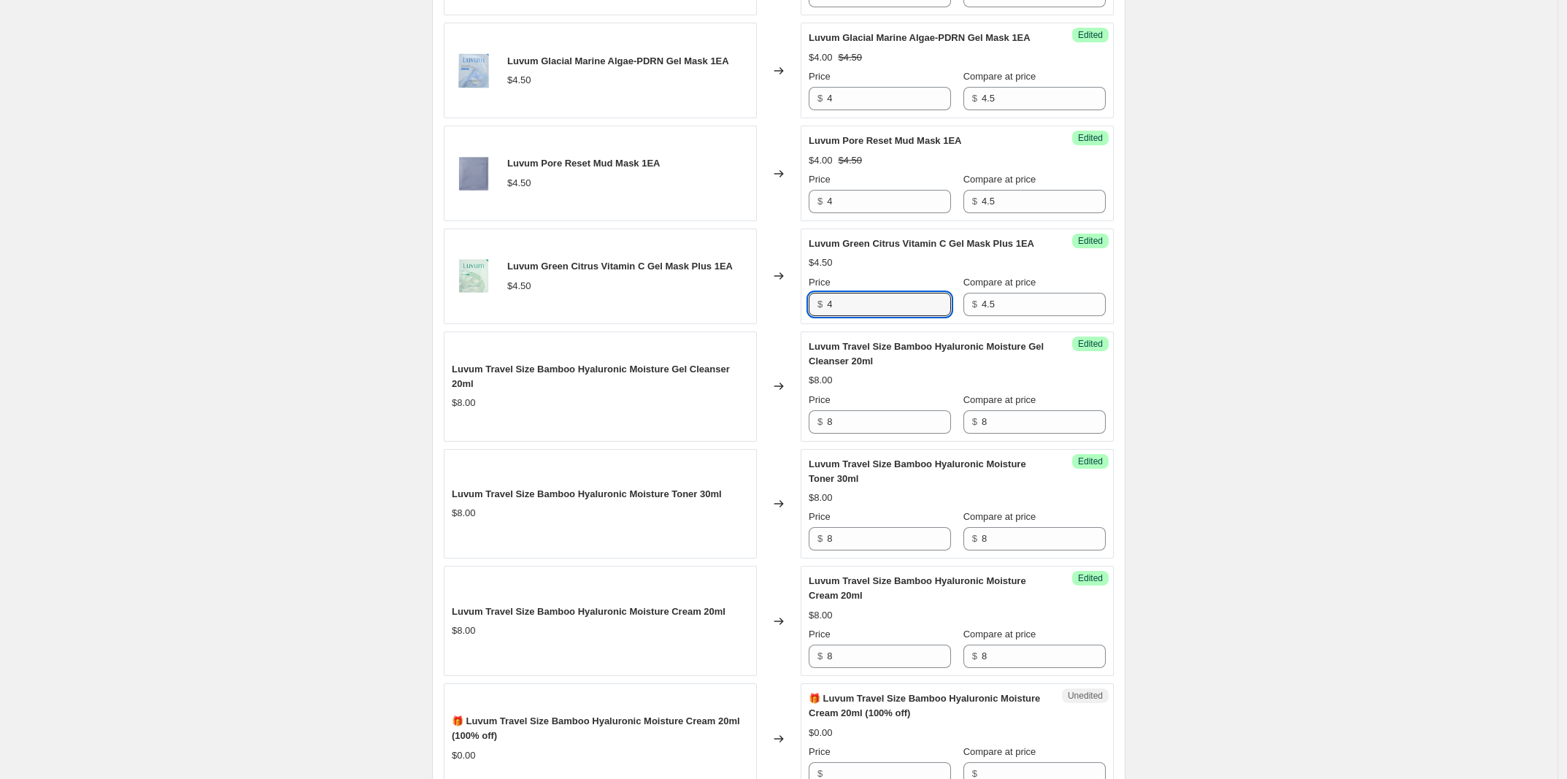
type input "4"
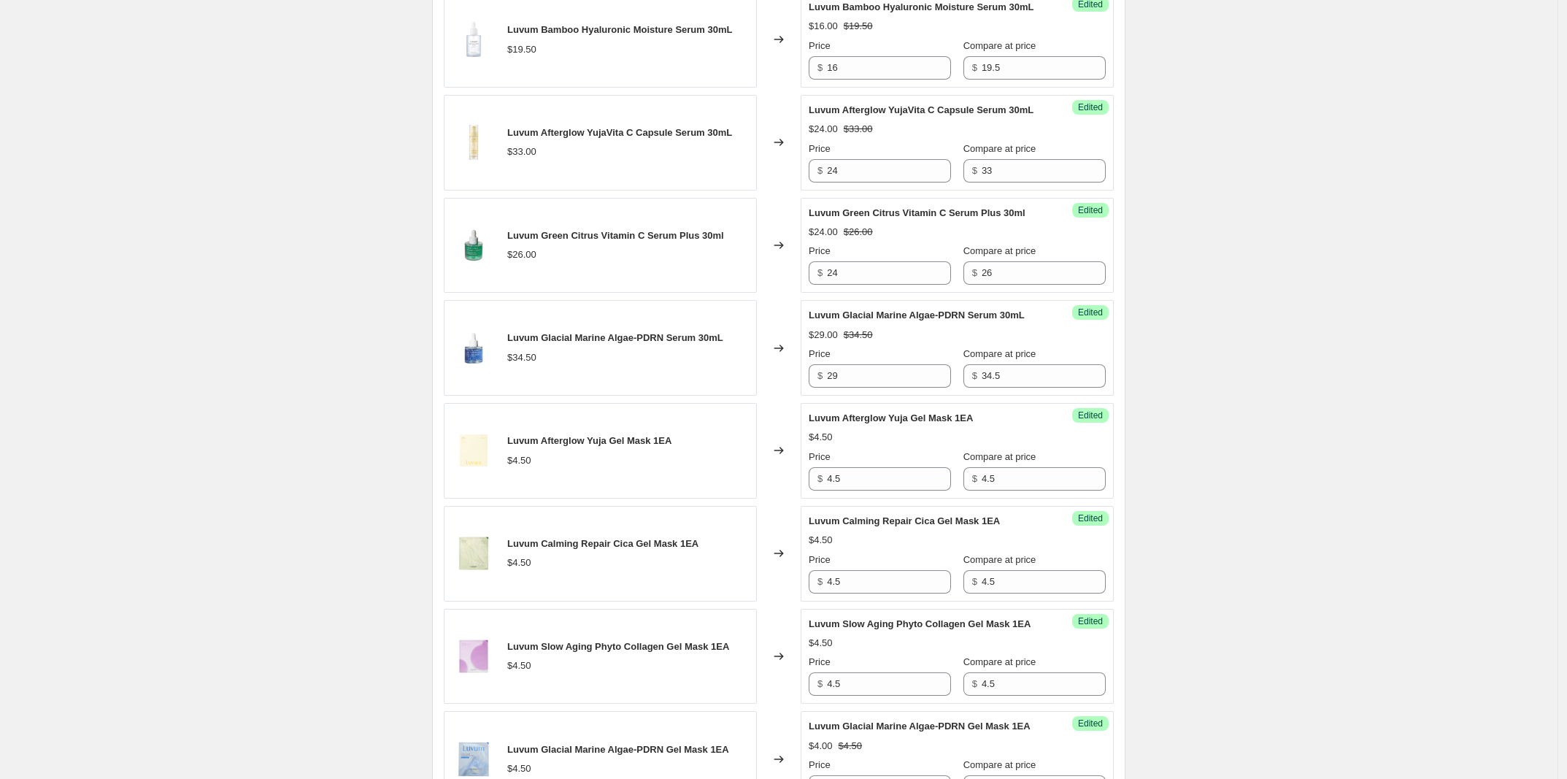
scroll to position [742, 0]
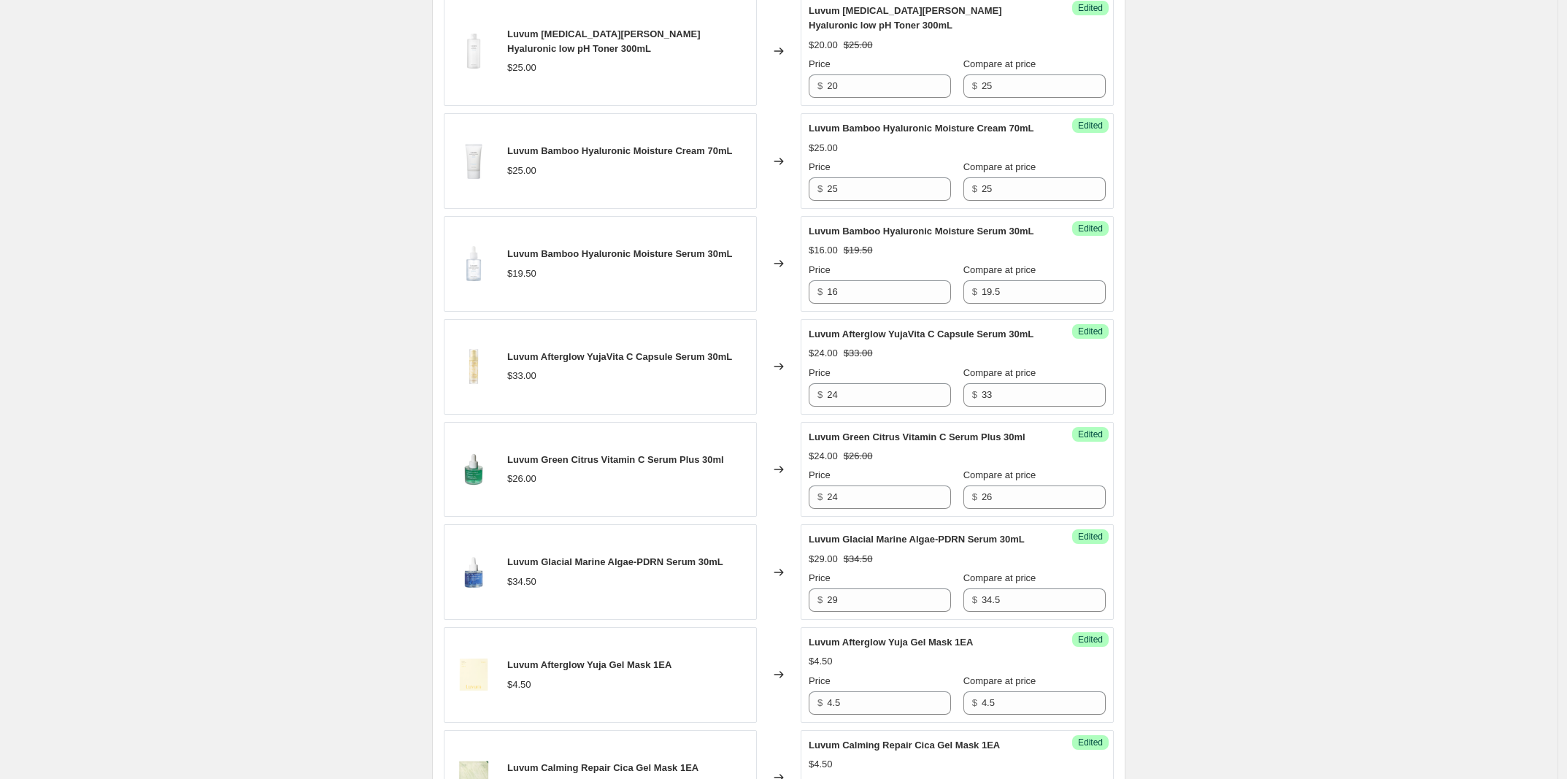
click at [873, 200] on input "25" at bounding box center [889, 188] width 124 height 23
type input "18.5"
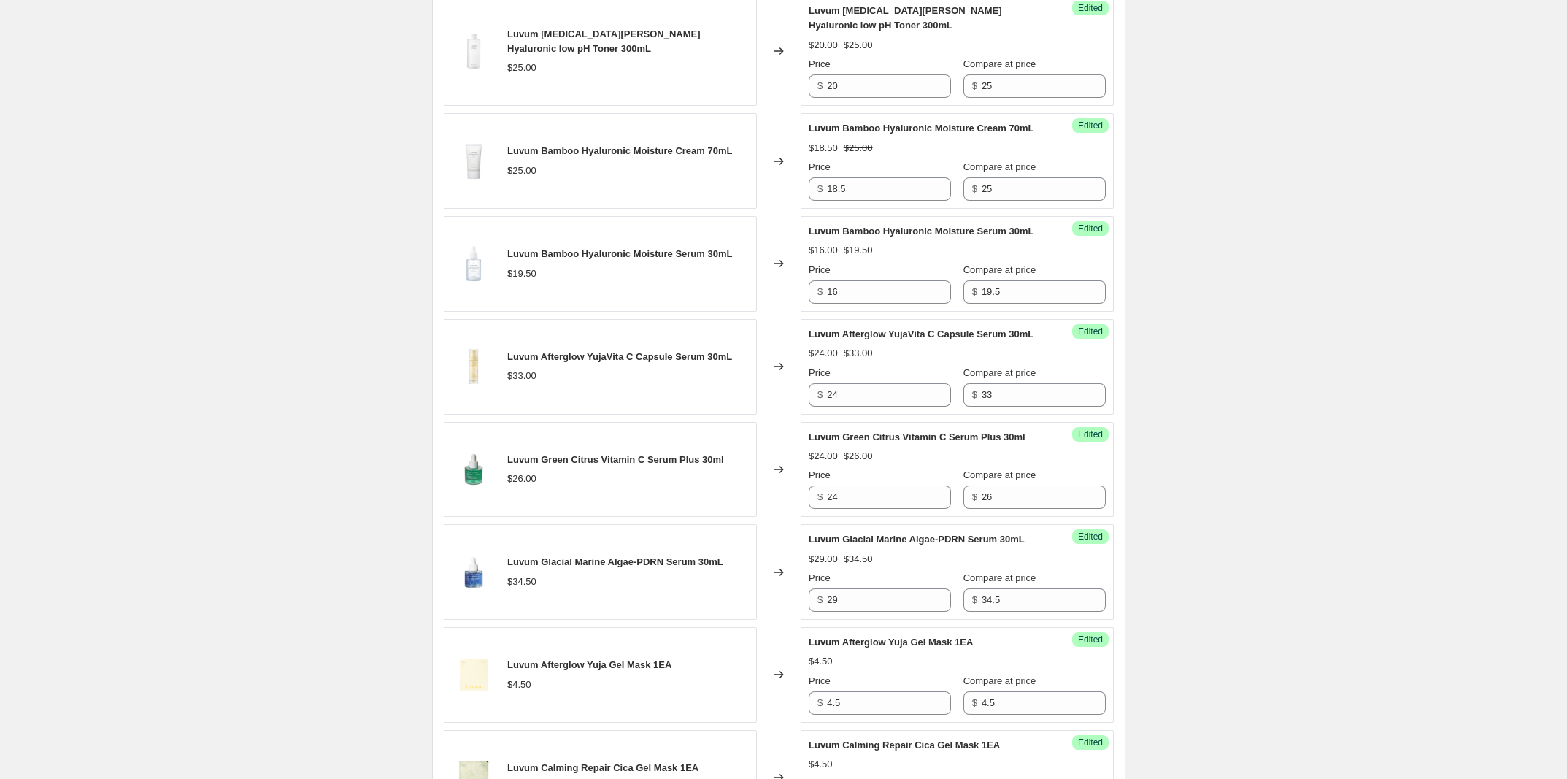
click at [852, 714] on input "4.5" at bounding box center [889, 702] width 124 height 23
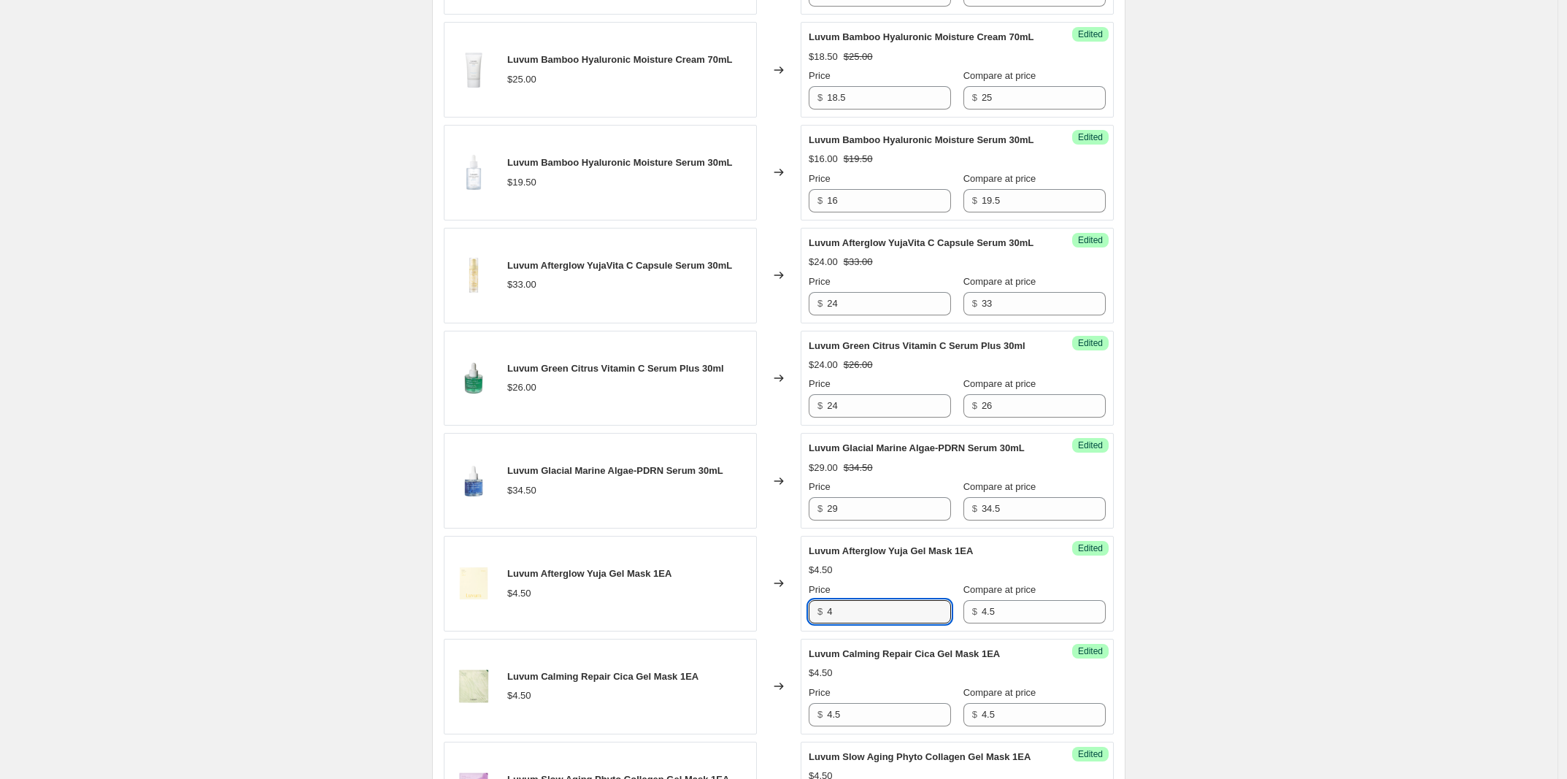
type input "4"
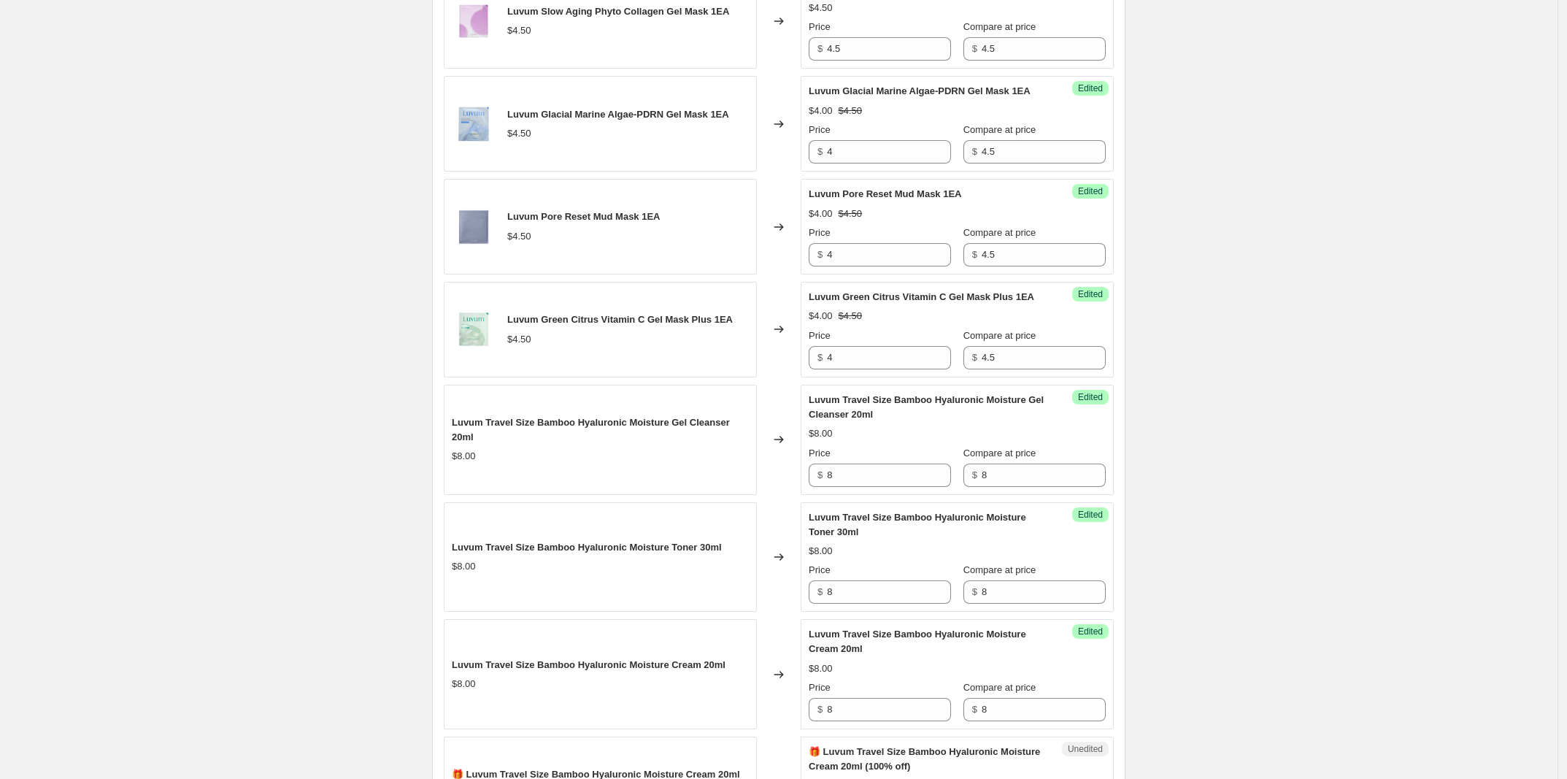
click at [1312, 198] on div "Create new price [MEDICAL_DATA]. This page is ready Create new price [MEDICAL_D…" at bounding box center [778, 51] width 1557 height 3304
click at [1363, 212] on div "Create new price [MEDICAL_DATA]. This page is ready Create new price [MEDICAL_D…" at bounding box center [778, 51] width 1557 height 3304
click at [873, 61] on input "4.5" at bounding box center [889, 48] width 124 height 23
click at [873, 61] on input "4" at bounding box center [889, 48] width 124 height 23
type input "4"
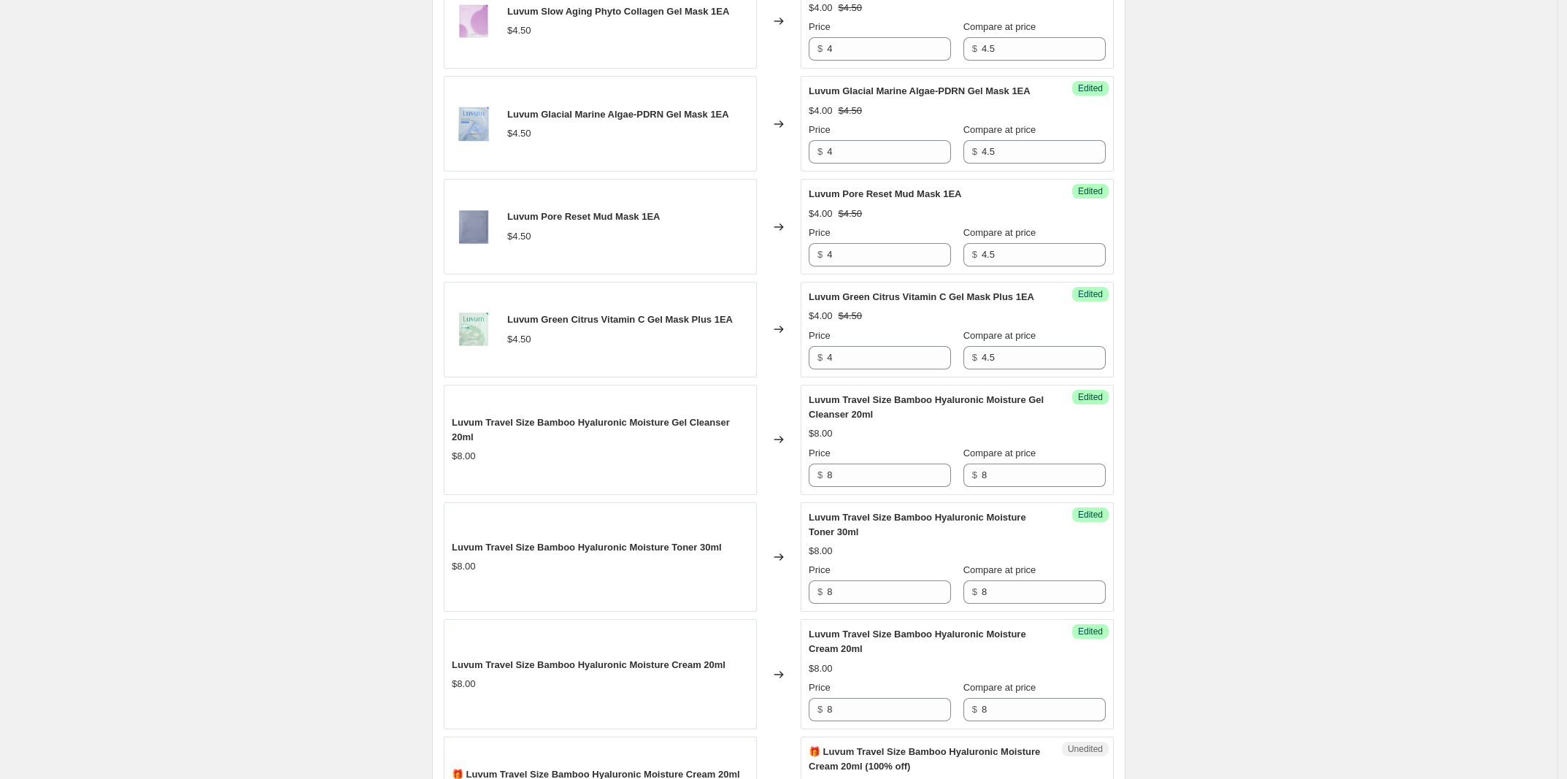
click at [1206, 123] on div "Create new price [MEDICAL_DATA]. This page is ready Create new price [MEDICAL_D…" at bounding box center [778, 51] width 1557 height 3304
click at [1221, 146] on div "Create new price [MEDICAL_DATA]. This page is ready Create new price [MEDICAL_D…" at bounding box center [778, 51] width 1557 height 3304
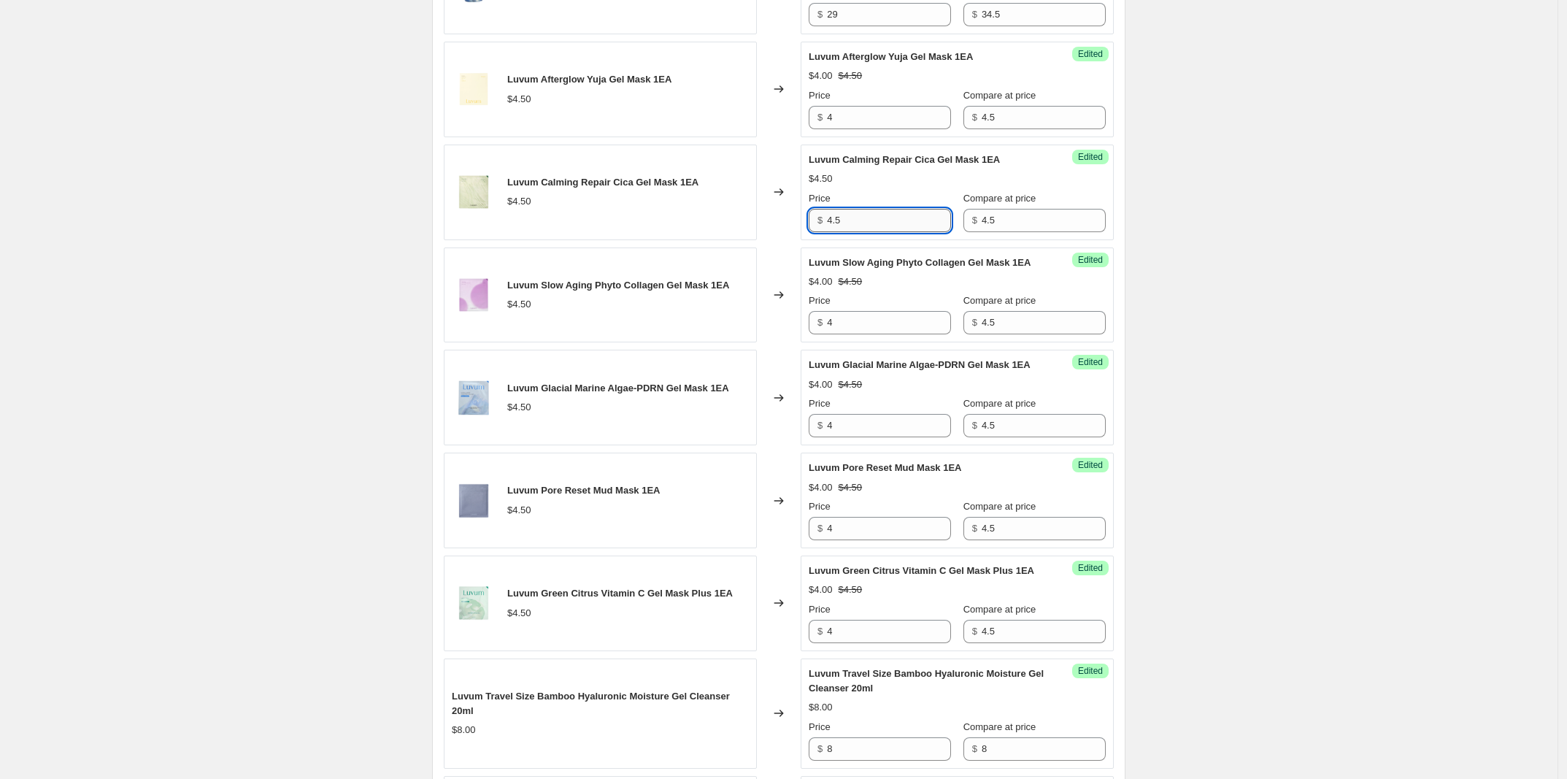
click at [885, 232] on input "4.5" at bounding box center [889, 220] width 124 height 23
type input "4"
click at [1179, 285] on div "Create new price [MEDICAL_DATA]. This page is ready Create new price [MEDICAL_D…" at bounding box center [778, 325] width 1557 height 3304
click at [1405, 243] on div "Create new price [MEDICAL_DATA]. This page is ready Create new price [MEDICAL_D…" at bounding box center [778, 325] width 1557 height 3304
click at [1303, 140] on div "Create new price [MEDICAL_DATA]. This page is ready Create new price [MEDICAL_D…" at bounding box center [778, 325] width 1557 height 3304
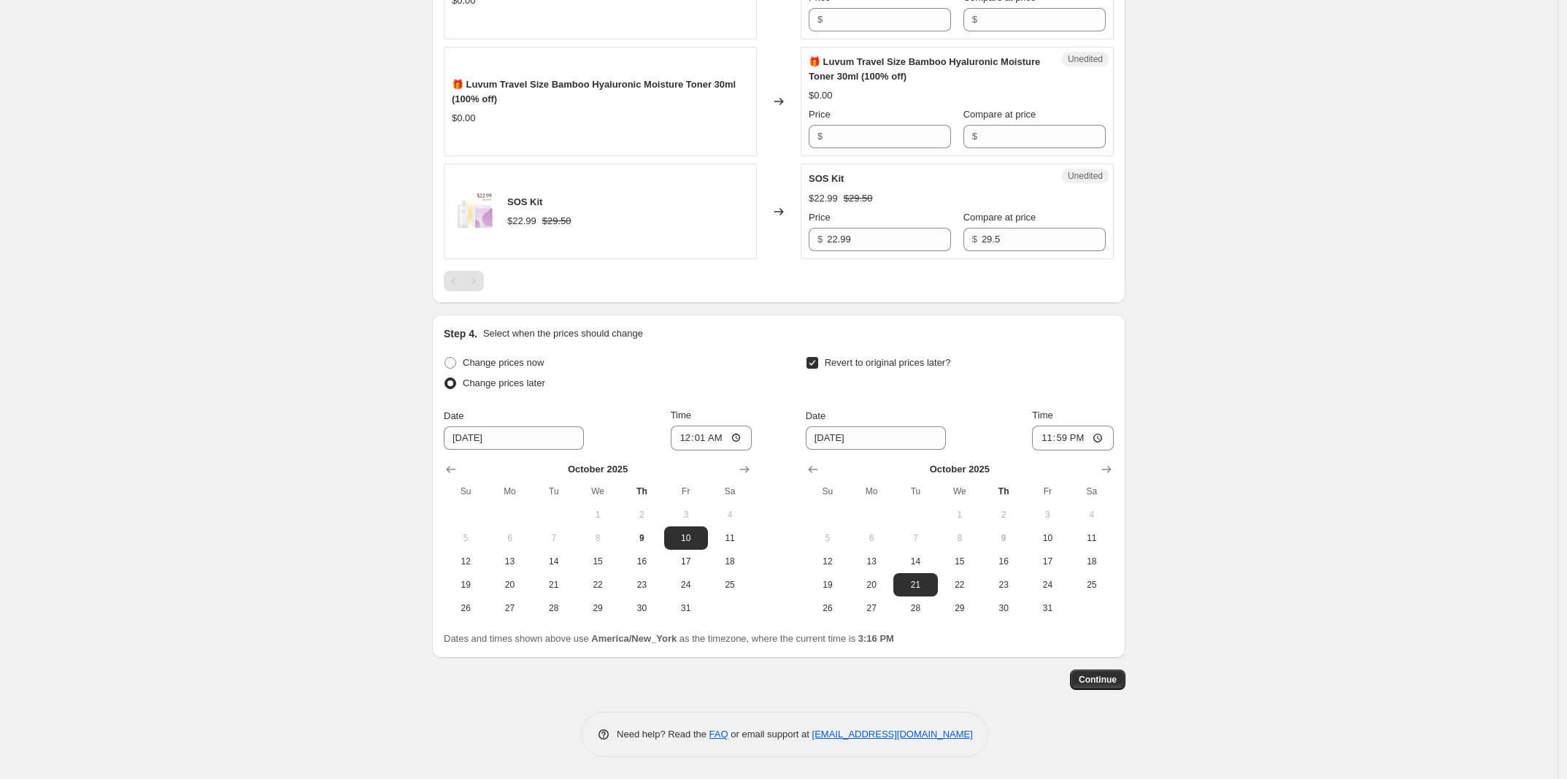
scroll to position [2604, 0]
click at [1096, 671] on button "Continue" at bounding box center [1097, 679] width 55 height 20
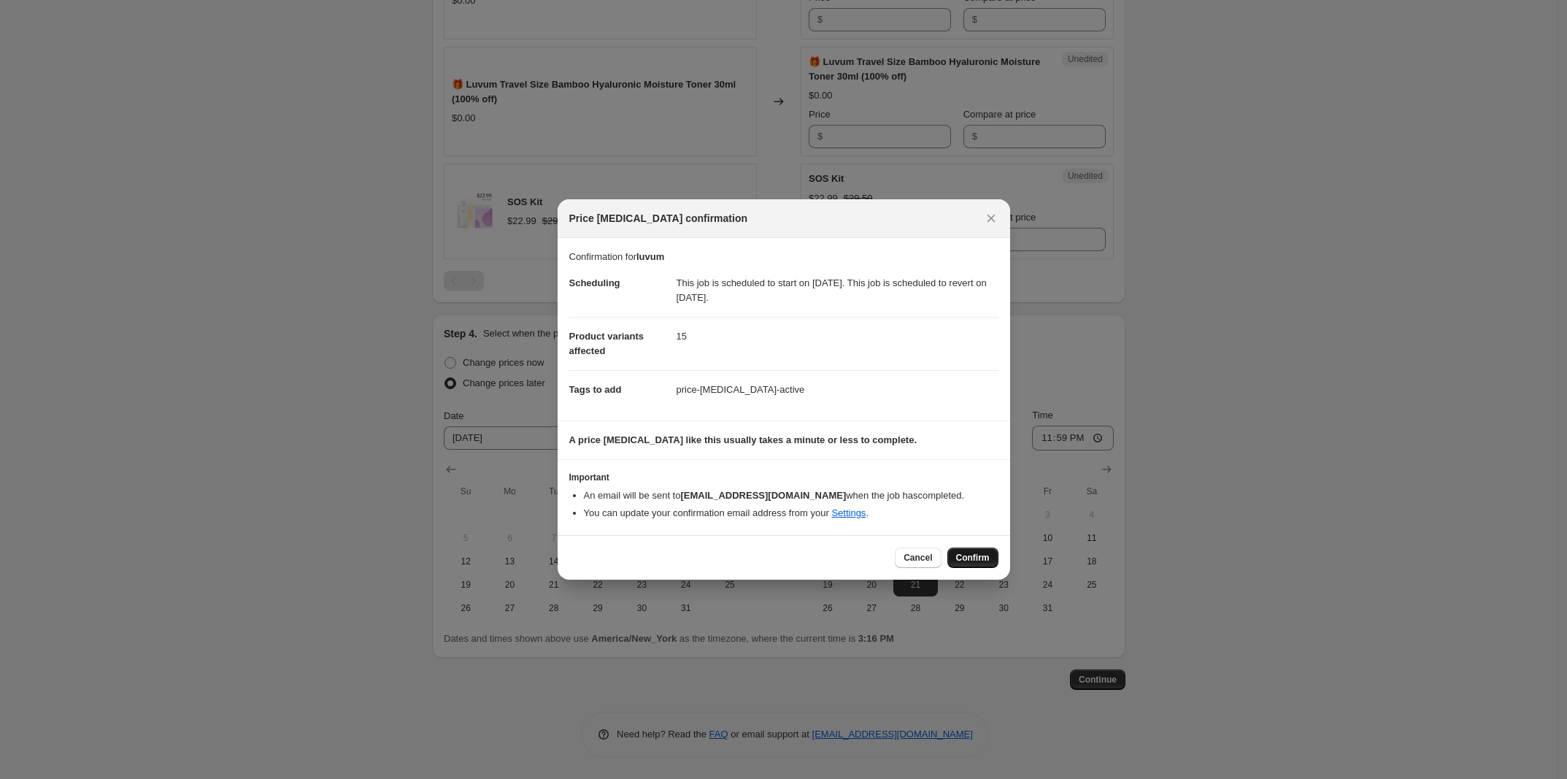
click at [978, 564] on button "Confirm" at bounding box center [972, 557] width 51 height 20
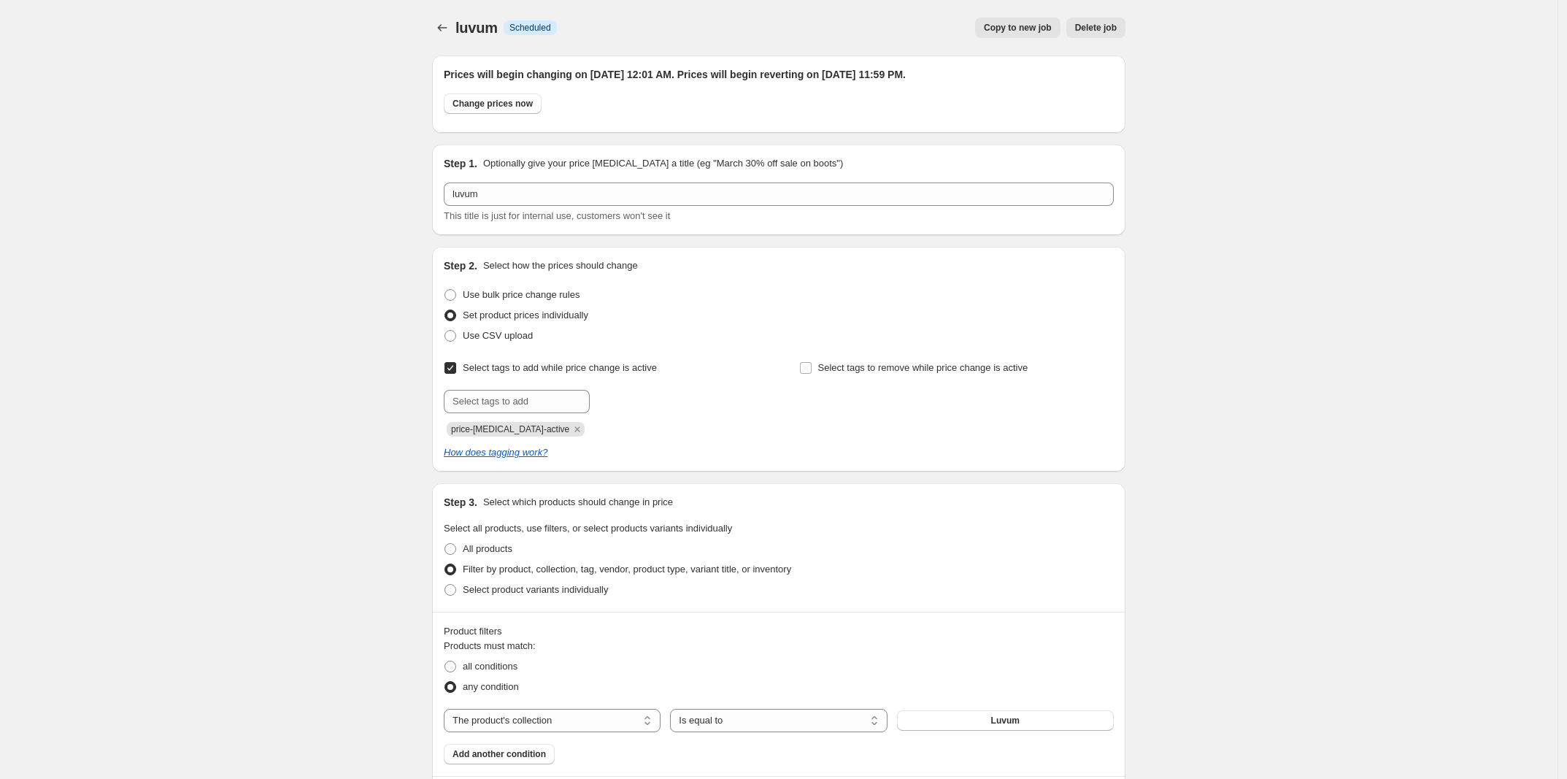
scroll to position [2604, 0]
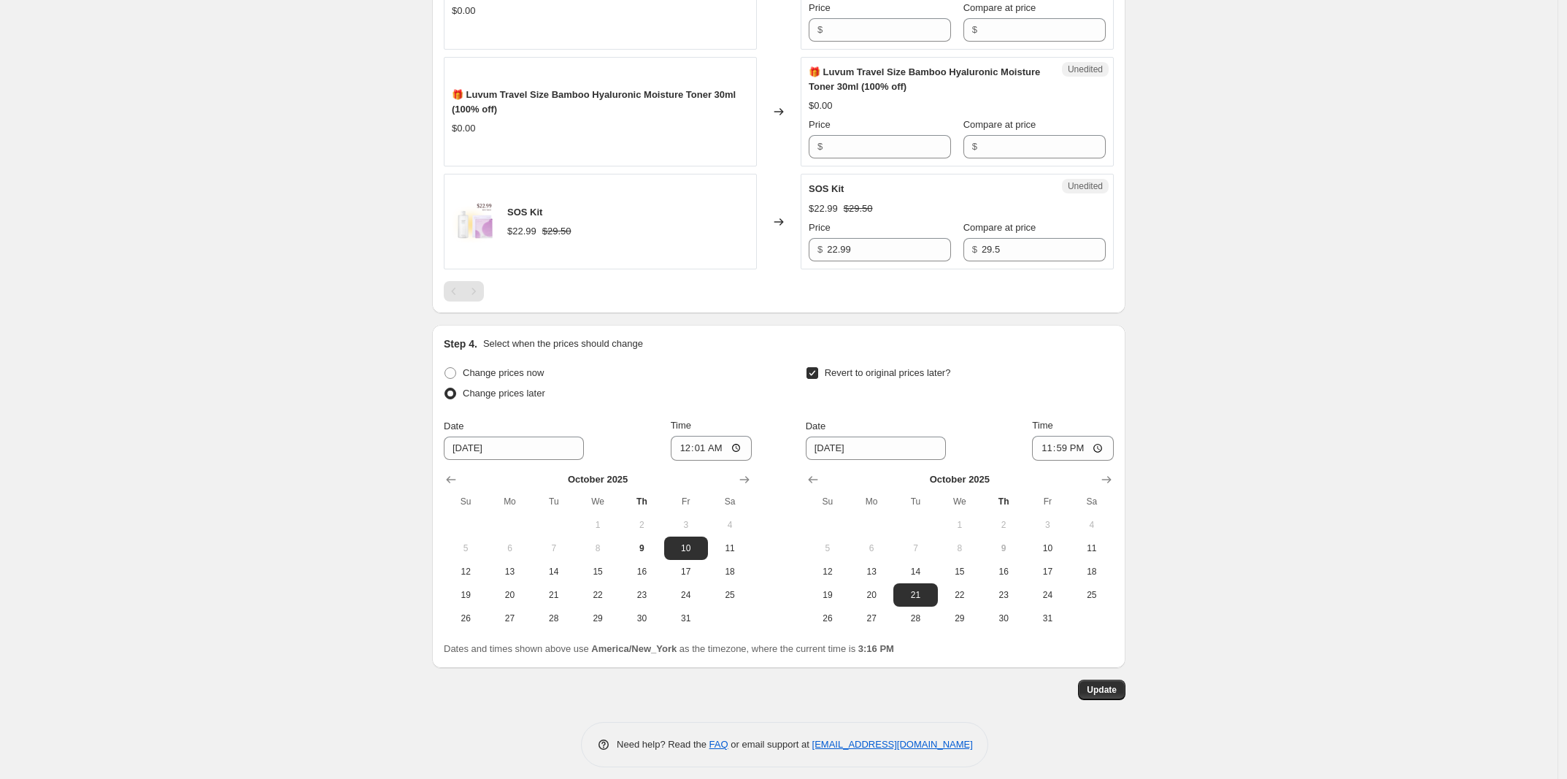
drag, startPoint x: 1349, startPoint y: 257, endPoint x: 1328, endPoint y: 172, distance: 87.8
